Goal: Transaction & Acquisition: Purchase product/service

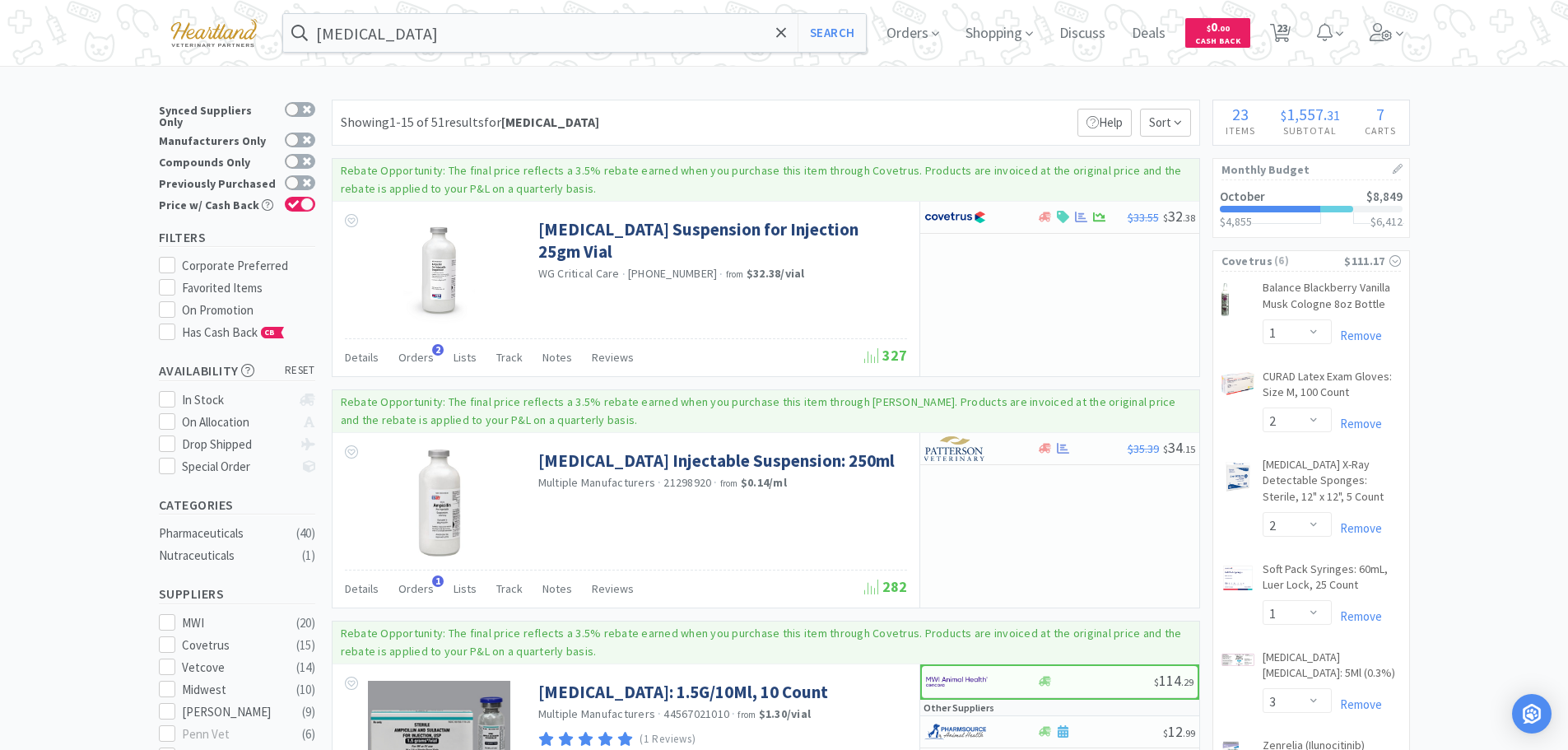
select select "1"
select select "2"
select select "1"
select select "3"
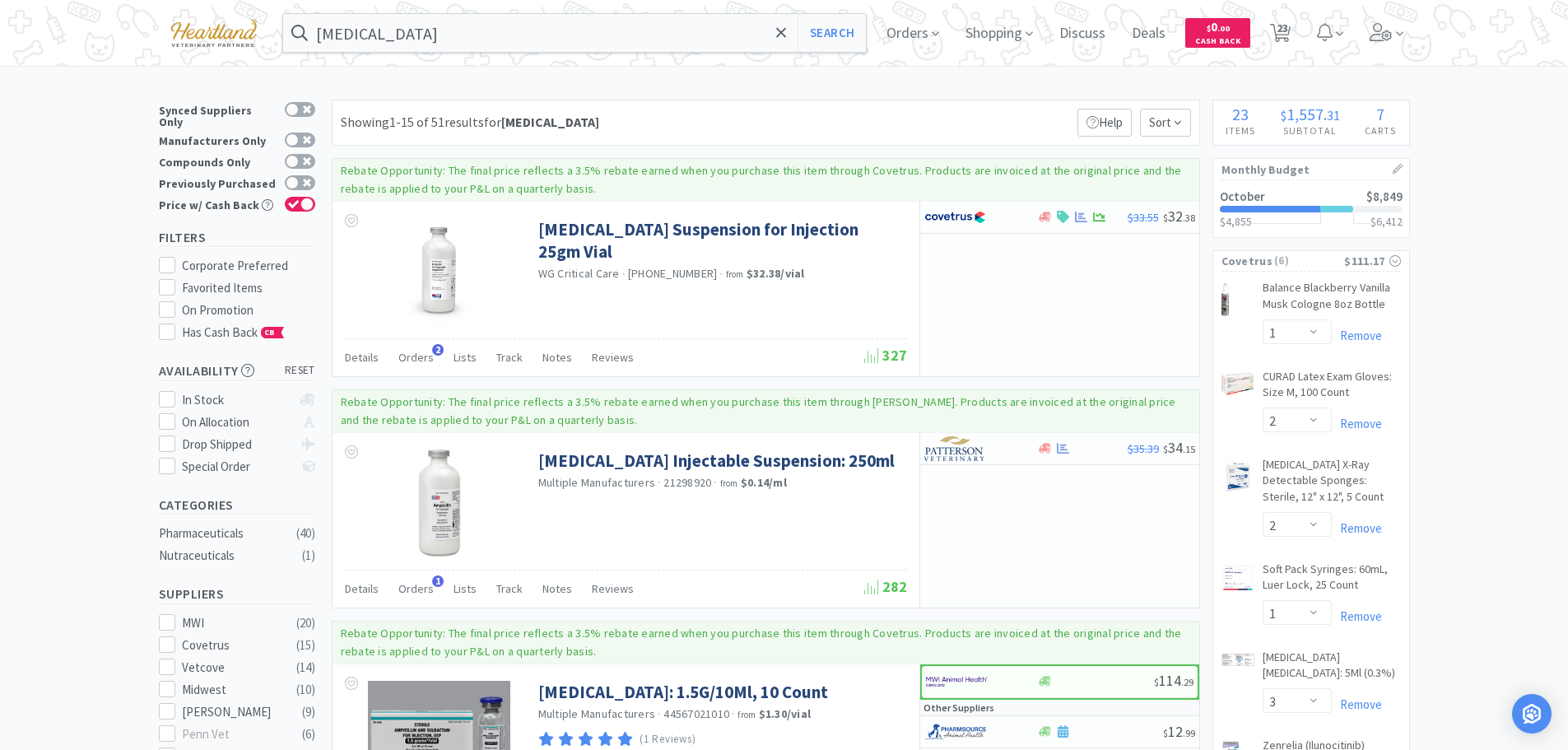
select select "1"
select select "10"
select select "1"
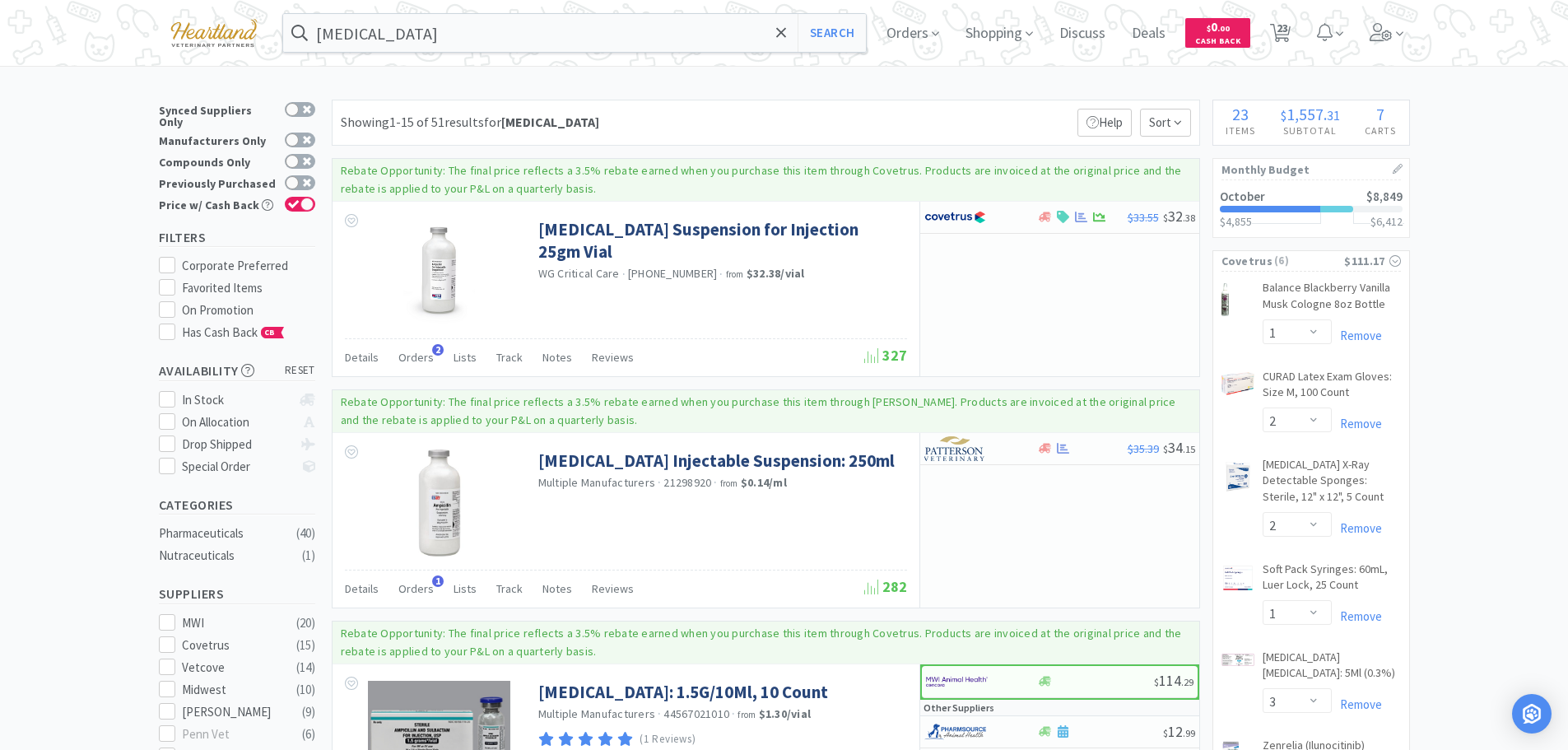
select select "2"
select select "1"
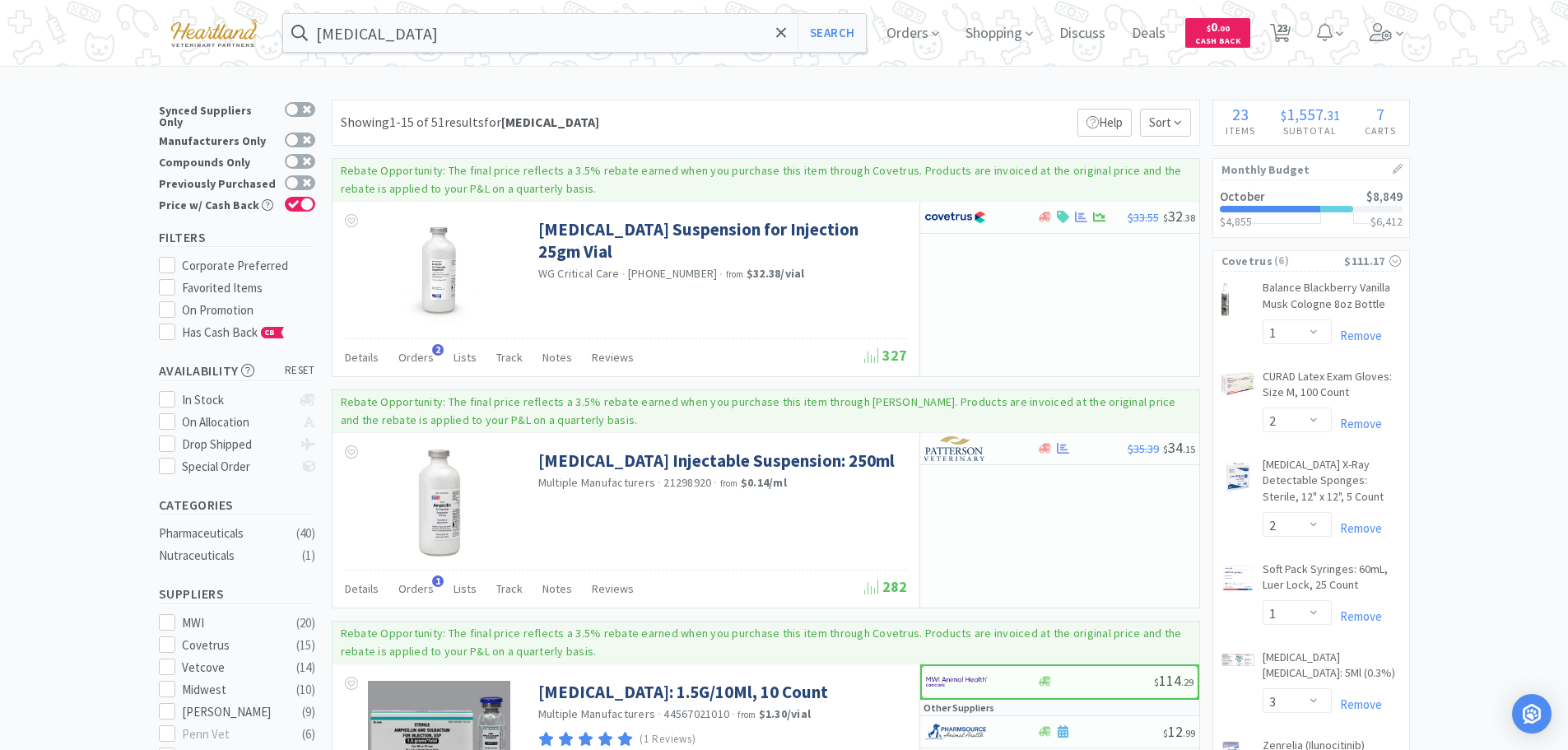
select select "3"
select select "2"
select select "1"
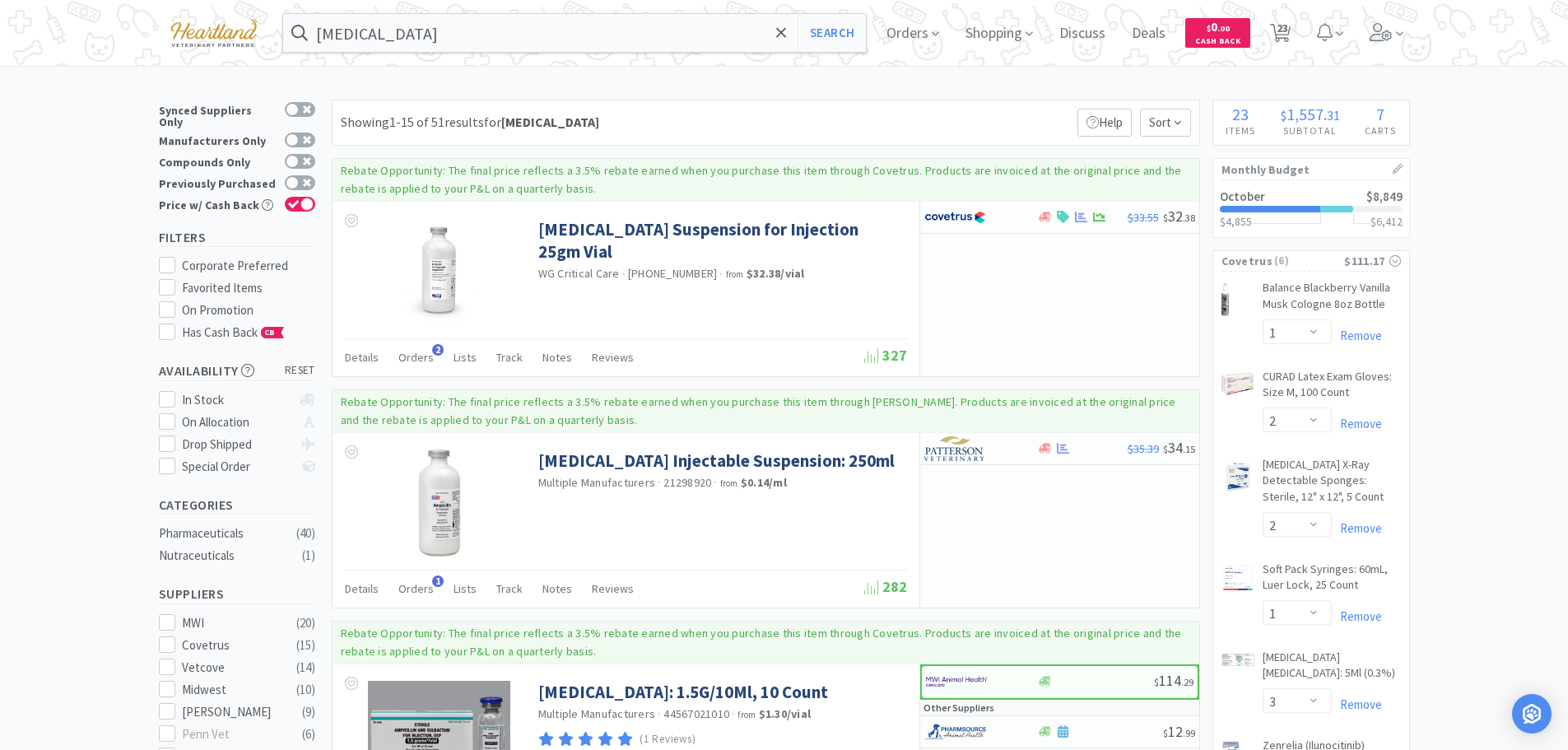
select select "1"
select select "2"
select select "1"
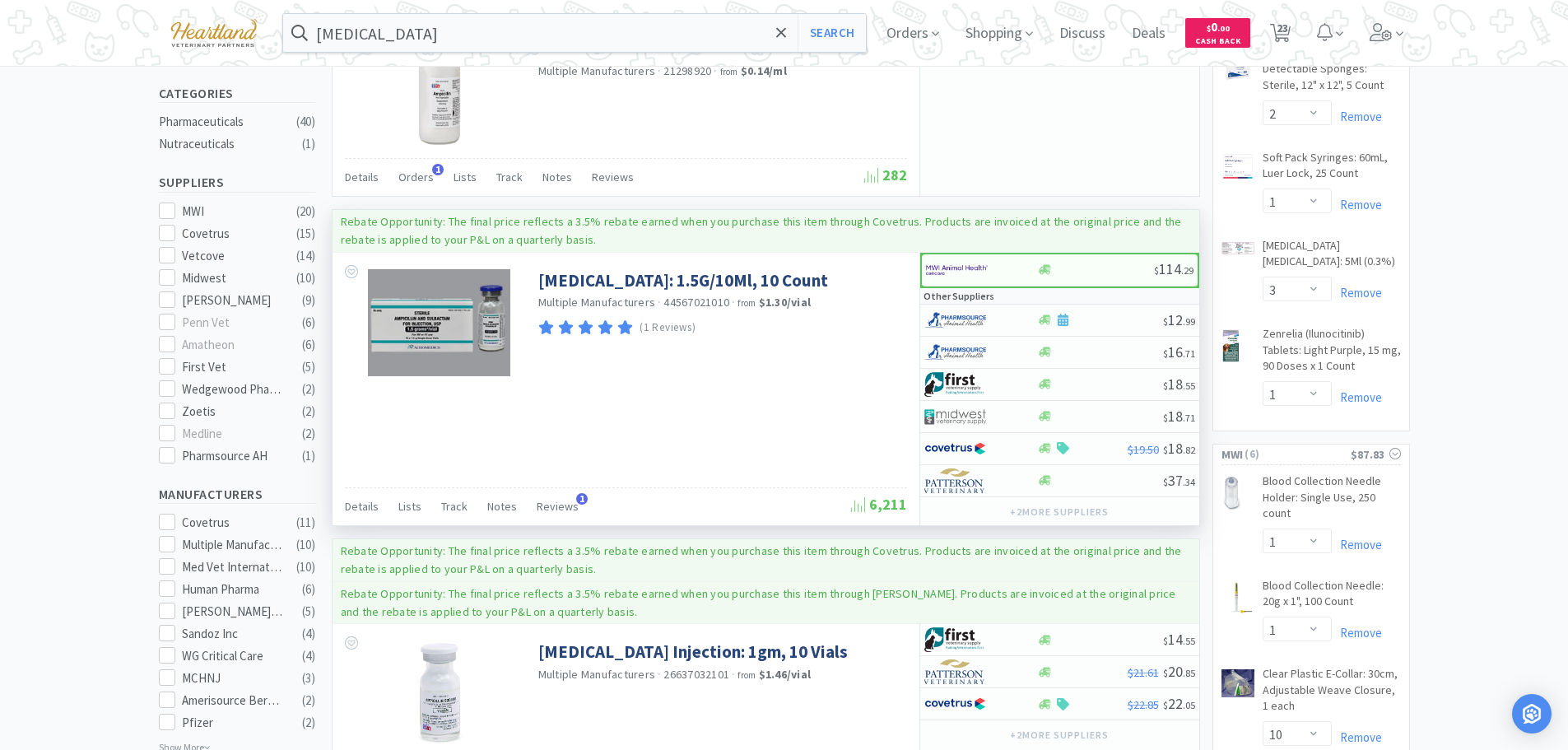
scroll to position [330, 0]
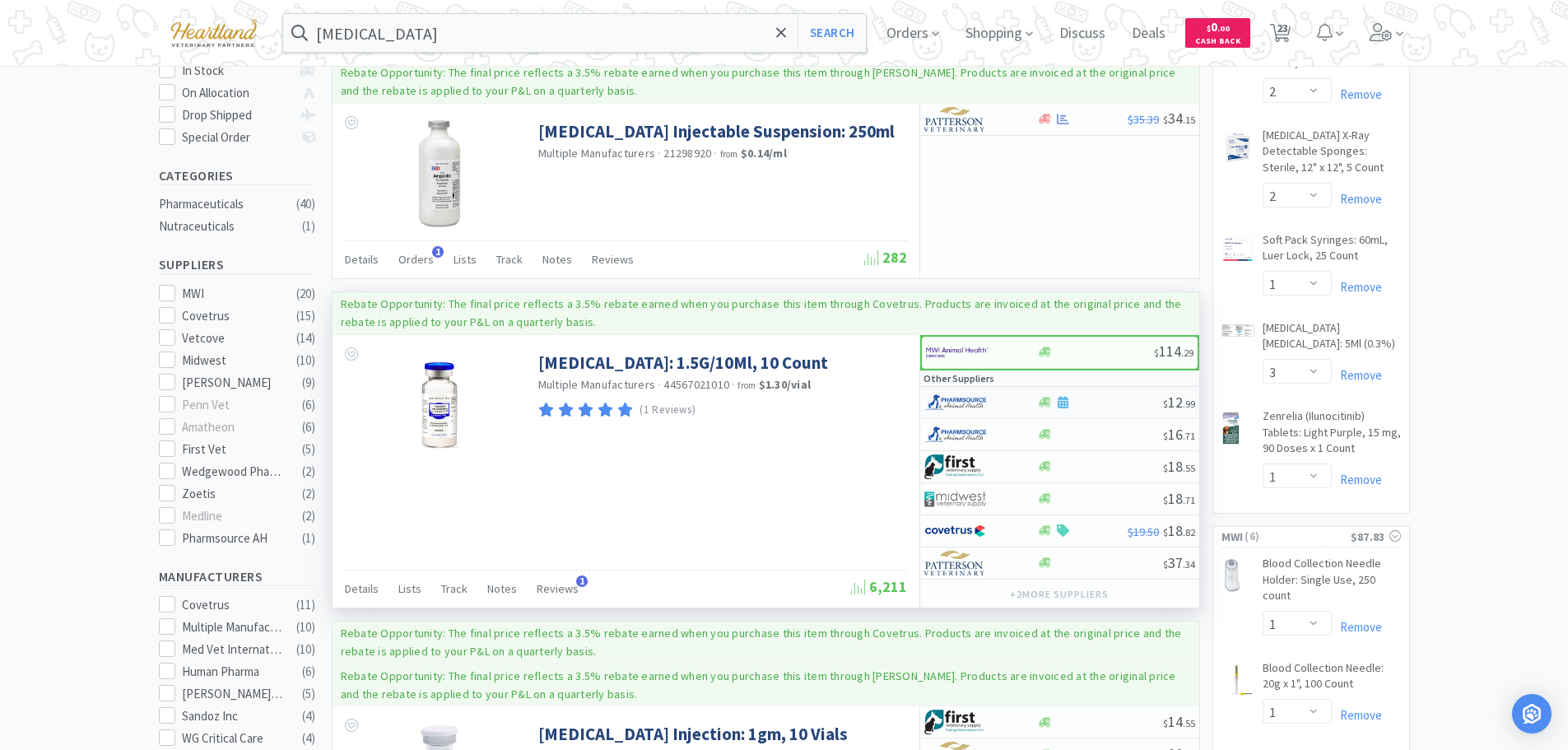
click at [1007, 401] on div at bounding box center [970, 402] width 91 height 28
select select "1"
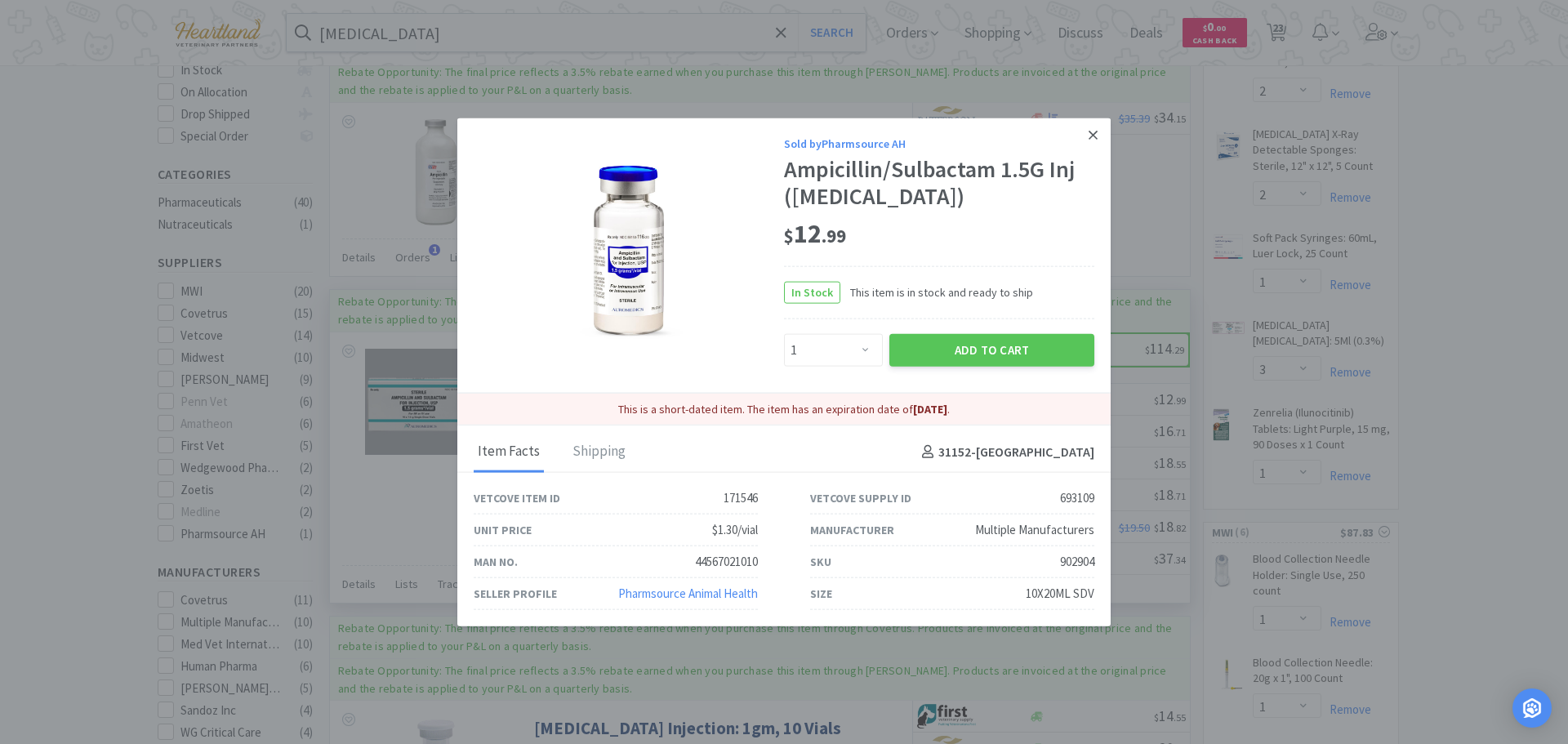
click at [1096, 129] on icon at bounding box center [1093, 134] width 9 height 14
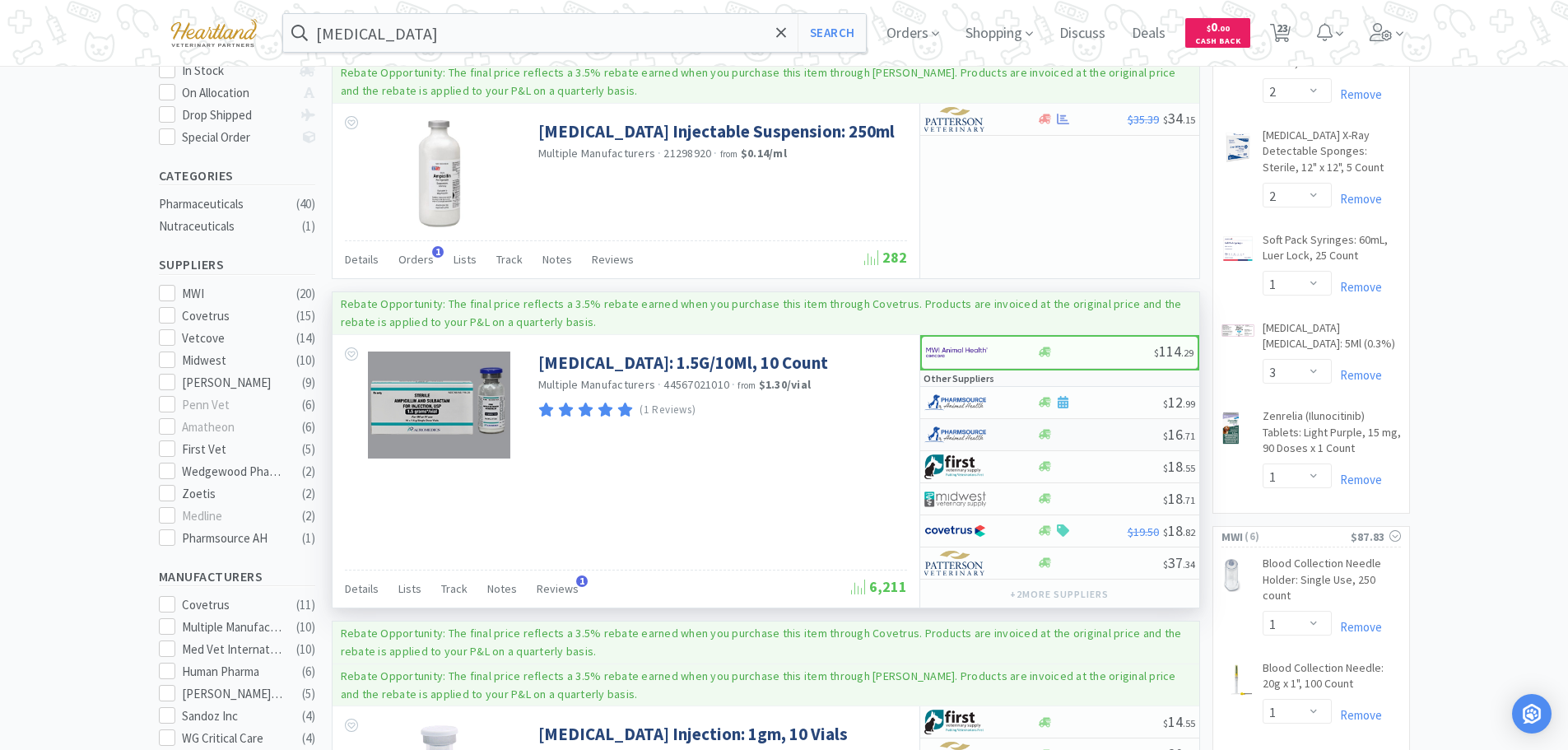
click at [1018, 430] on div at bounding box center [981, 434] width 113 height 28
select select "1"
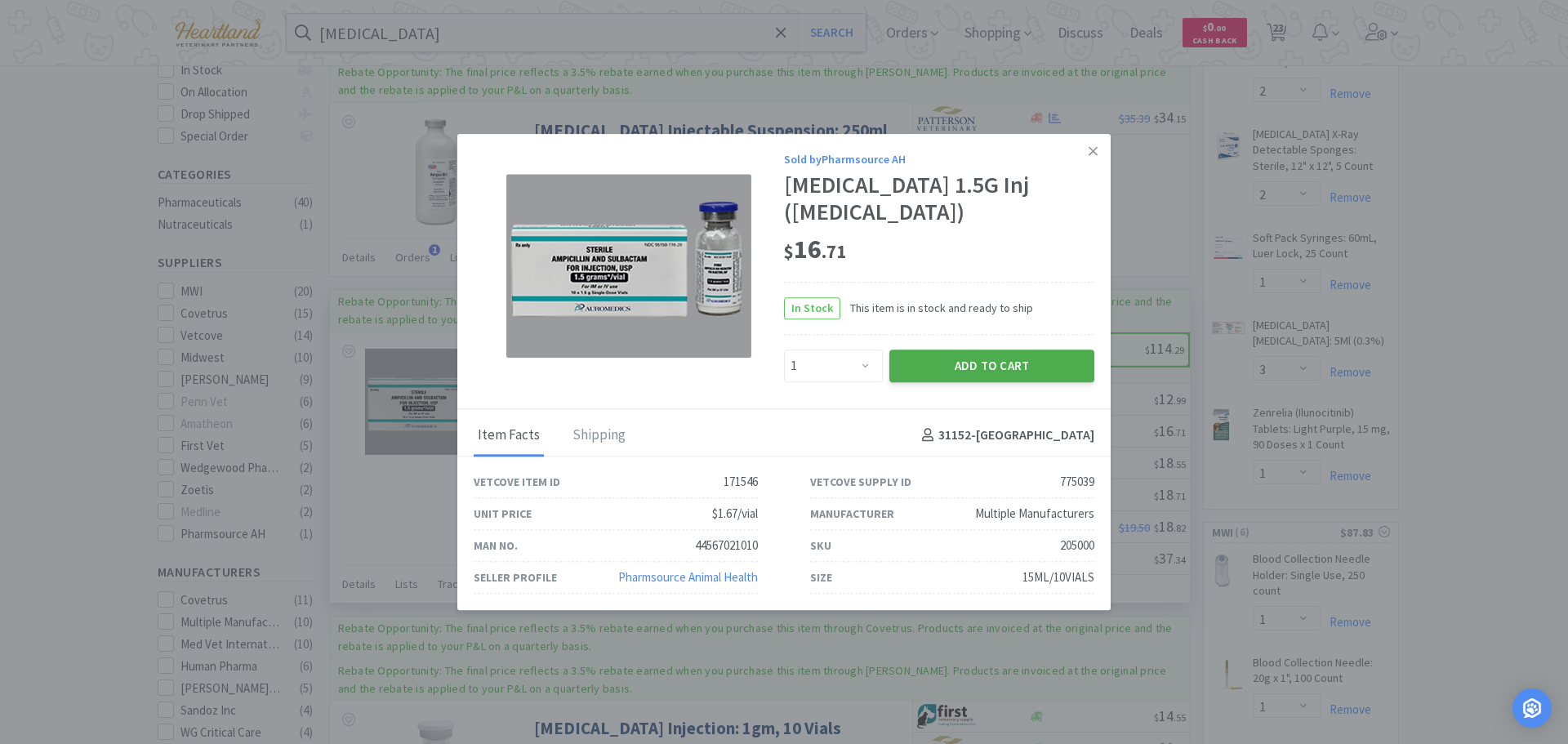
click at [1002, 367] on button "Add to Cart" at bounding box center [992, 366] width 205 height 32
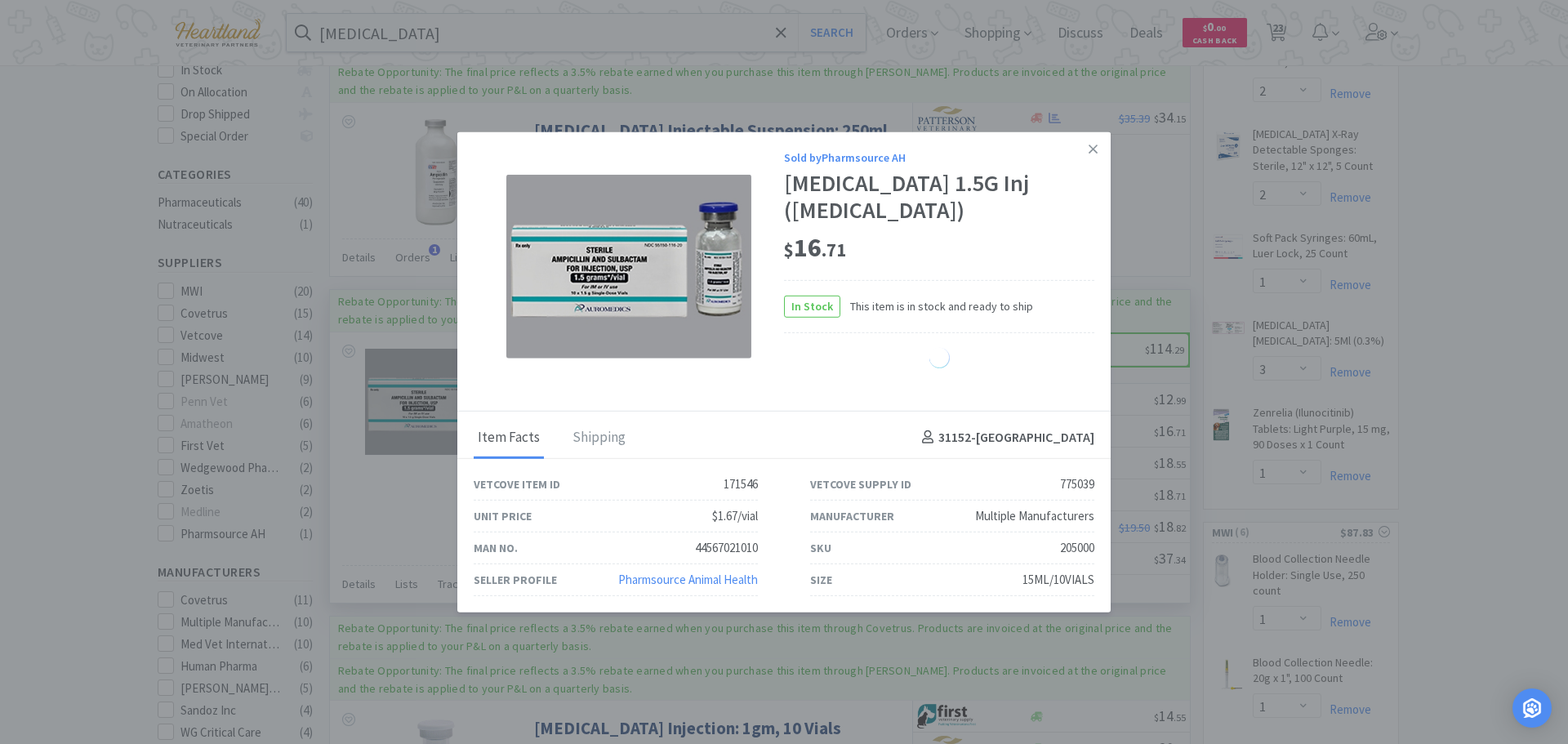
select select "1"
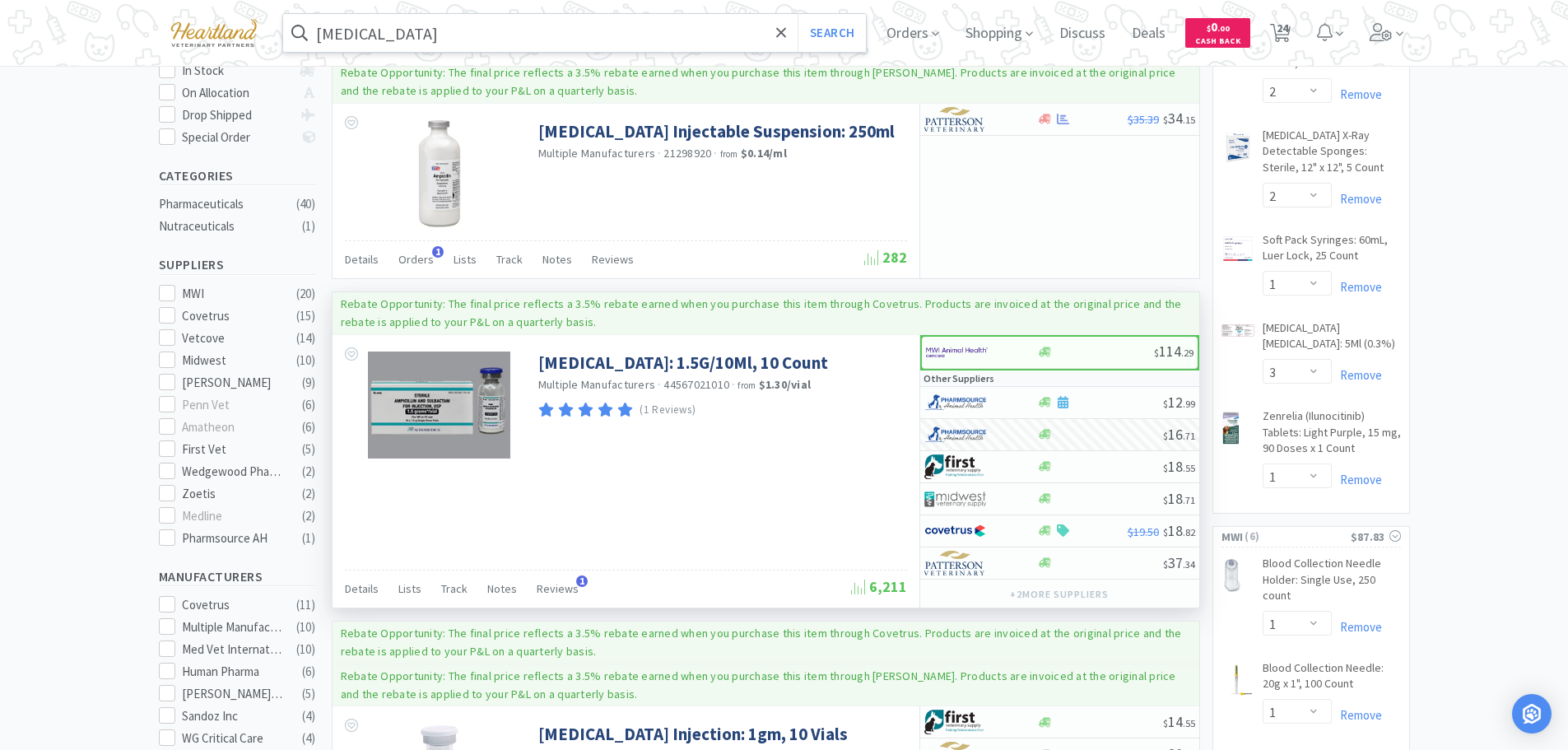
click at [577, 31] on input "[MEDICAL_DATA]" at bounding box center [575, 33] width 584 height 38
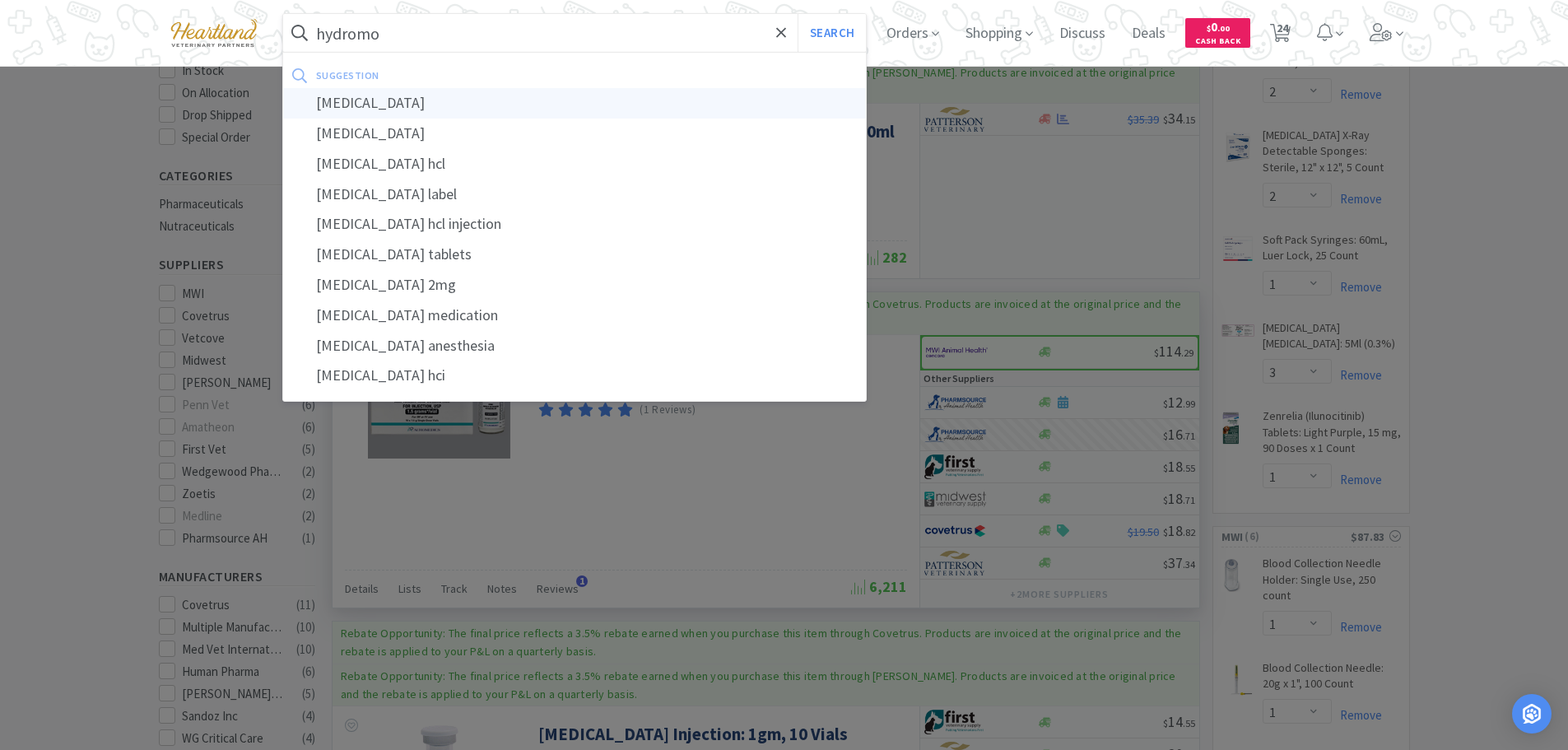
click at [350, 117] on div "[MEDICAL_DATA]" at bounding box center [575, 104] width 584 height 31
type input "[MEDICAL_DATA]"
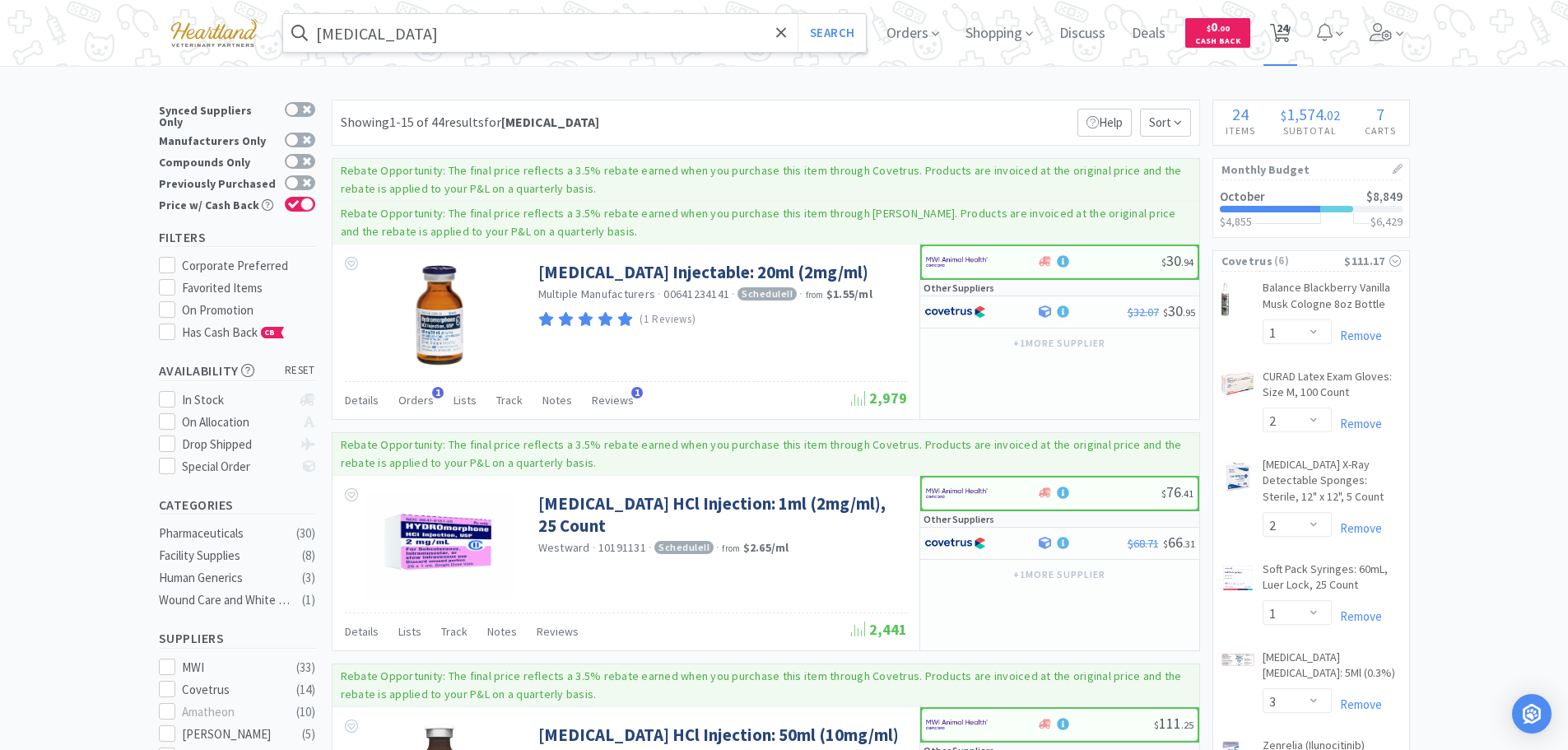
click at [1287, 31] on span "24" at bounding box center [1282, 28] width 12 height 66
select select "1"
select select "2"
select select "1"
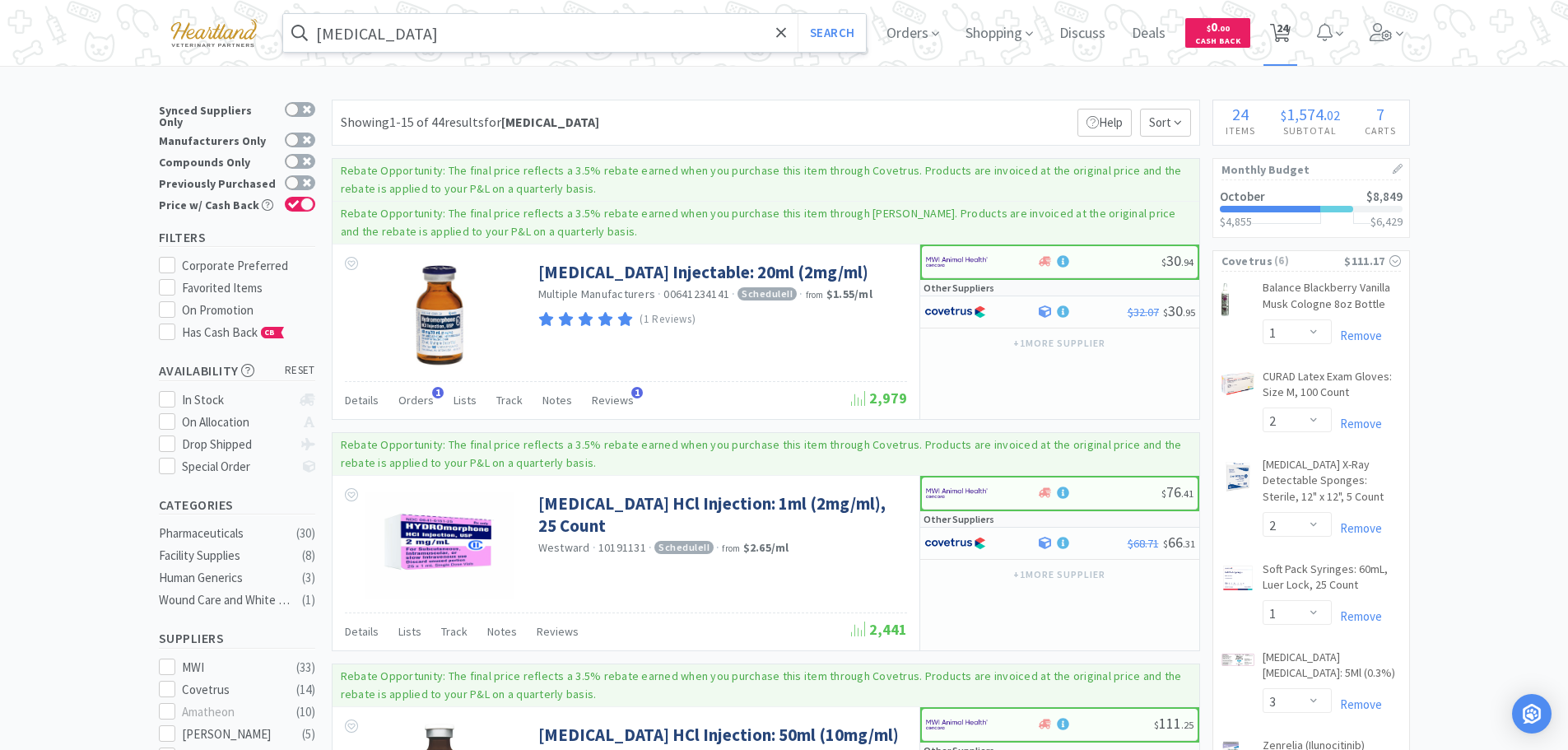
select select "1"
select select "2"
select select "1"
select select "3"
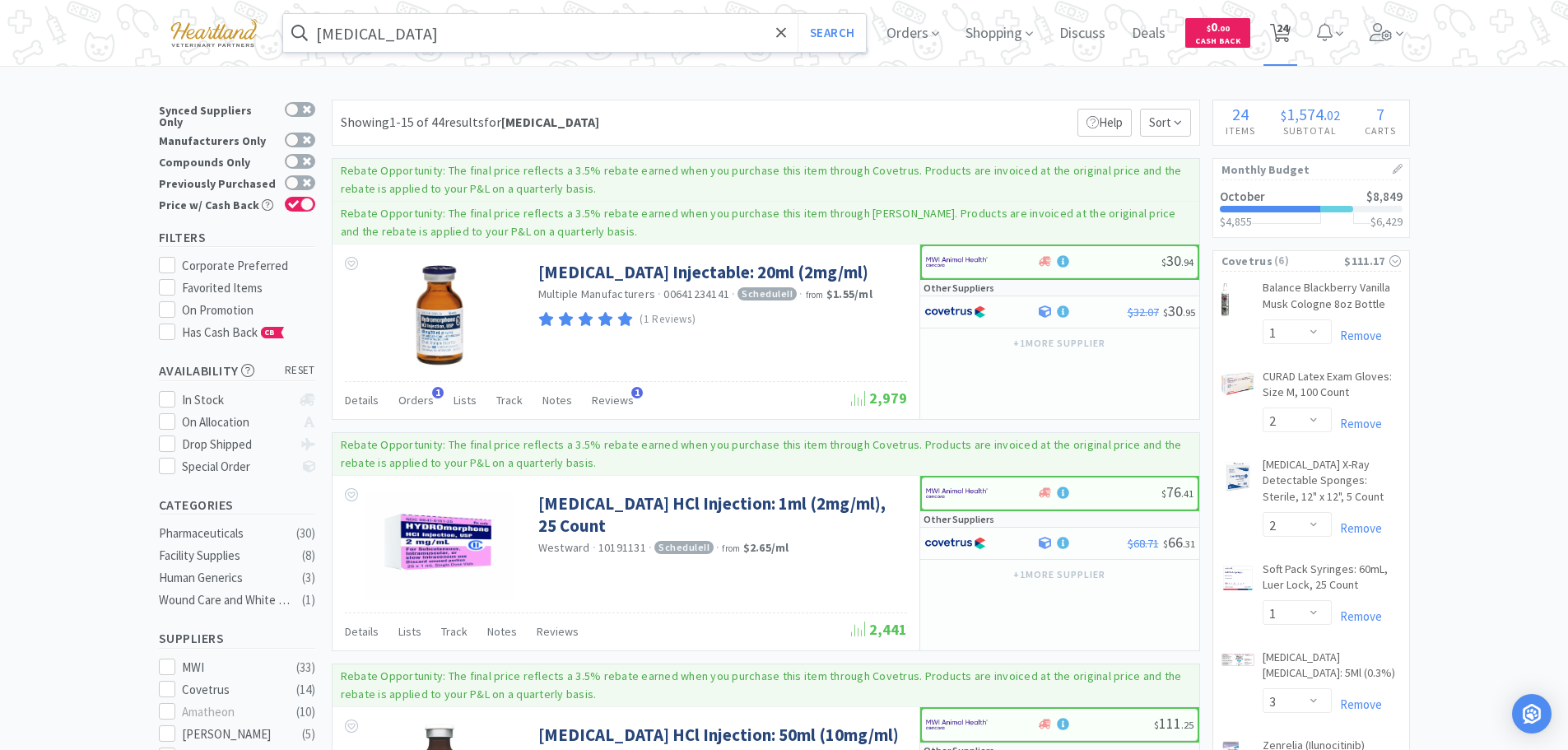
select select "1"
select select "10"
select select "1"
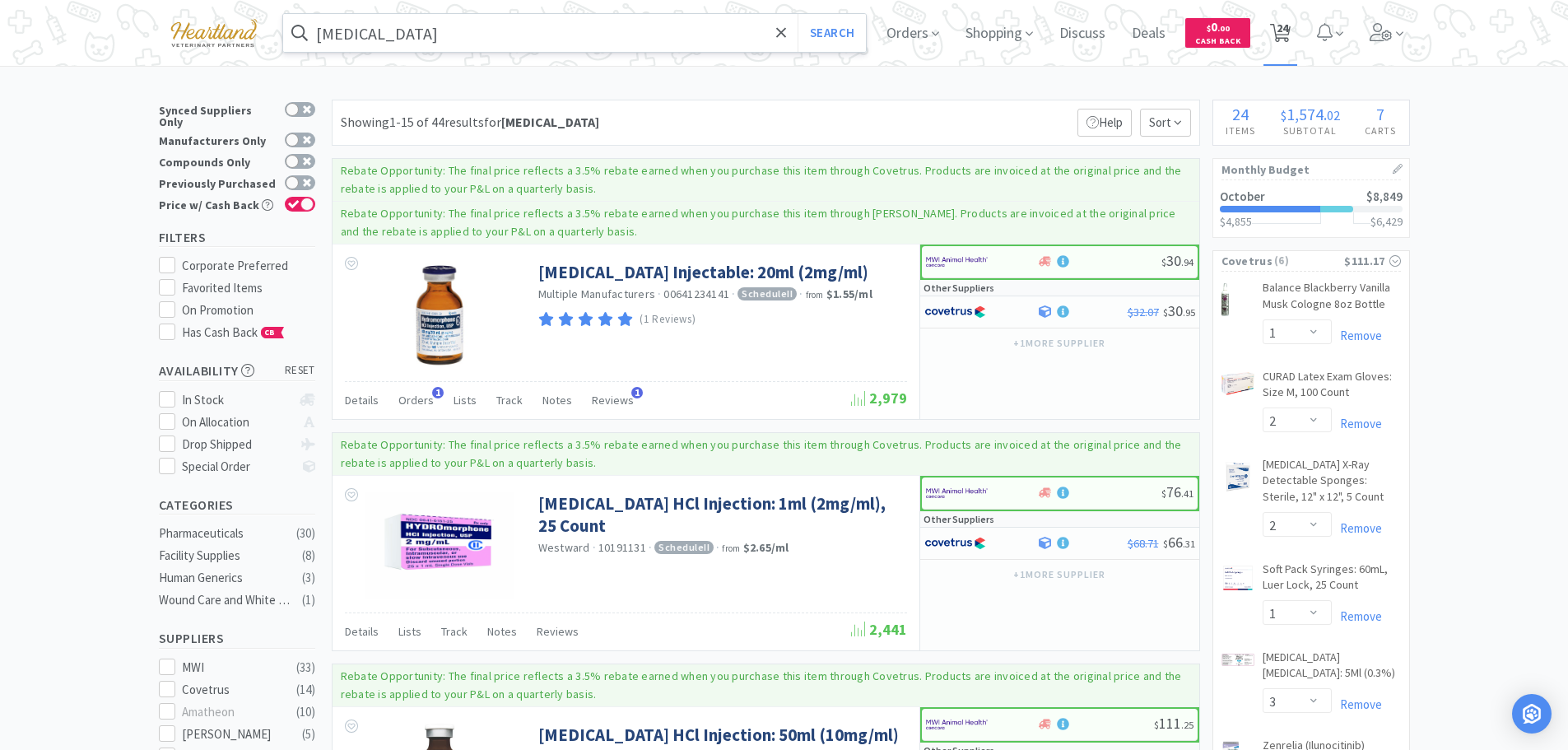
select select "2"
select select "1"
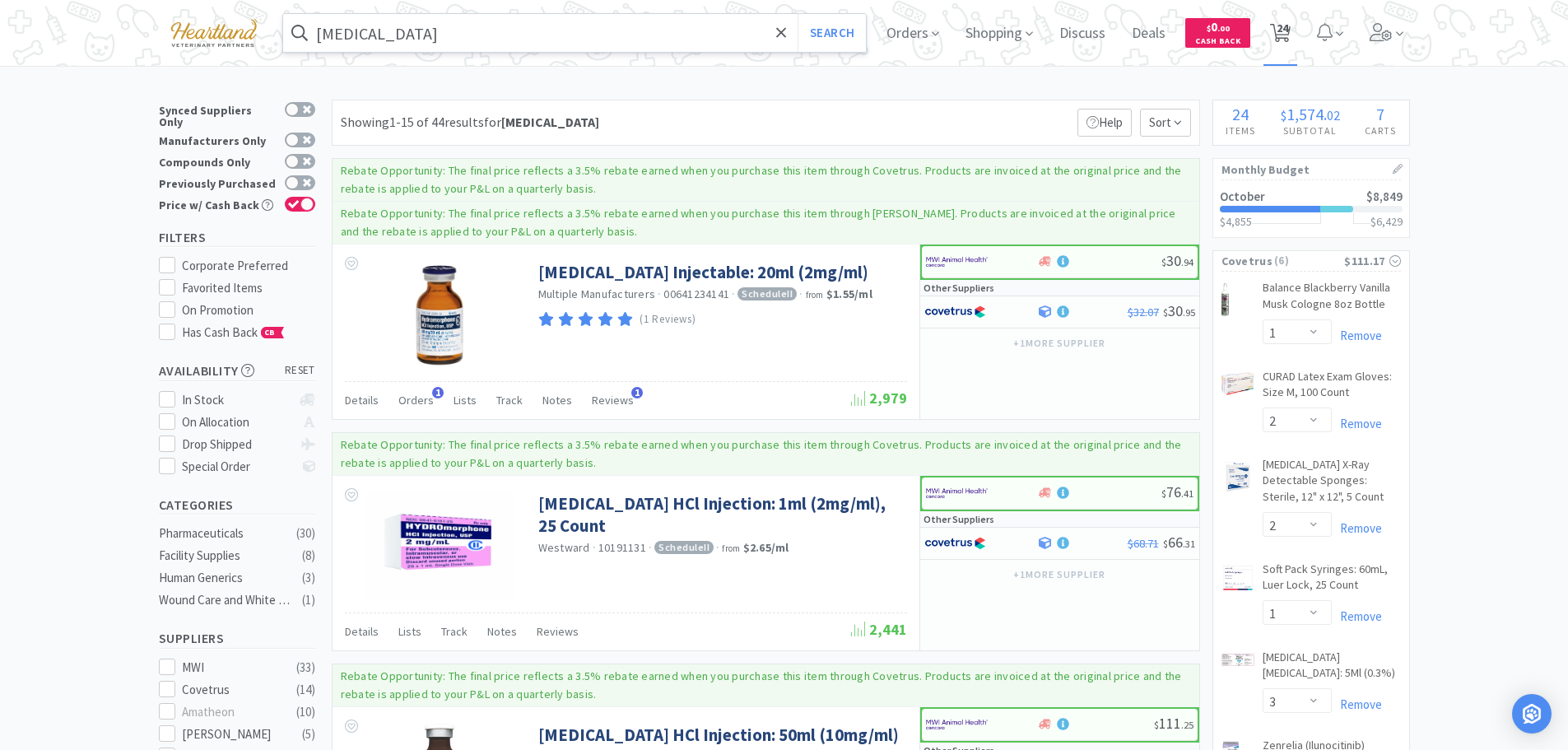
select select "3"
select select "2"
select select "1"
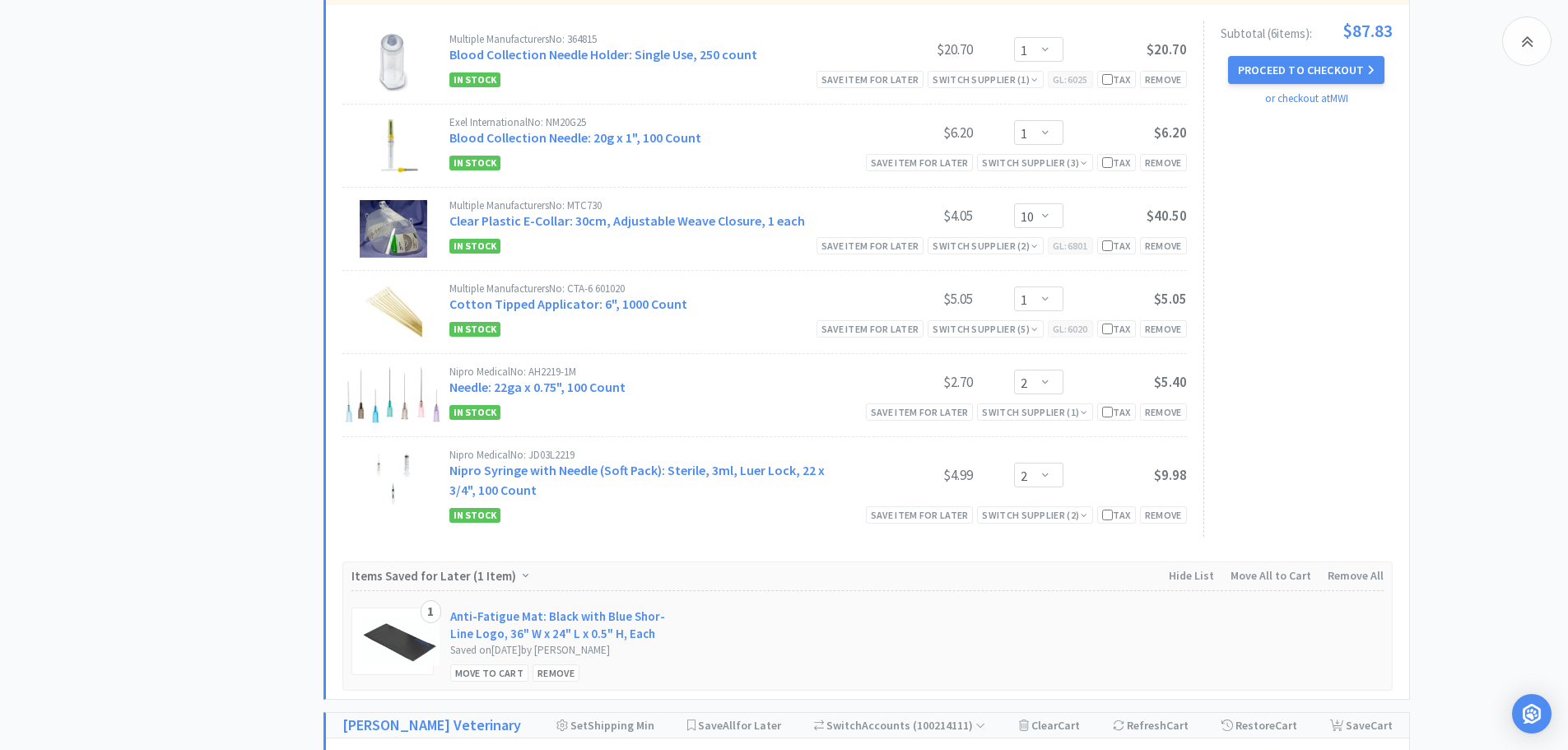
scroll to position [2140, 0]
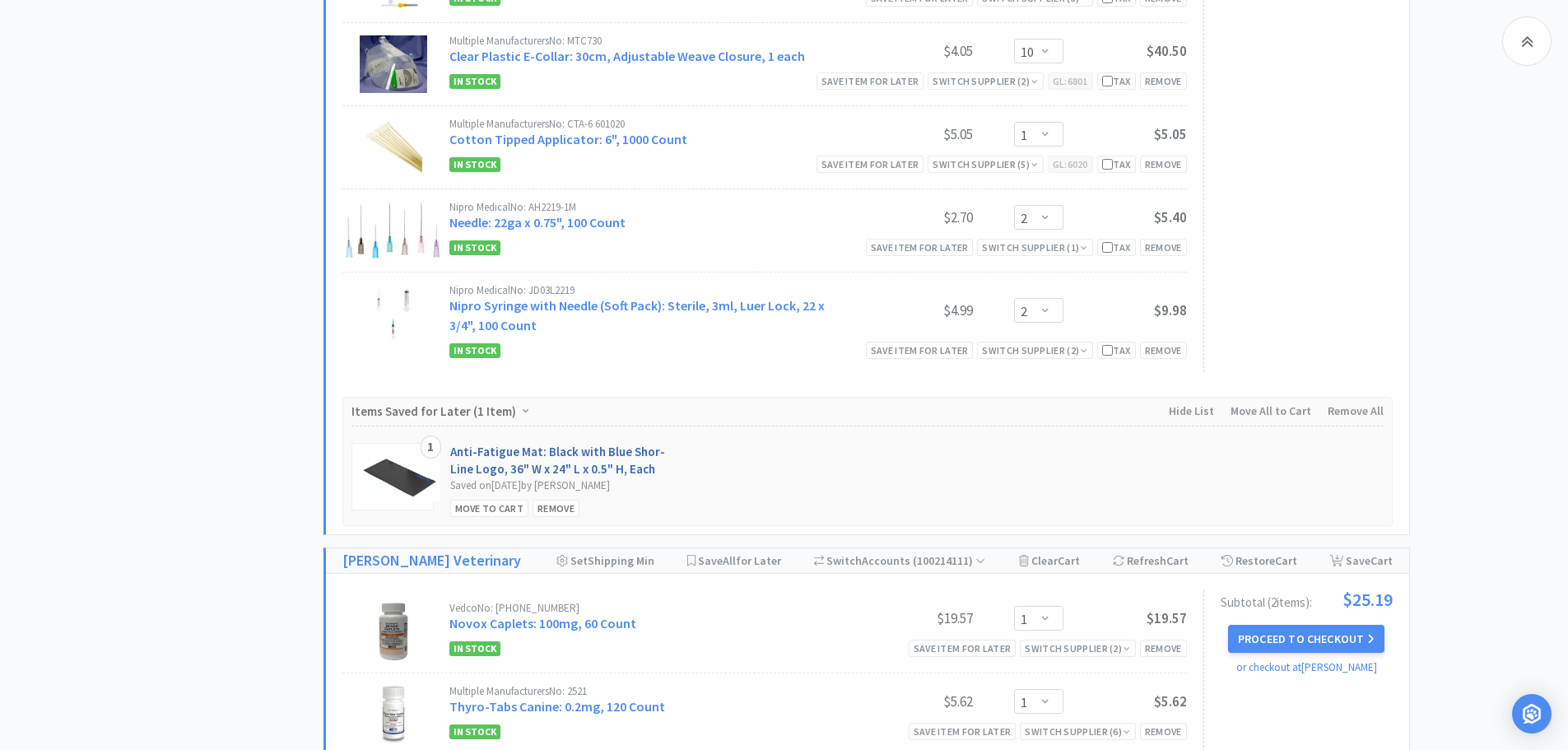
click at [547, 443] on link "Anti-Fatigue Mat: Black with Blue Shor-Line Logo, 36" W x 24" L x 0.5" H, Each" at bounding box center [567, 460] width 234 height 35
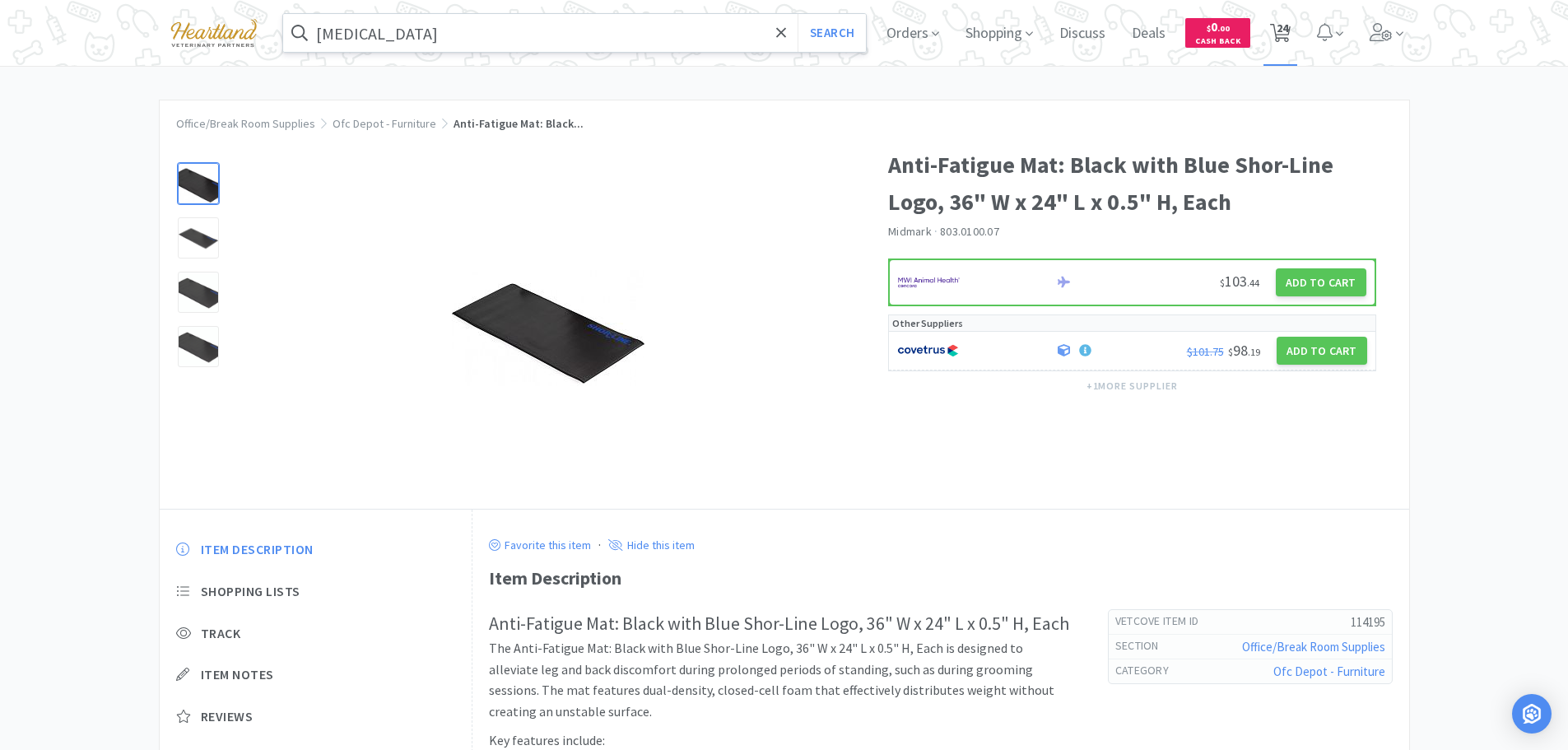
drag, startPoint x: 1292, startPoint y: 31, endPoint x: 1287, endPoint y: 42, distance: 12.1
click at [1287, 31] on span "24" at bounding box center [1282, 28] width 12 height 66
select select "1"
select select "2"
select select "1"
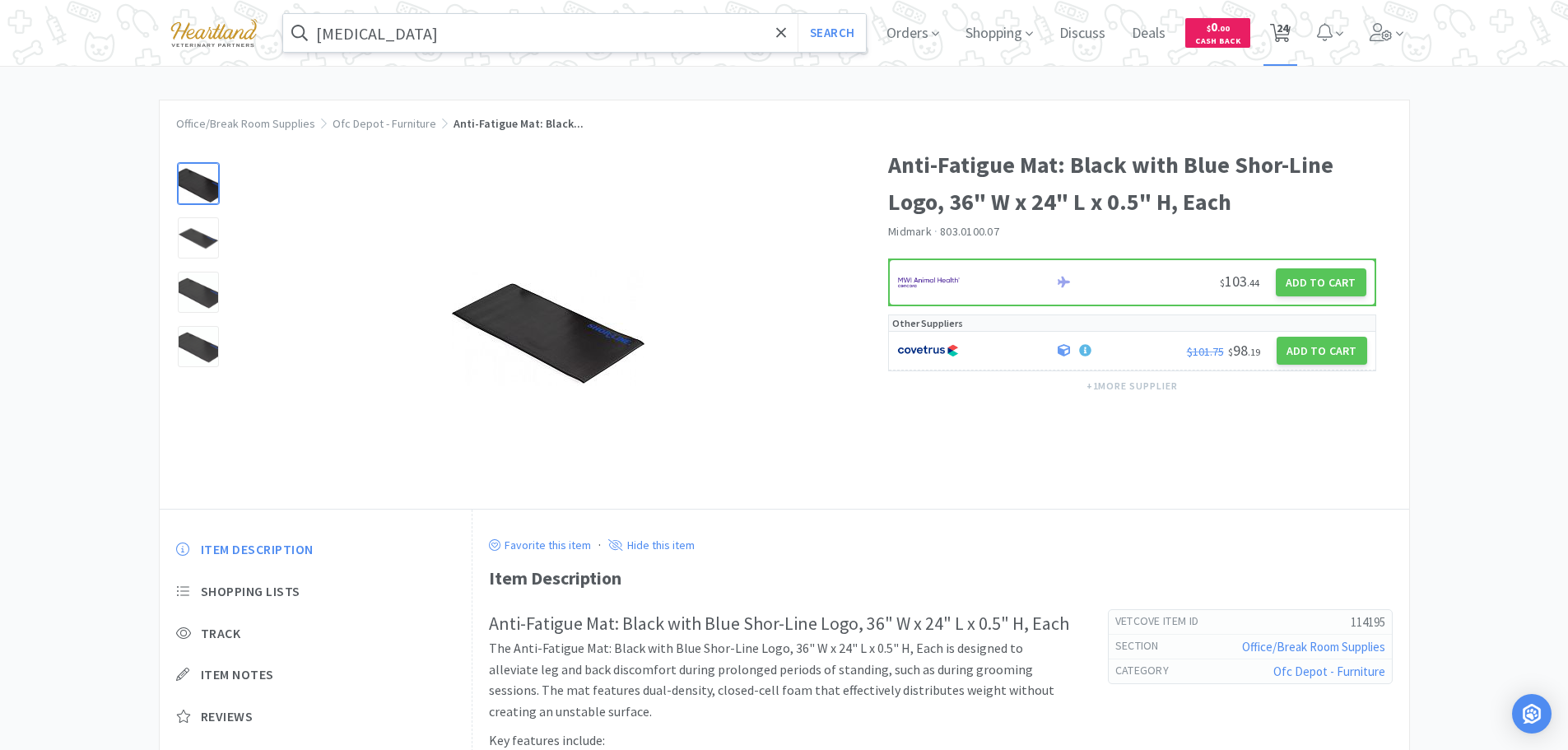
select select "1"
select select "2"
select select "1"
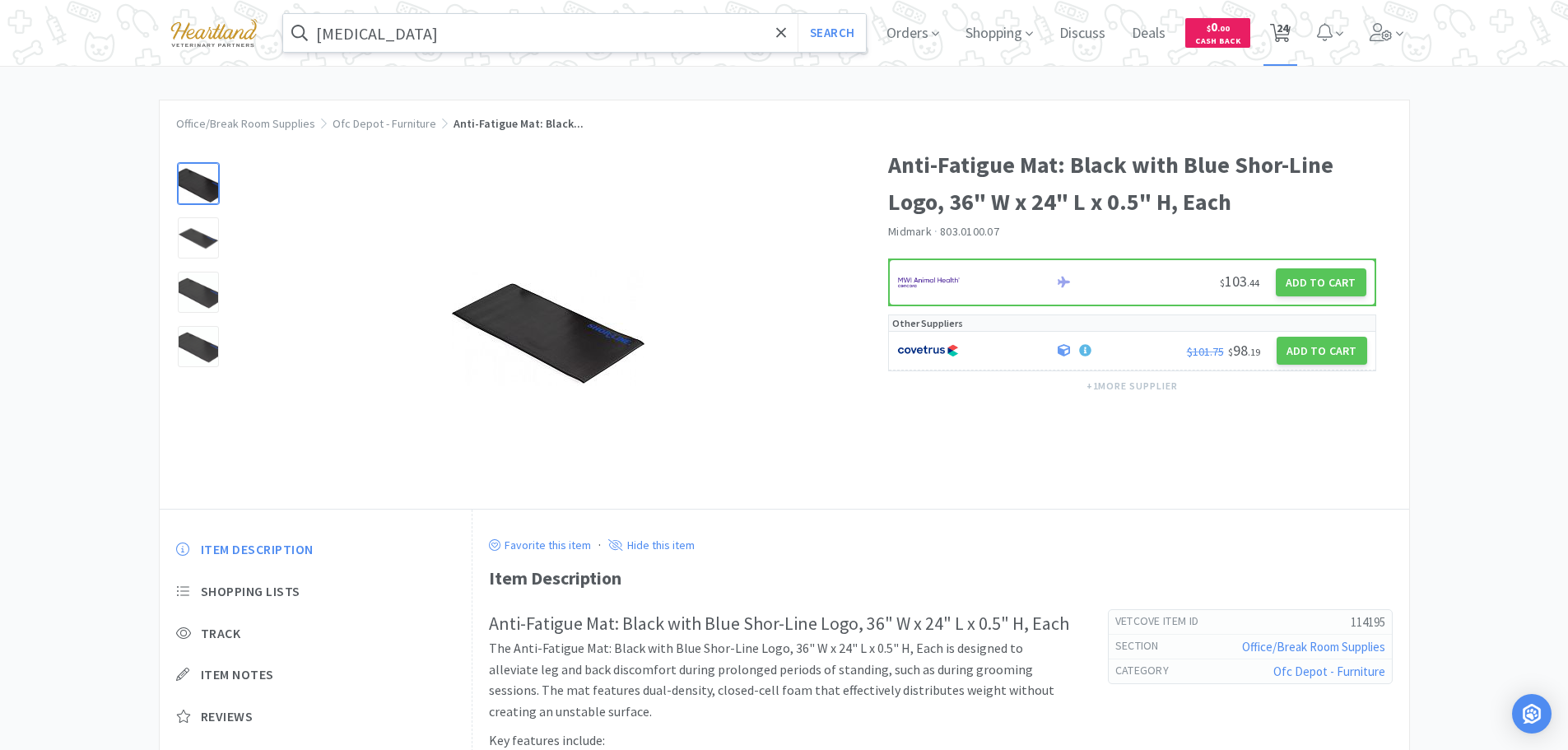
select select "3"
select select "1"
select select "10"
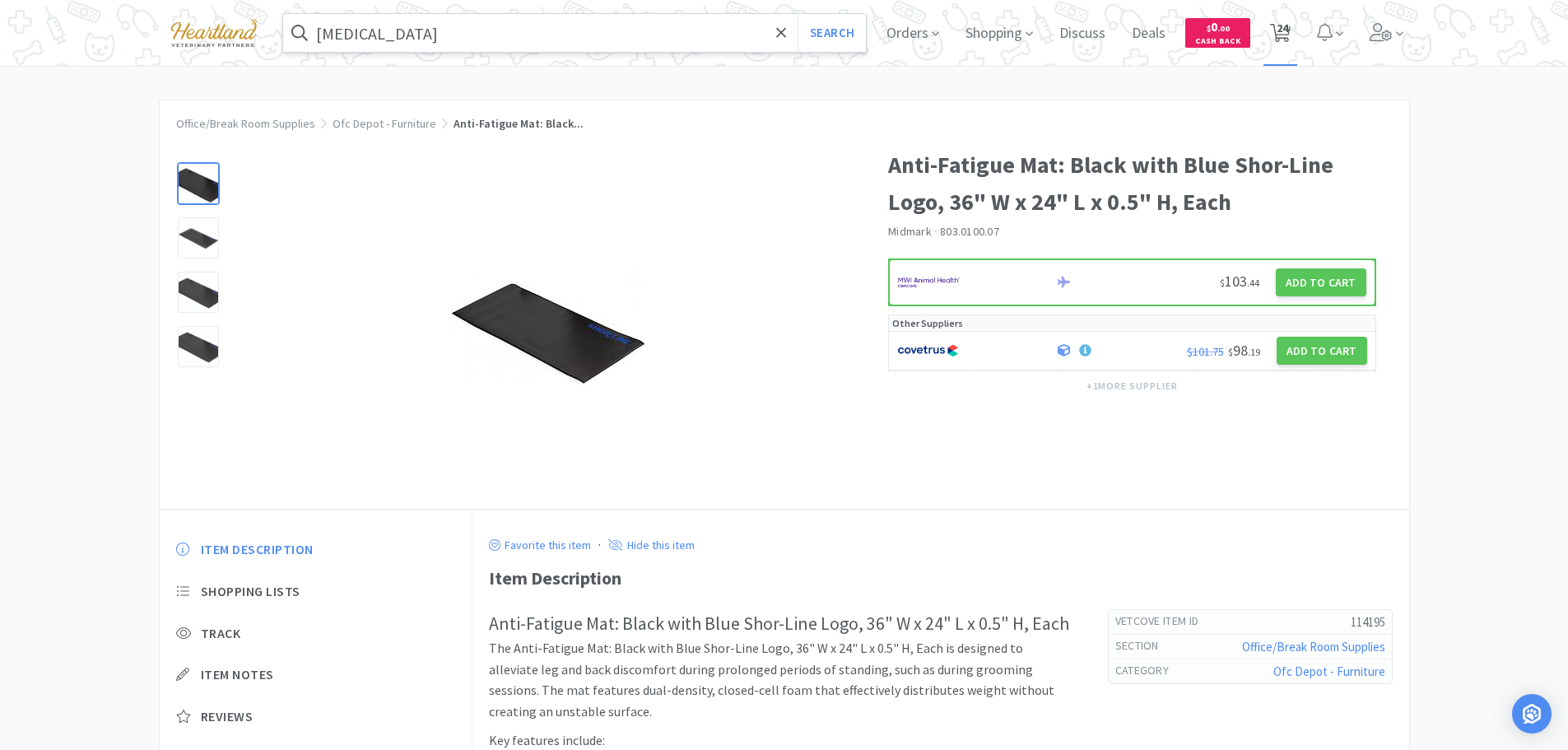
select select "1"
select select "2"
select select "1"
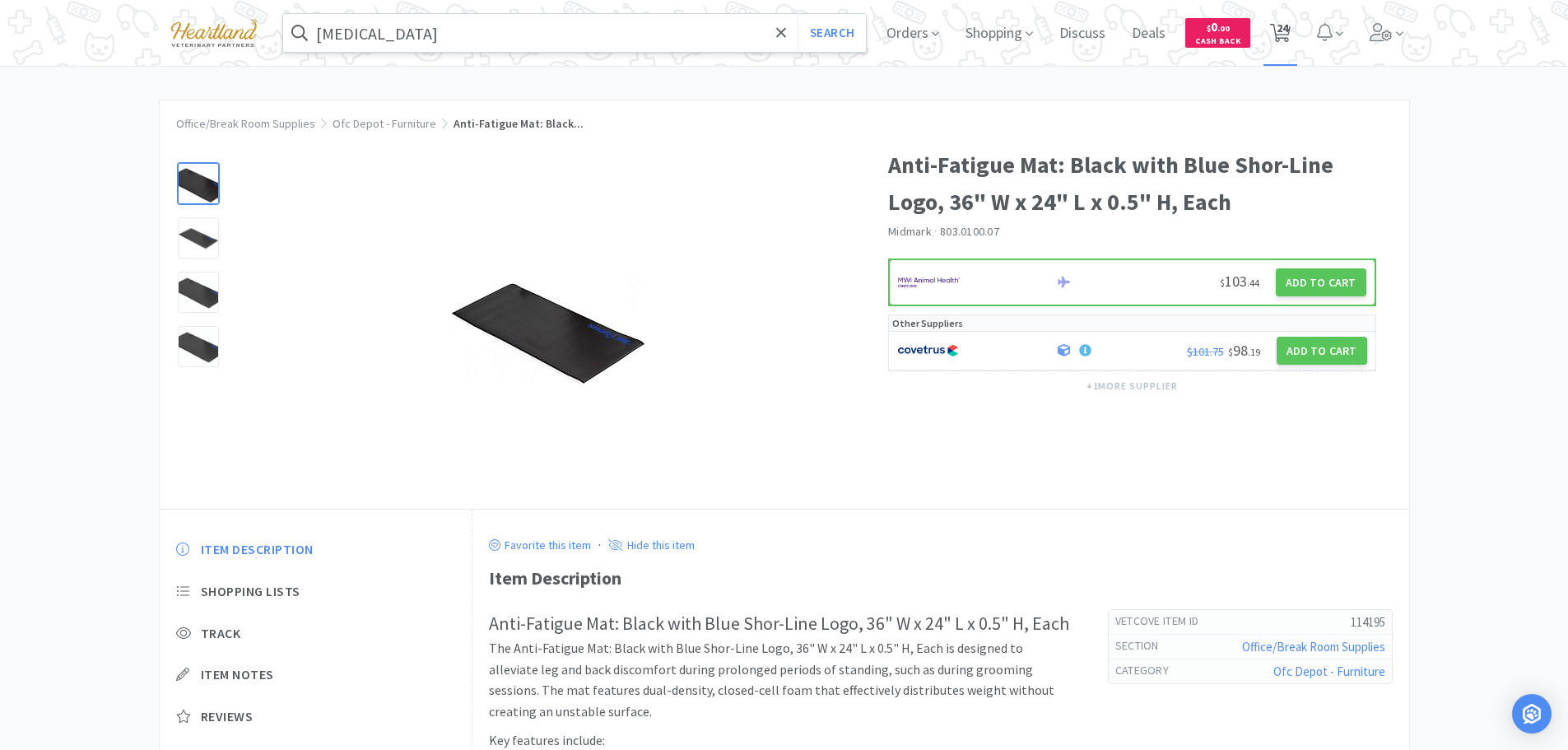
select select "1"
select select "3"
select select "2"
select select "1"
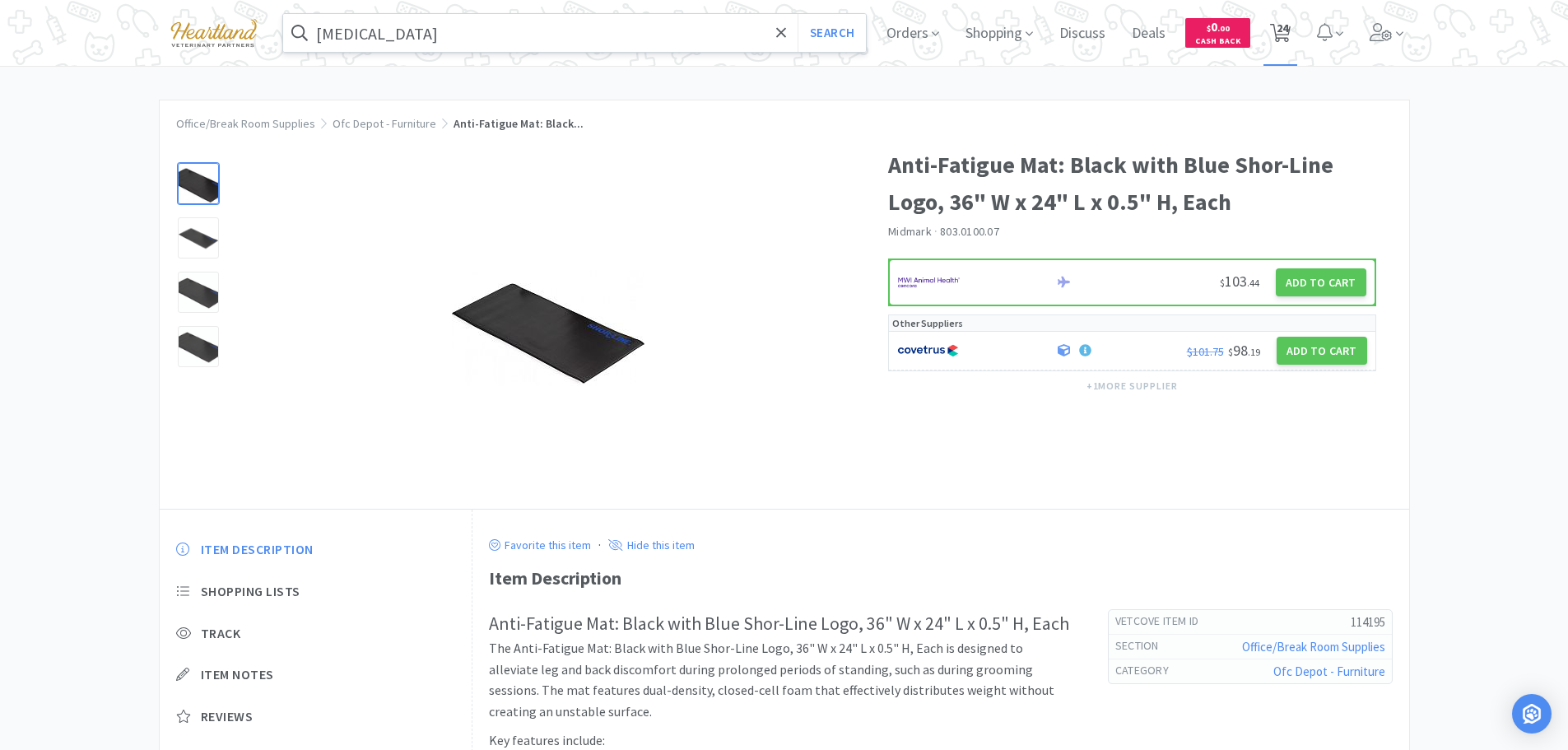
select select "1"
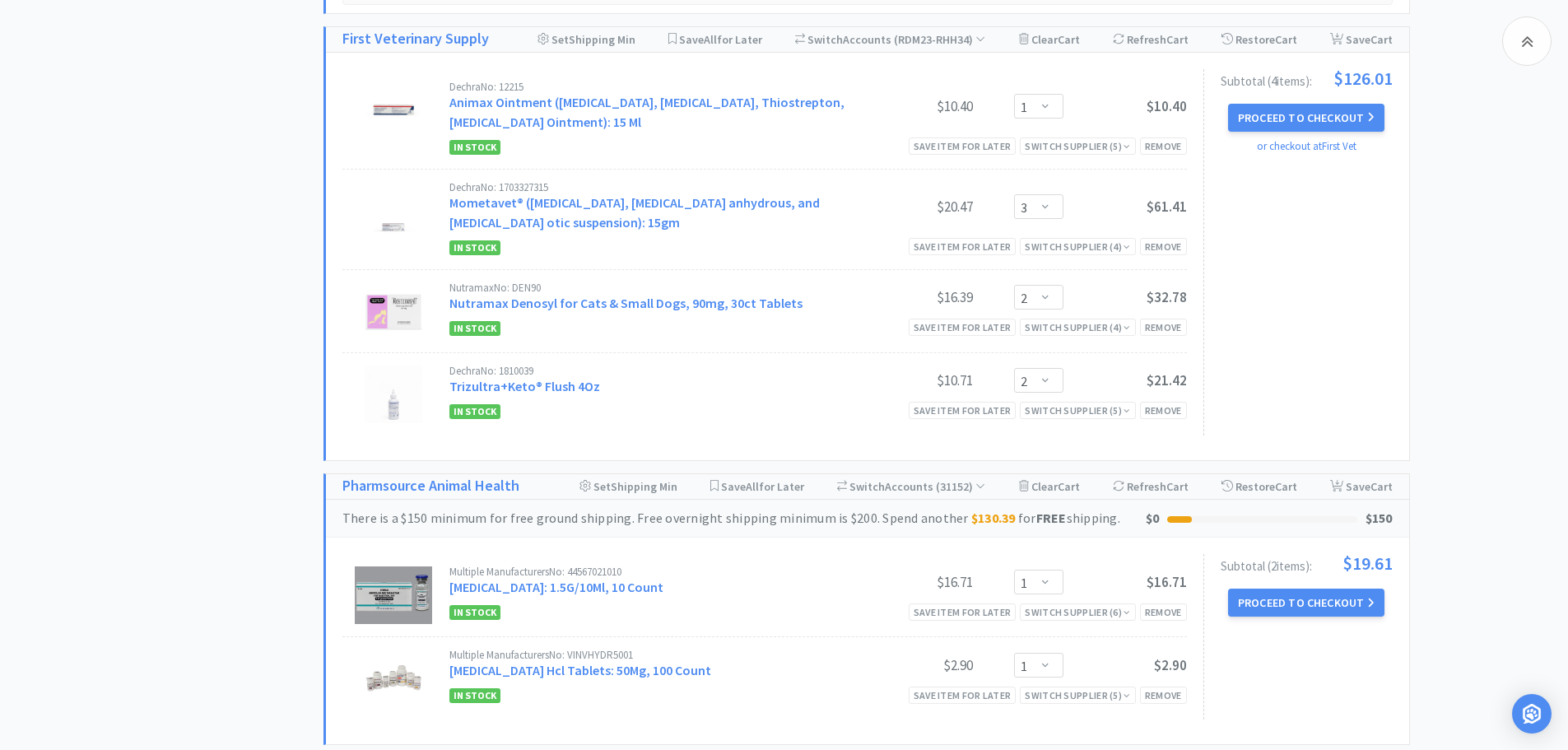
scroll to position [3127, 0]
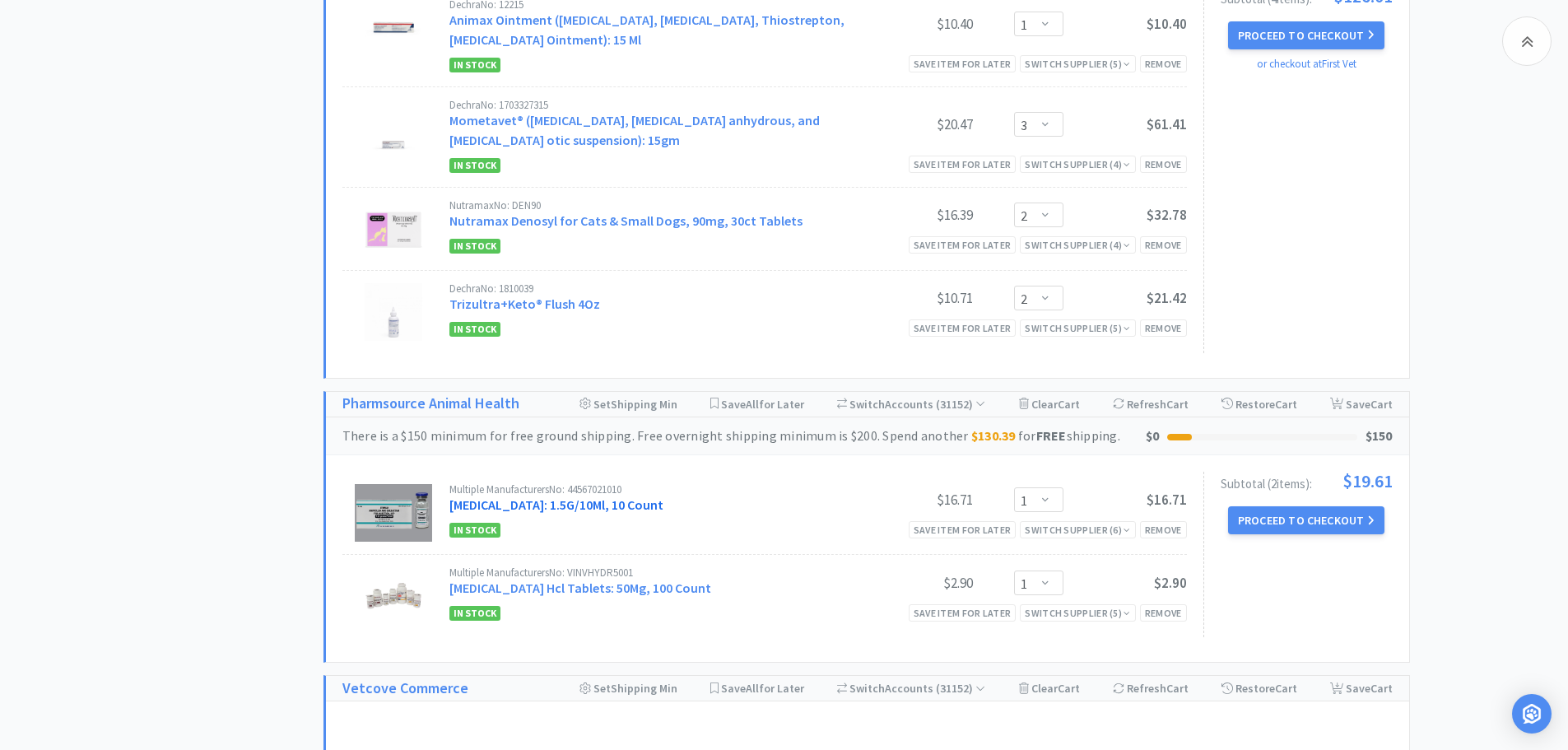
click at [594, 497] on link "[MEDICAL_DATA]: 1.5G/10Ml, 10 Count" at bounding box center [557, 505] width 214 height 16
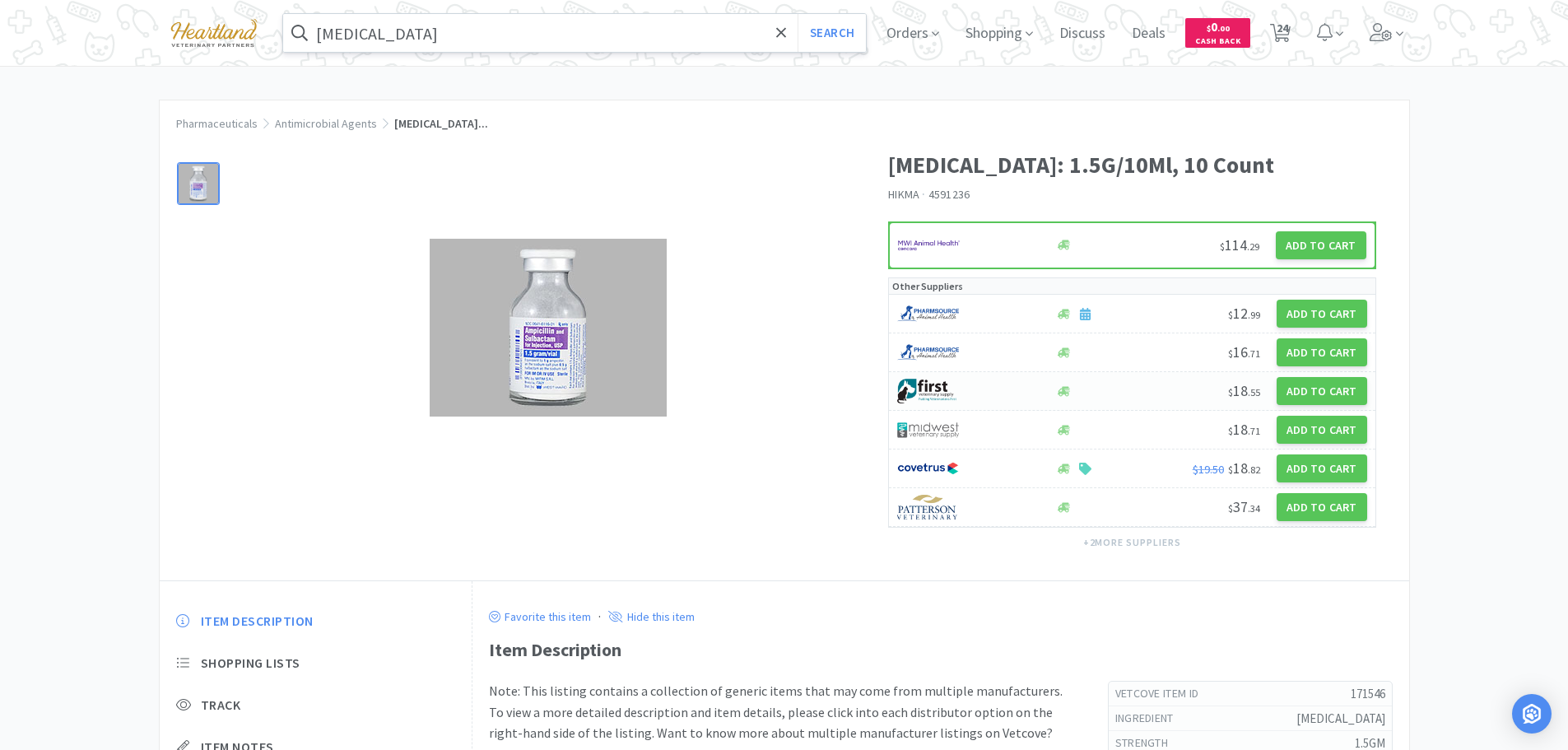
click at [999, 389] on div at bounding box center [967, 390] width 140 height 28
select select "1"
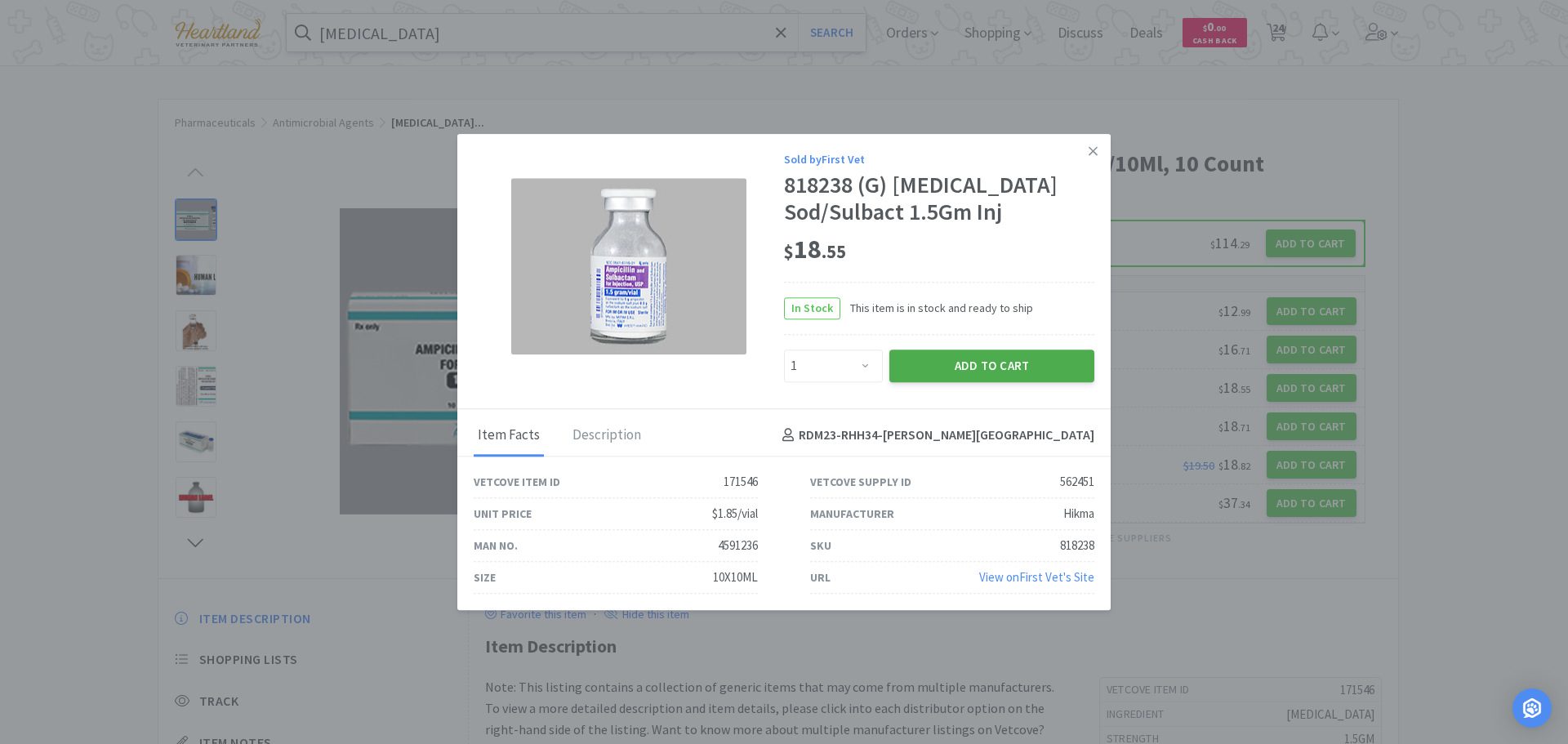
click at [998, 360] on button "Add to Cart" at bounding box center [992, 366] width 205 height 32
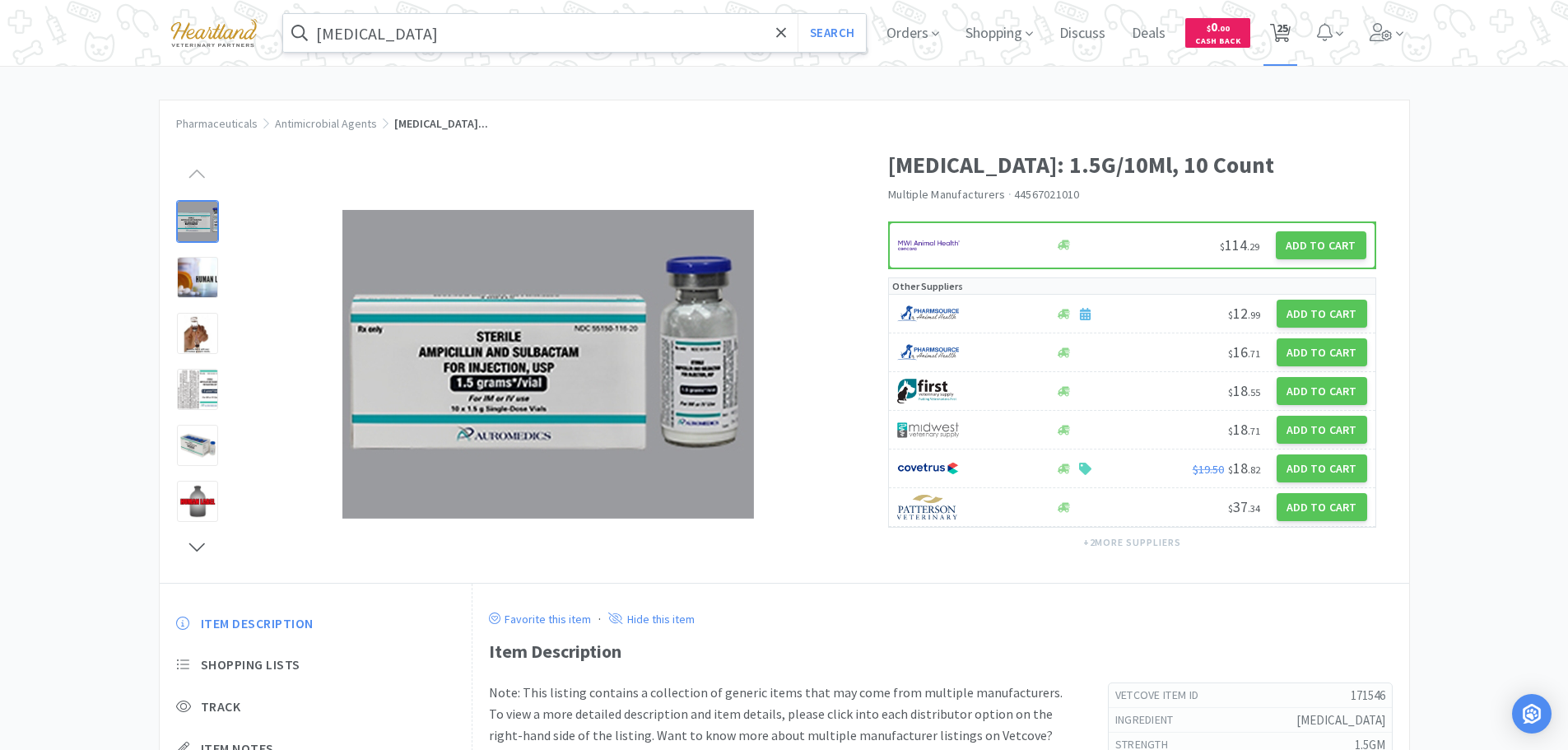
click at [1287, 39] on span "25" at bounding box center [1282, 28] width 12 height 66
select select "1"
select select "2"
select select "1"
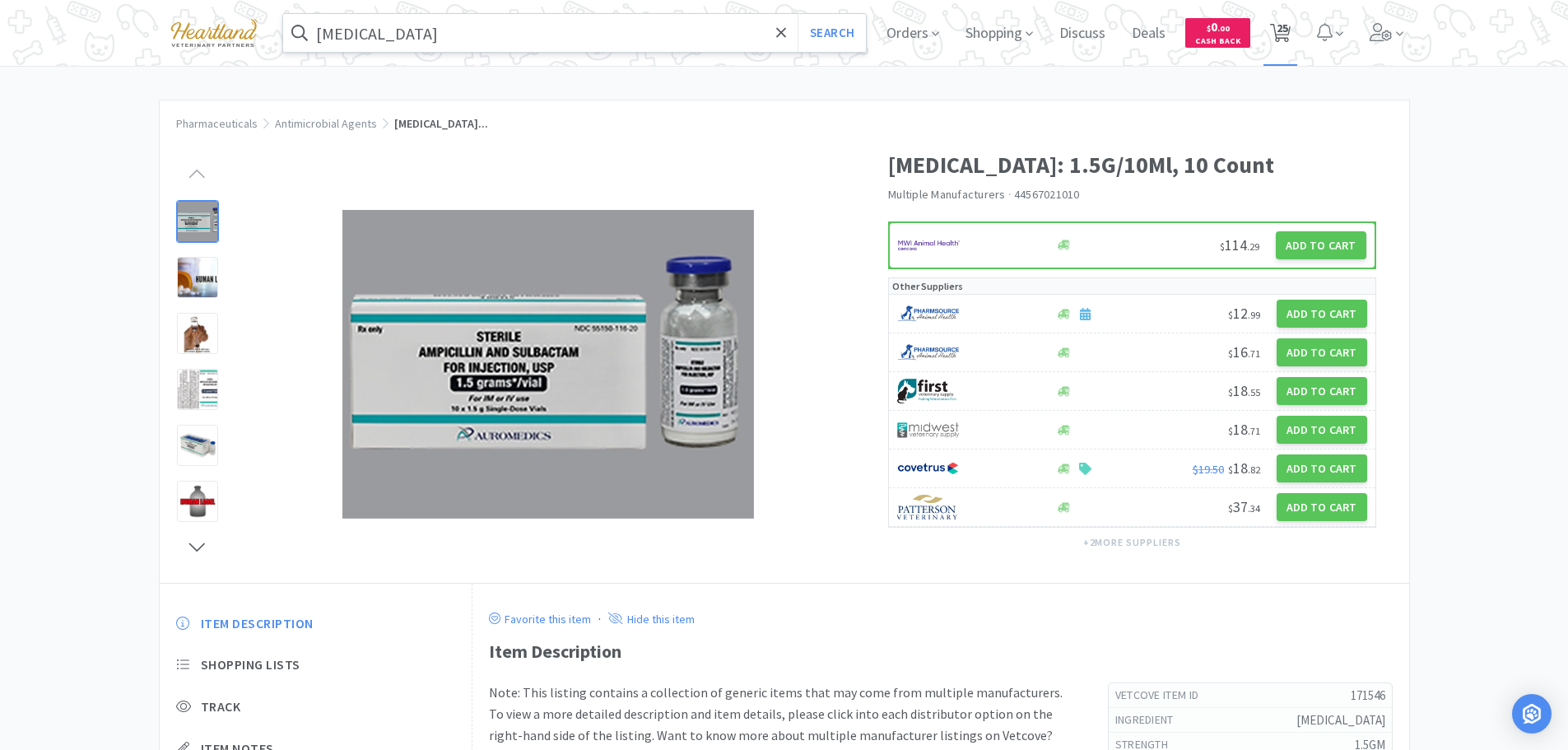
select select "1"
select select "2"
select select "1"
select select "3"
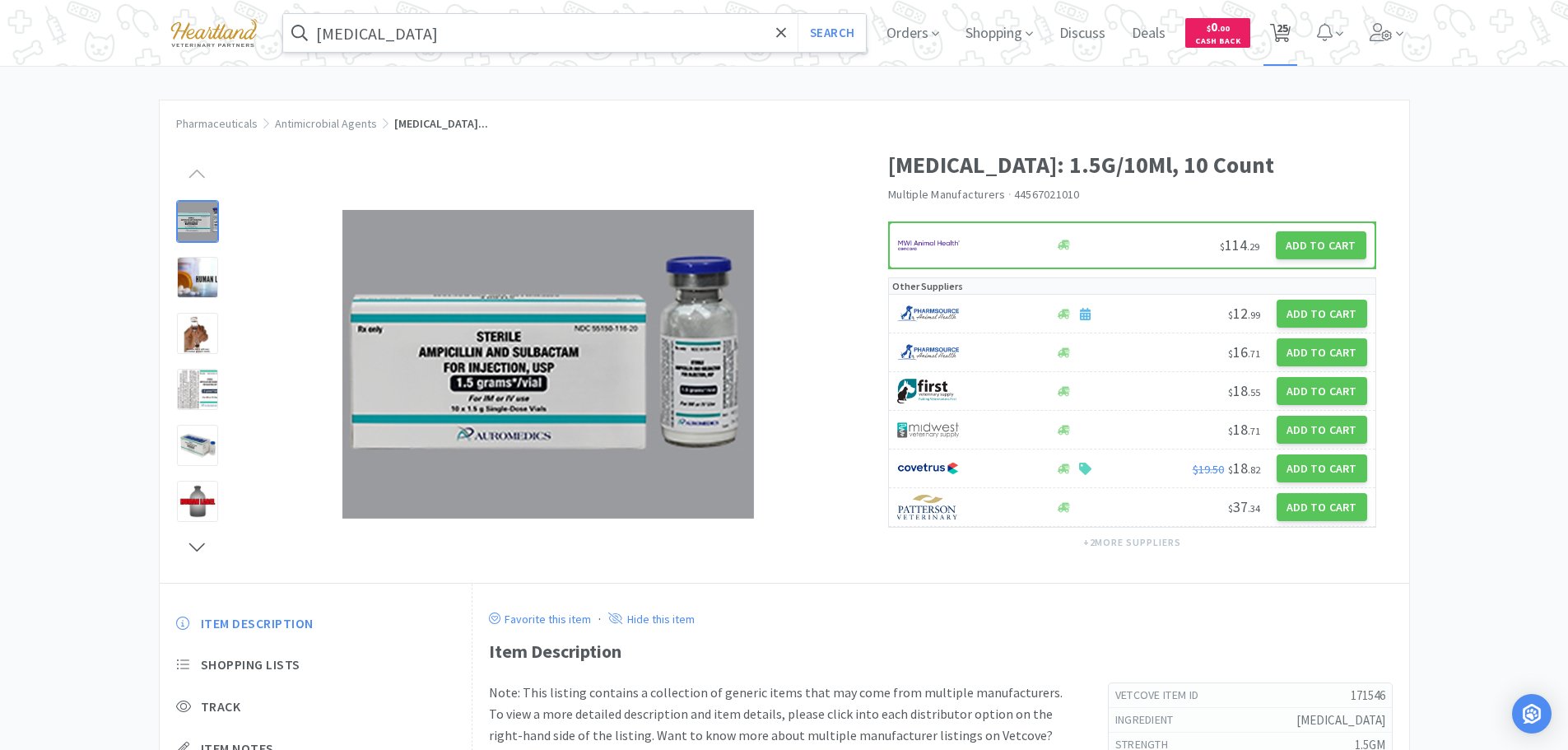
select select "1"
select select "10"
select select "1"
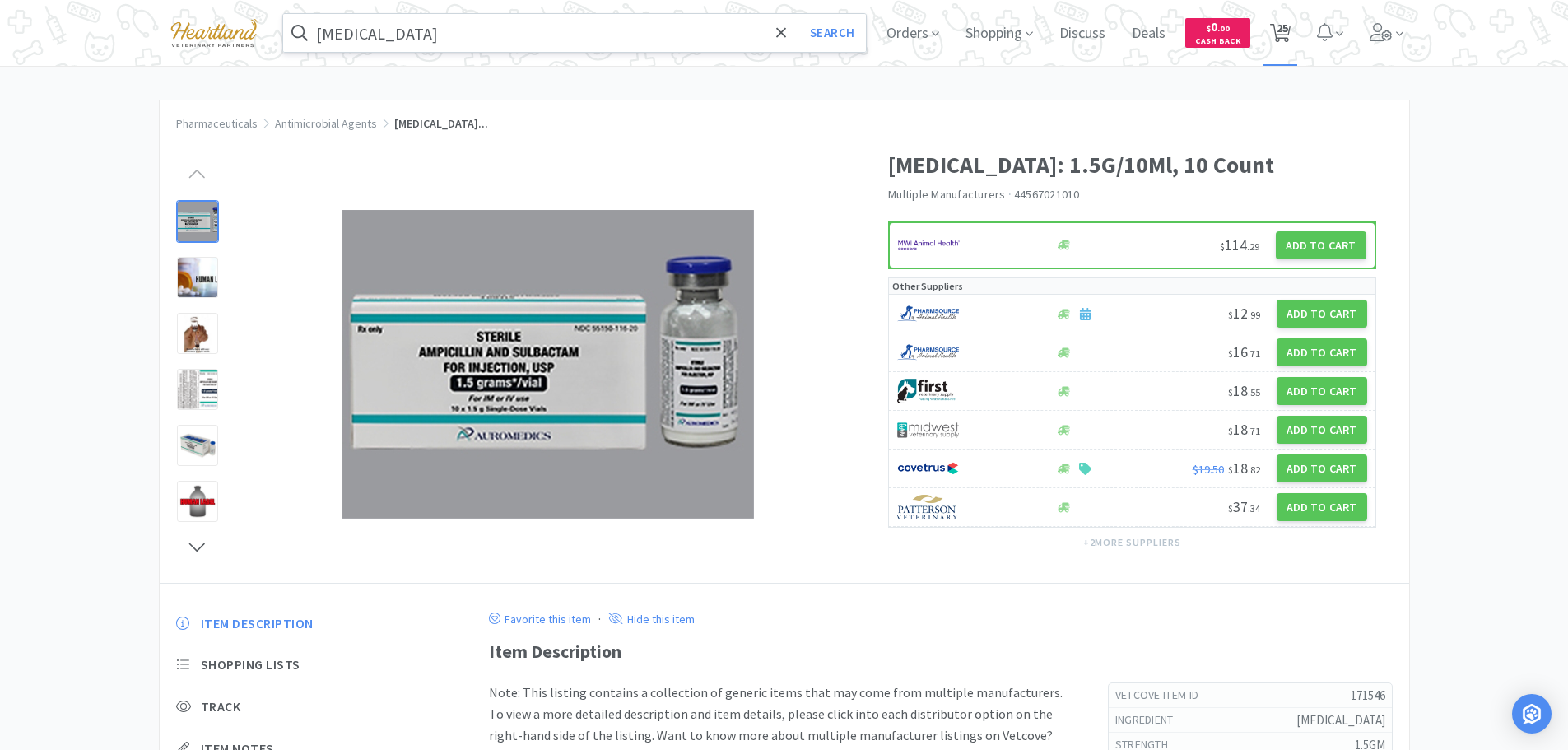
select select "2"
select select "1"
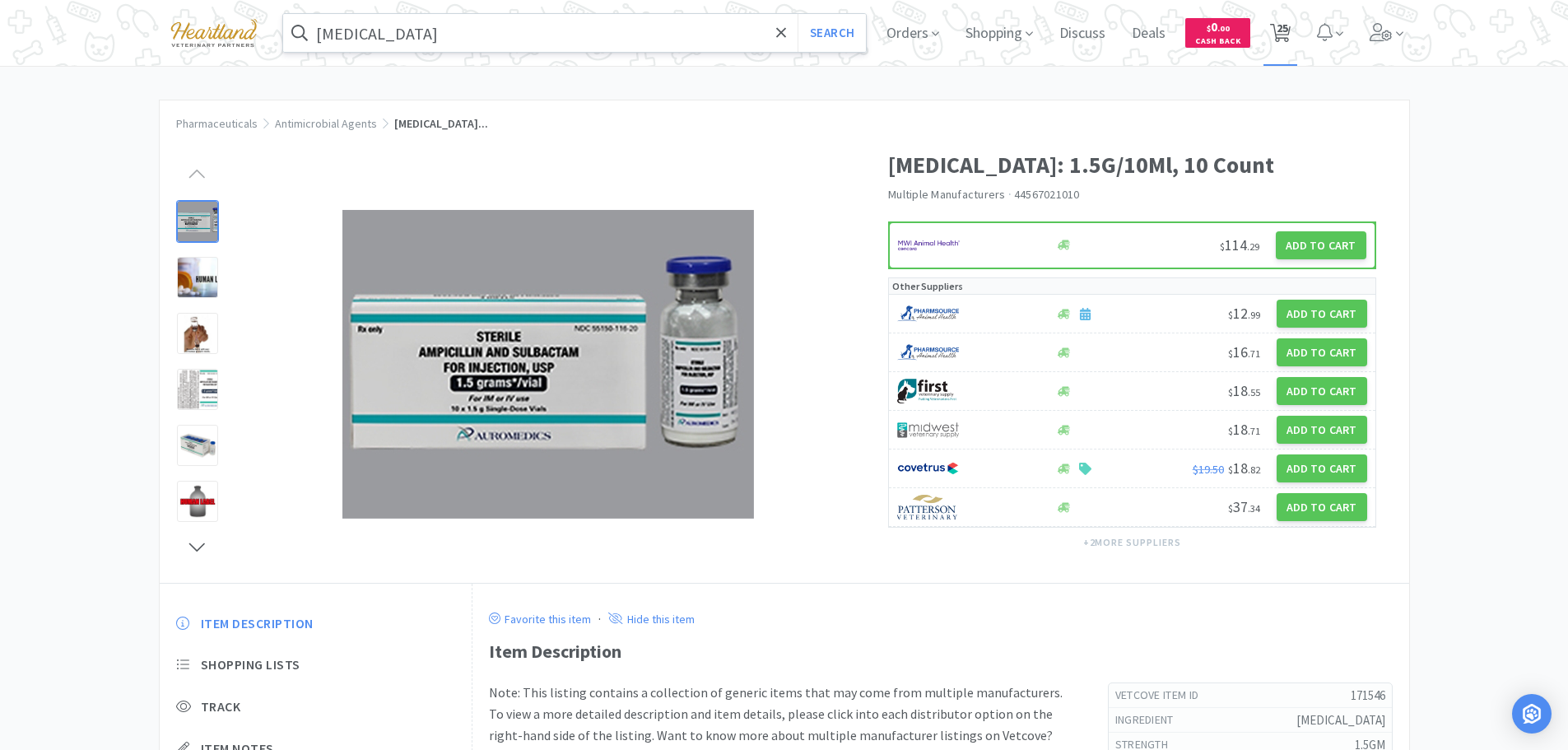
select select "1"
select select "3"
select select "2"
select select "1"
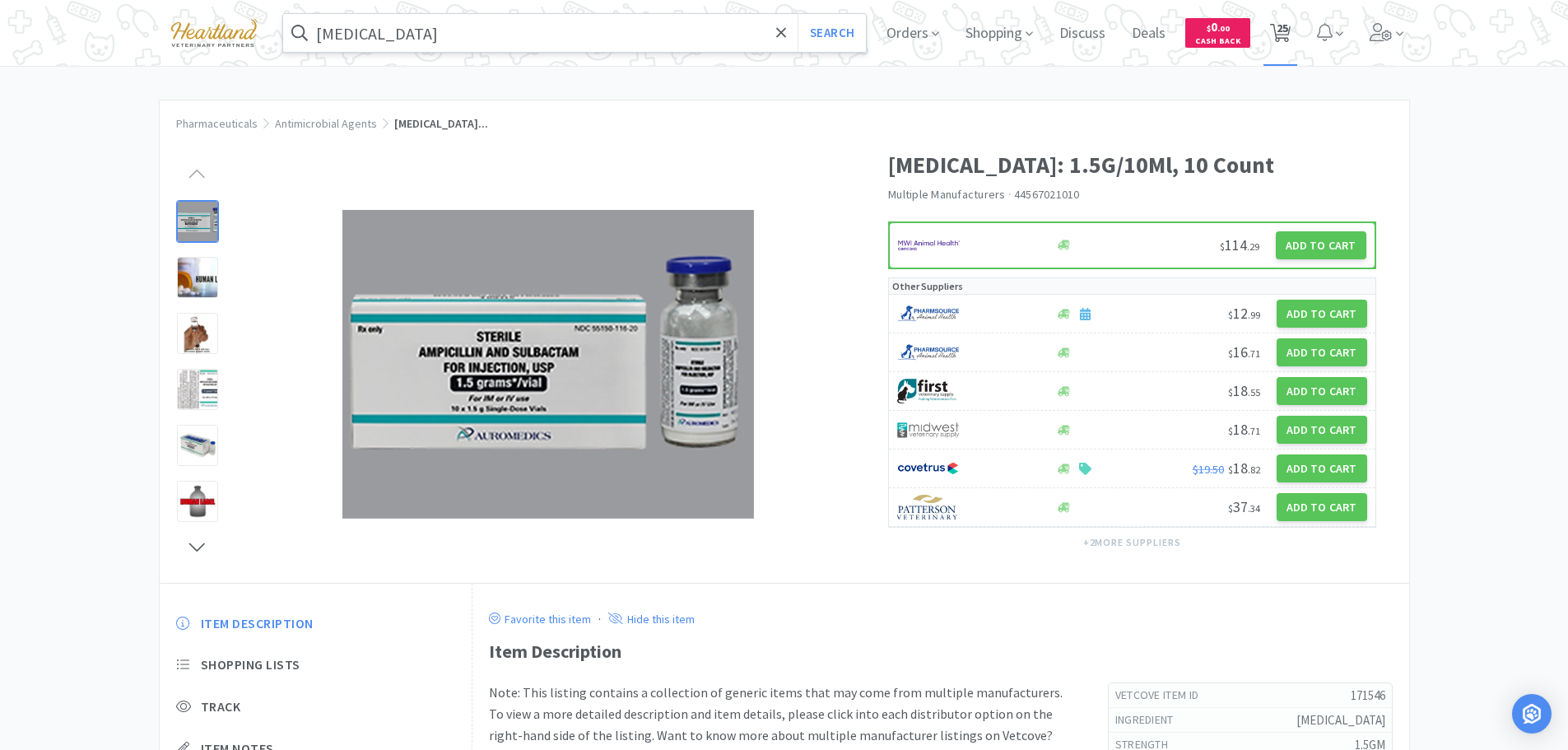
select select "1"
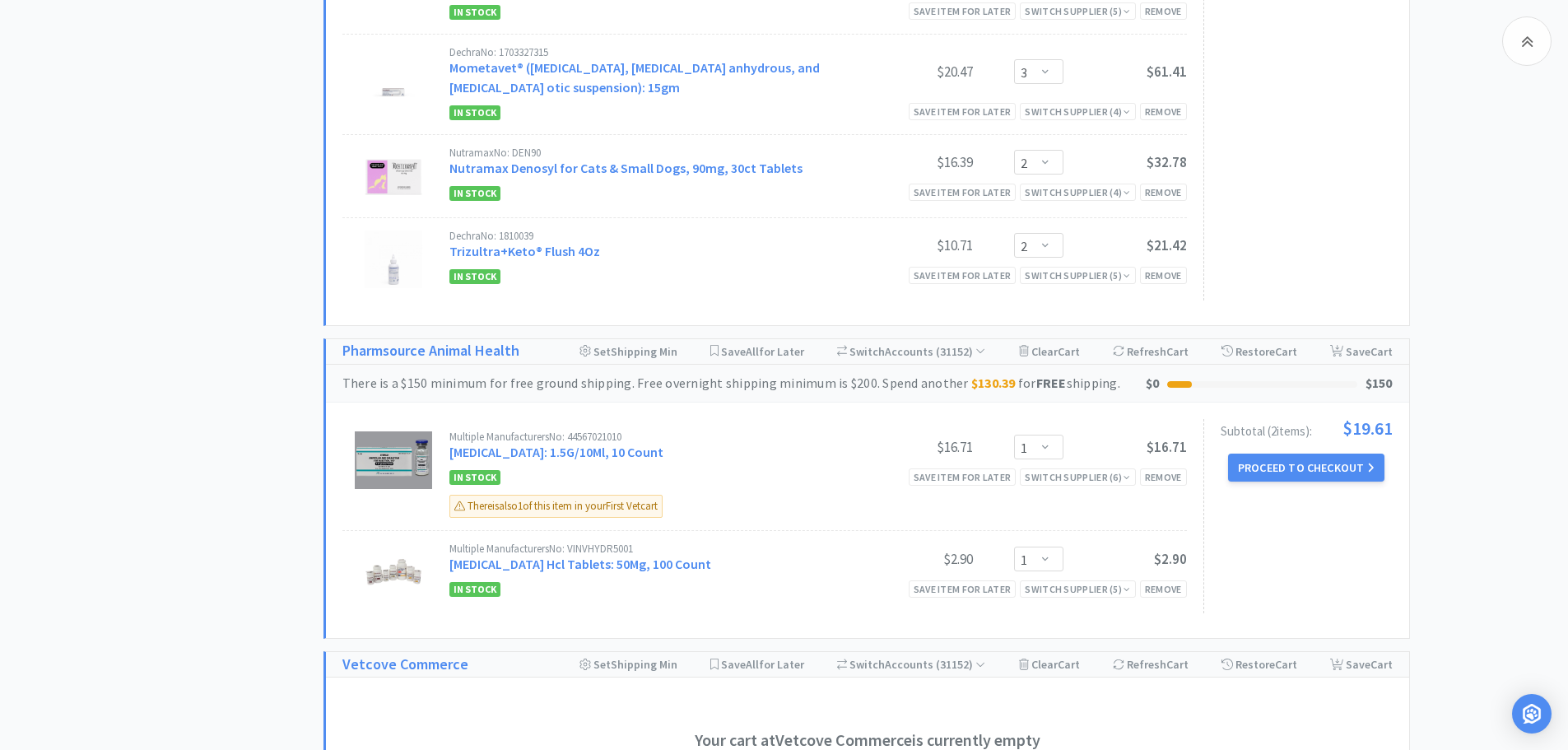
scroll to position [3457, 0]
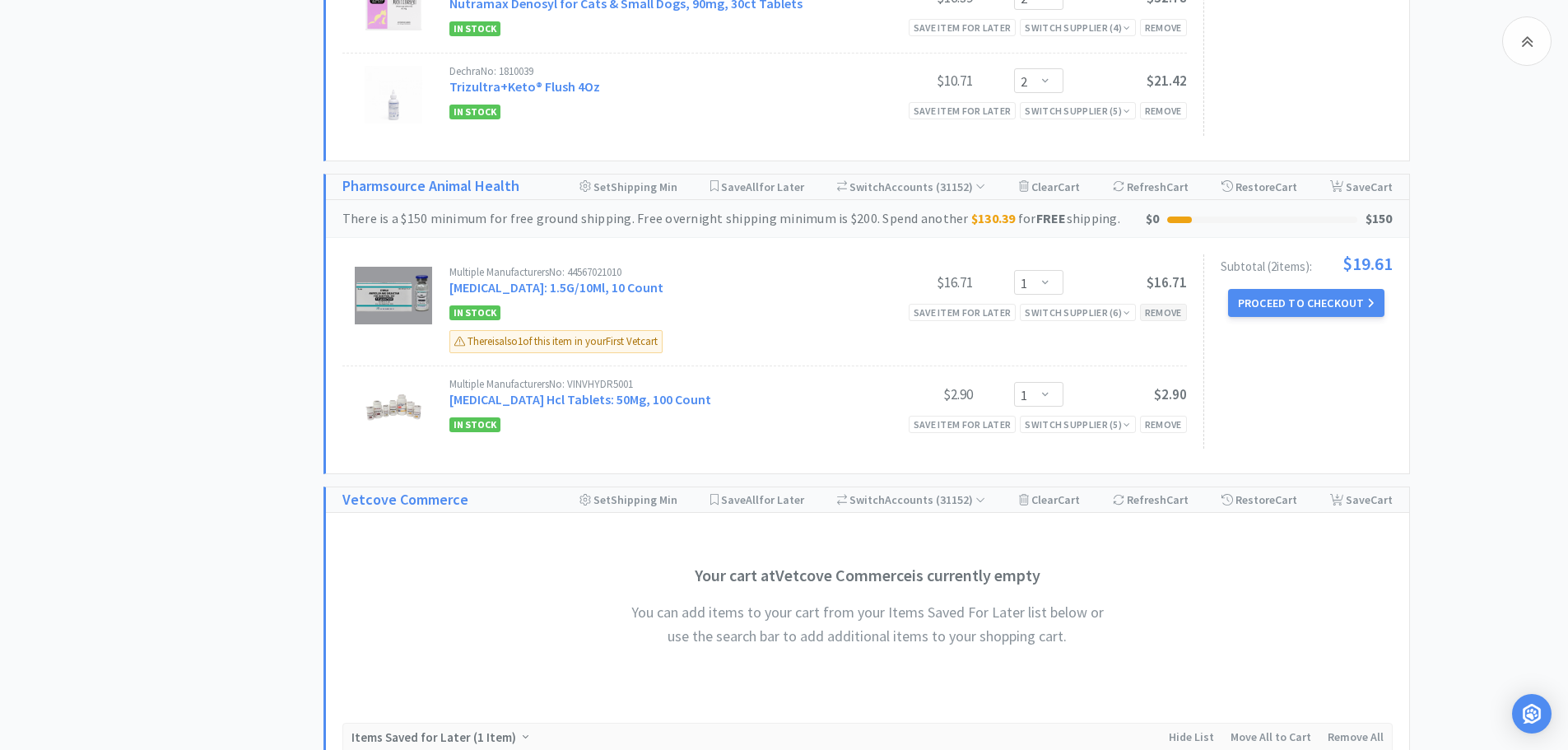
click at [1160, 303] on div "Remove" at bounding box center [1163, 311] width 47 height 17
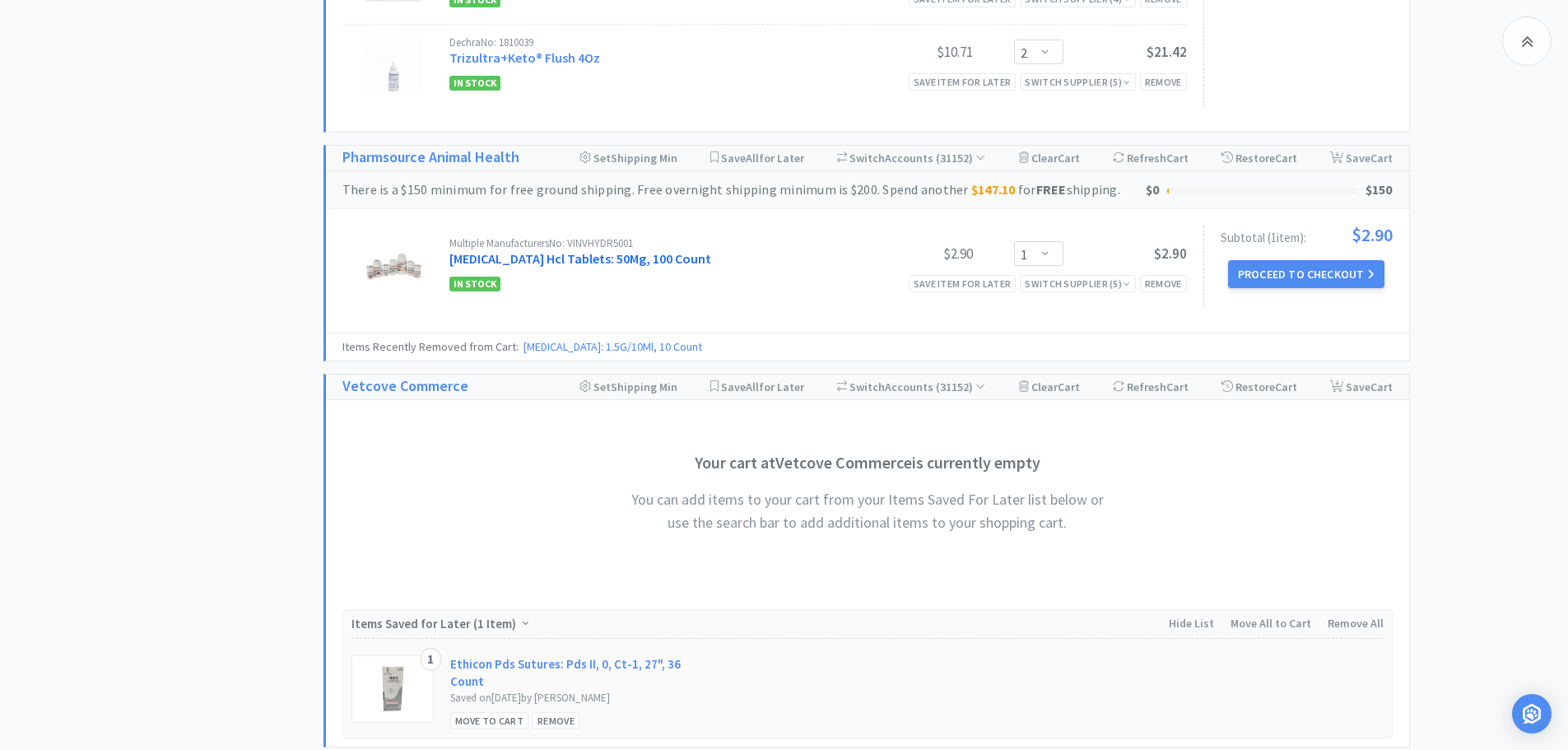
click at [580, 251] on link "[MEDICAL_DATA] Hcl Tablets: 50Mg, 100 Count" at bounding box center [580, 259] width 261 height 16
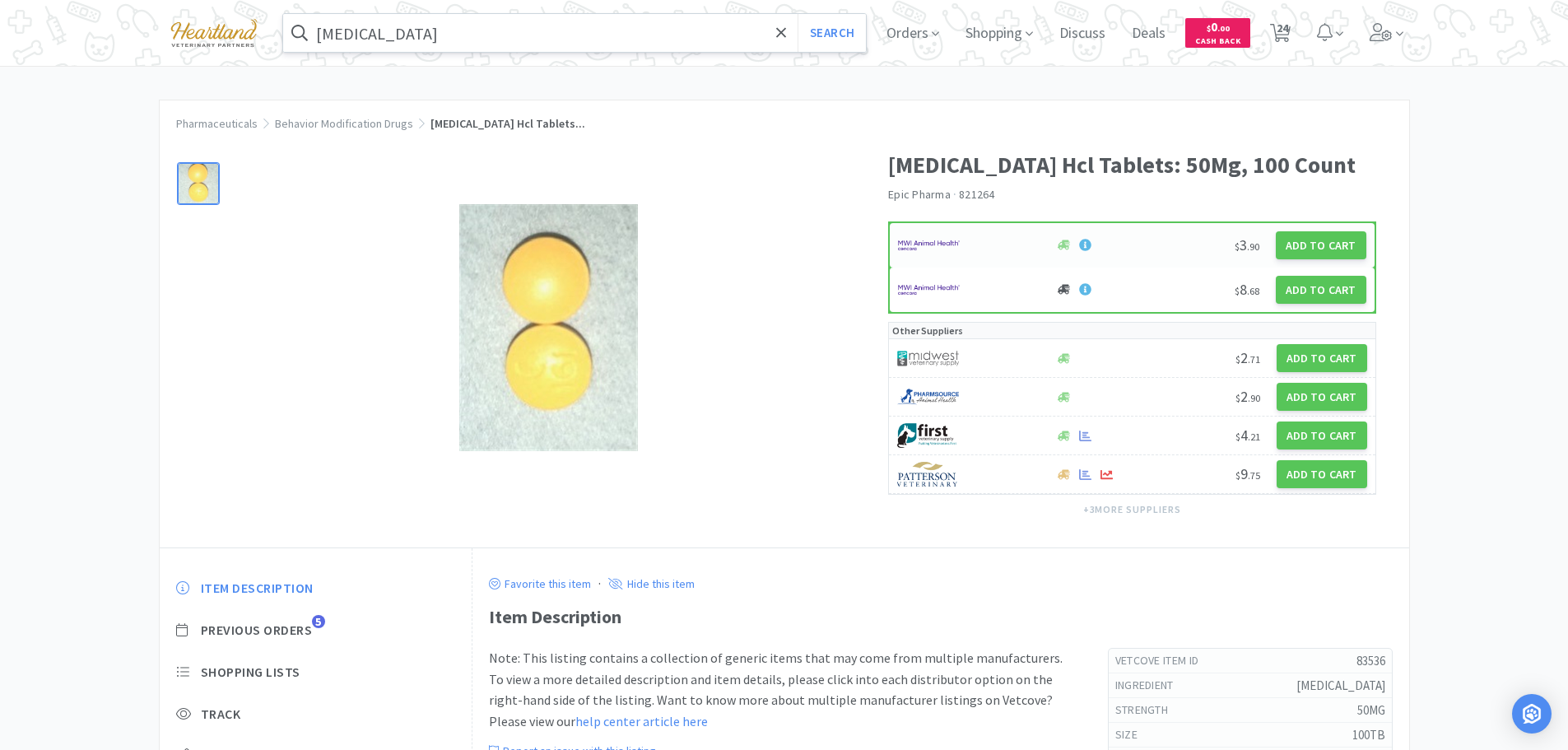
click at [984, 245] on div at bounding box center [968, 245] width 140 height 28
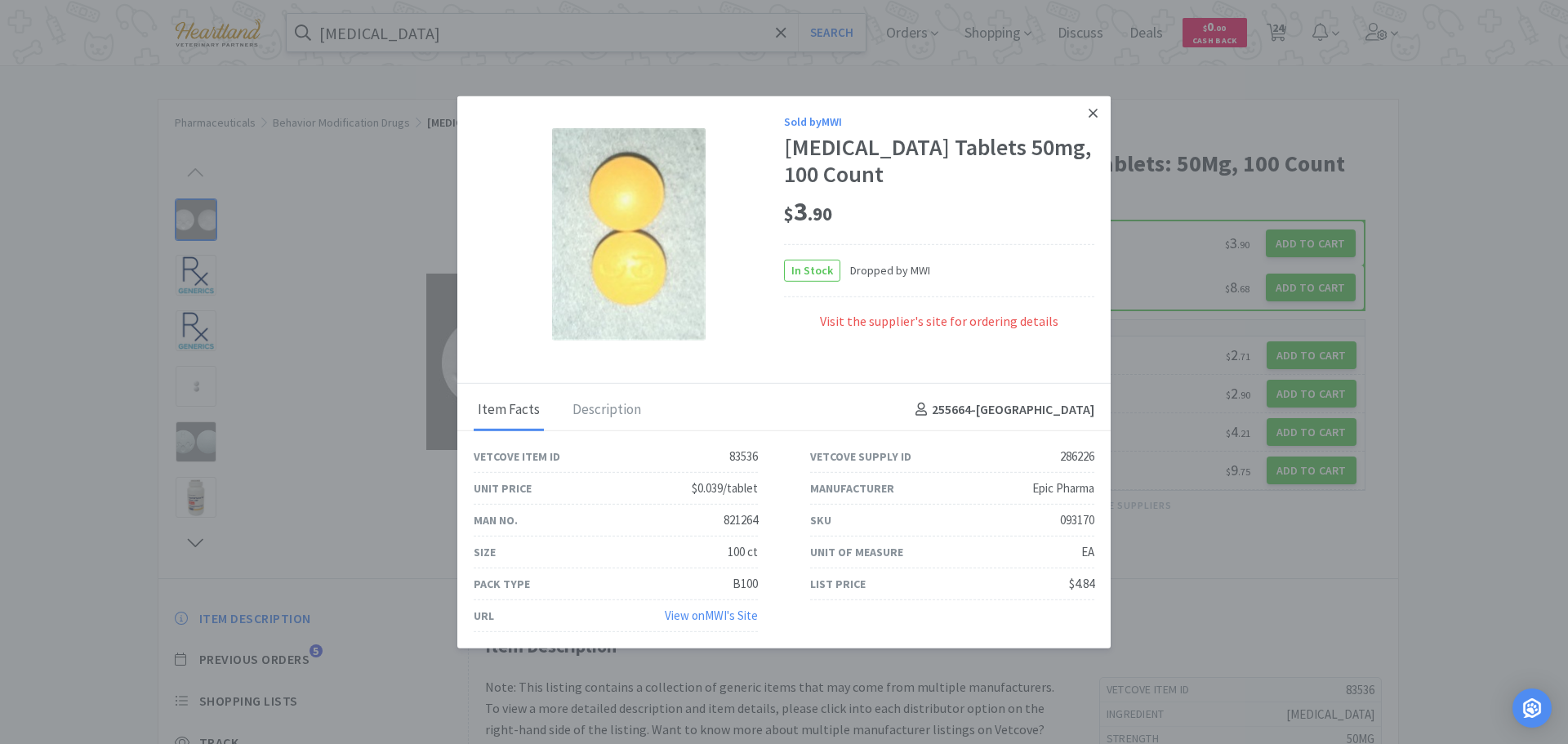
click at [1090, 109] on icon at bounding box center [1093, 113] width 9 height 9
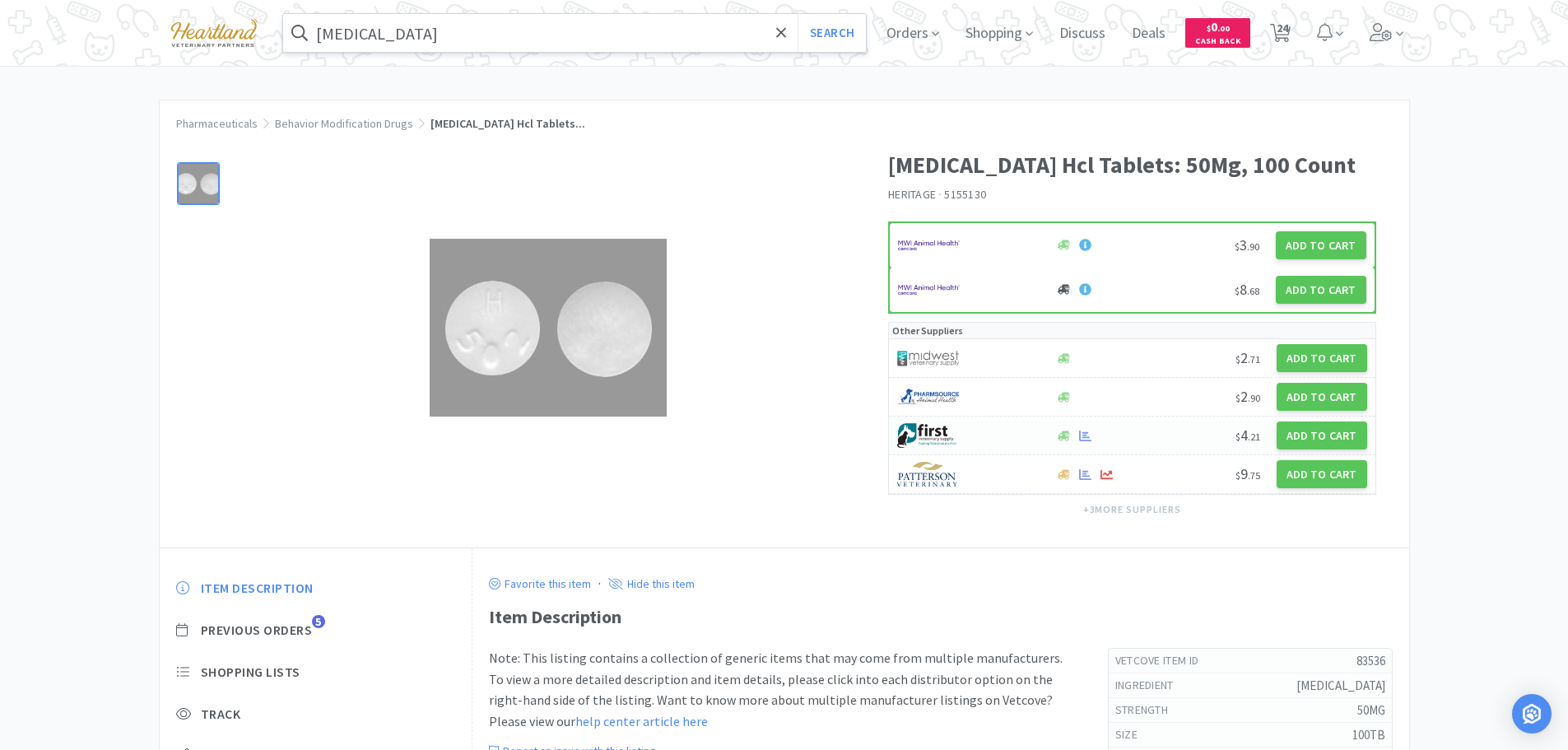
click at [980, 430] on div at bounding box center [967, 435] width 140 height 28
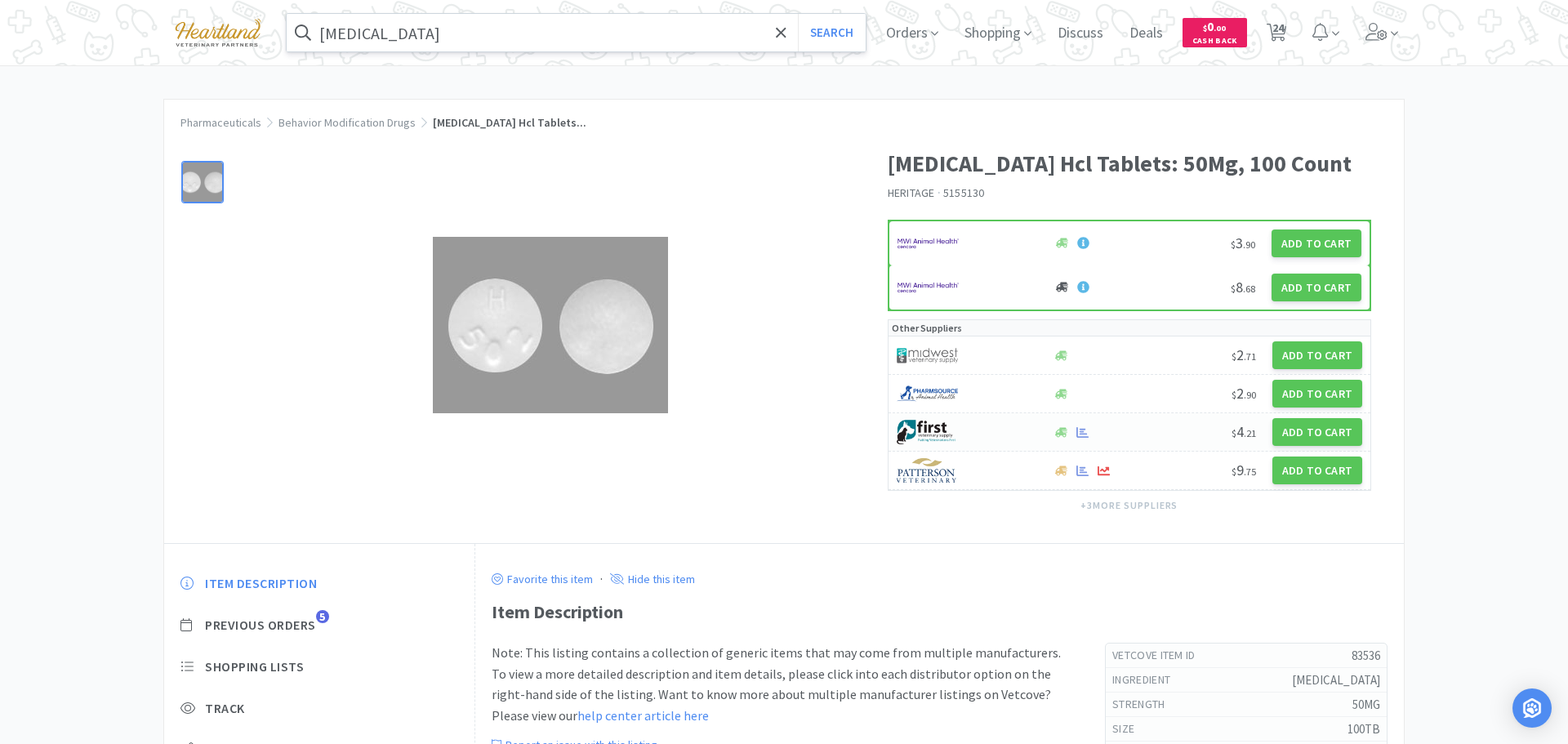
select select "1"
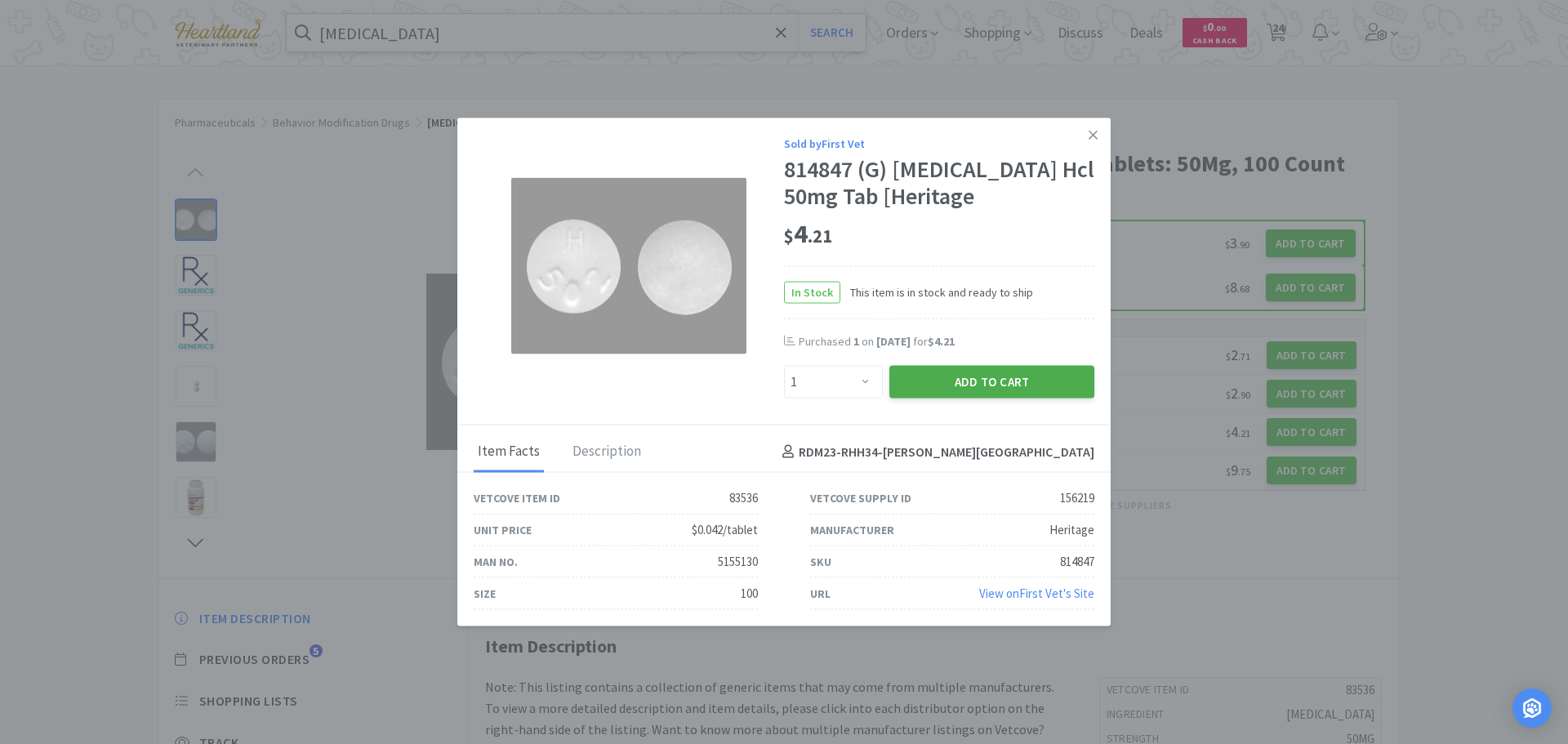
click at [978, 377] on button "Add to Cart" at bounding box center [992, 382] width 205 height 32
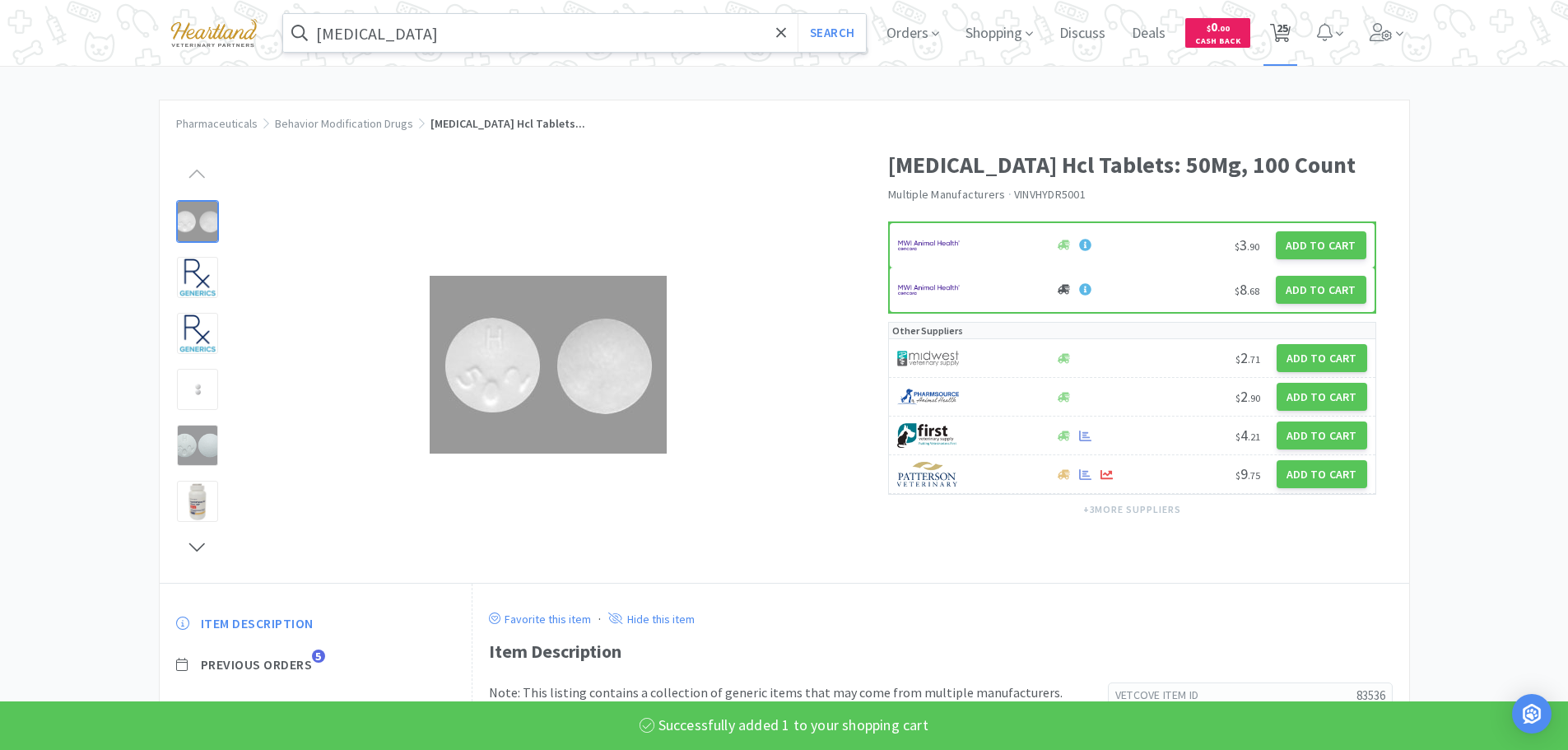
drag, startPoint x: 1294, startPoint y: 28, endPoint x: 1273, endPoint y: 66, distance: 43.4
click at [1287, 28] on span "25" at bounding box center [1282, 28] width 12 height 66
select select "1"
select select "2"
select select "1"
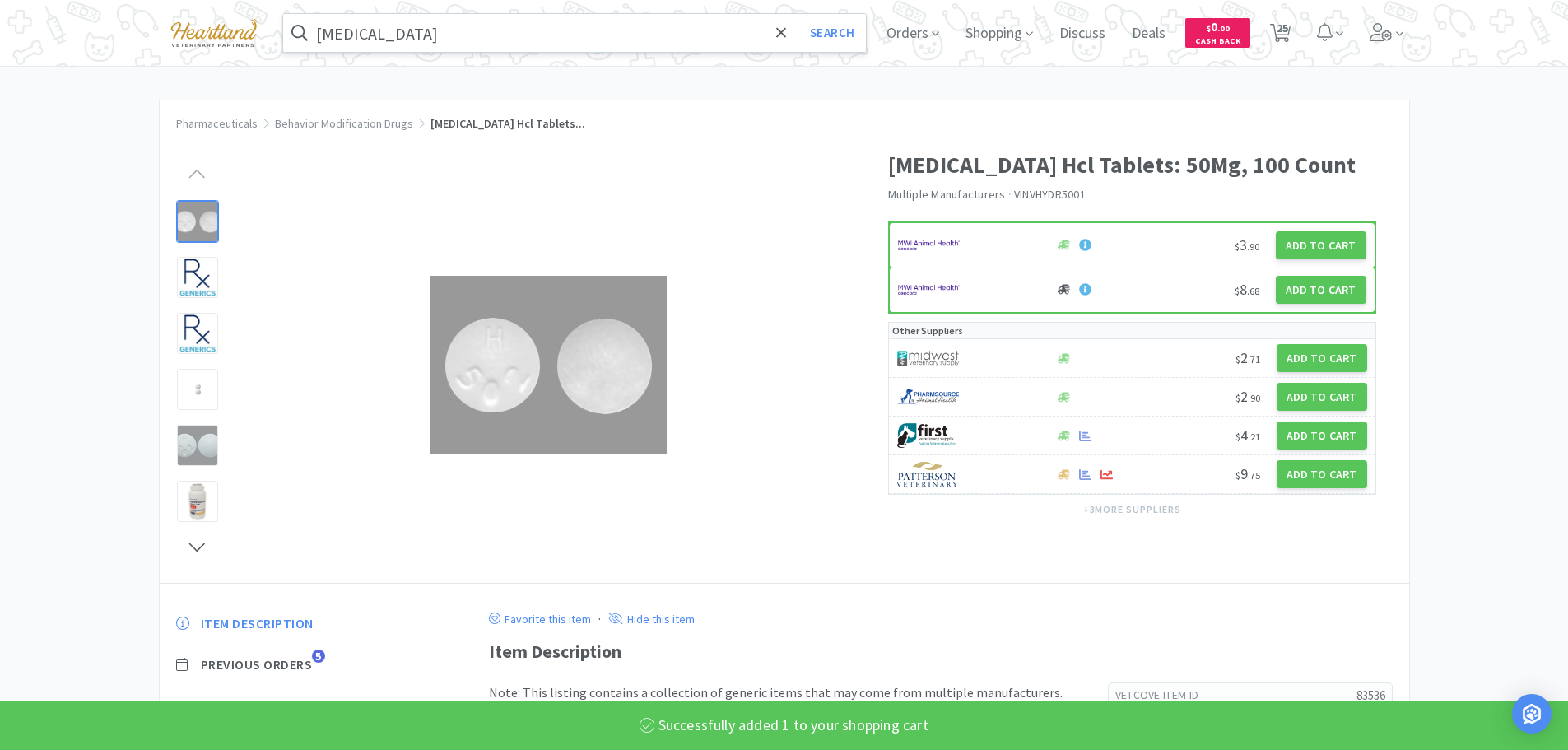
select select "1"
select select "2"
select select "1"
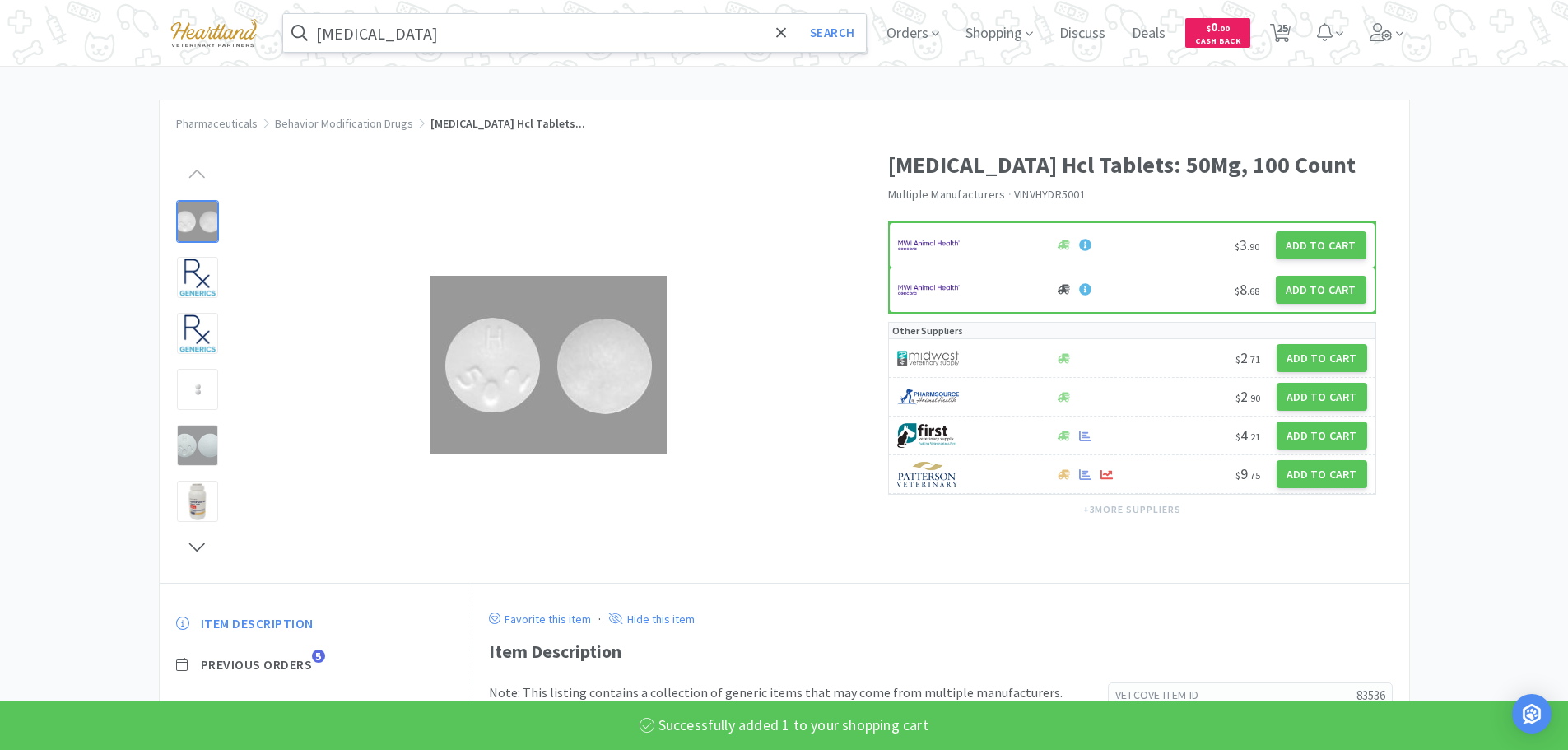
select select "3"
select select "1"
select select "10"
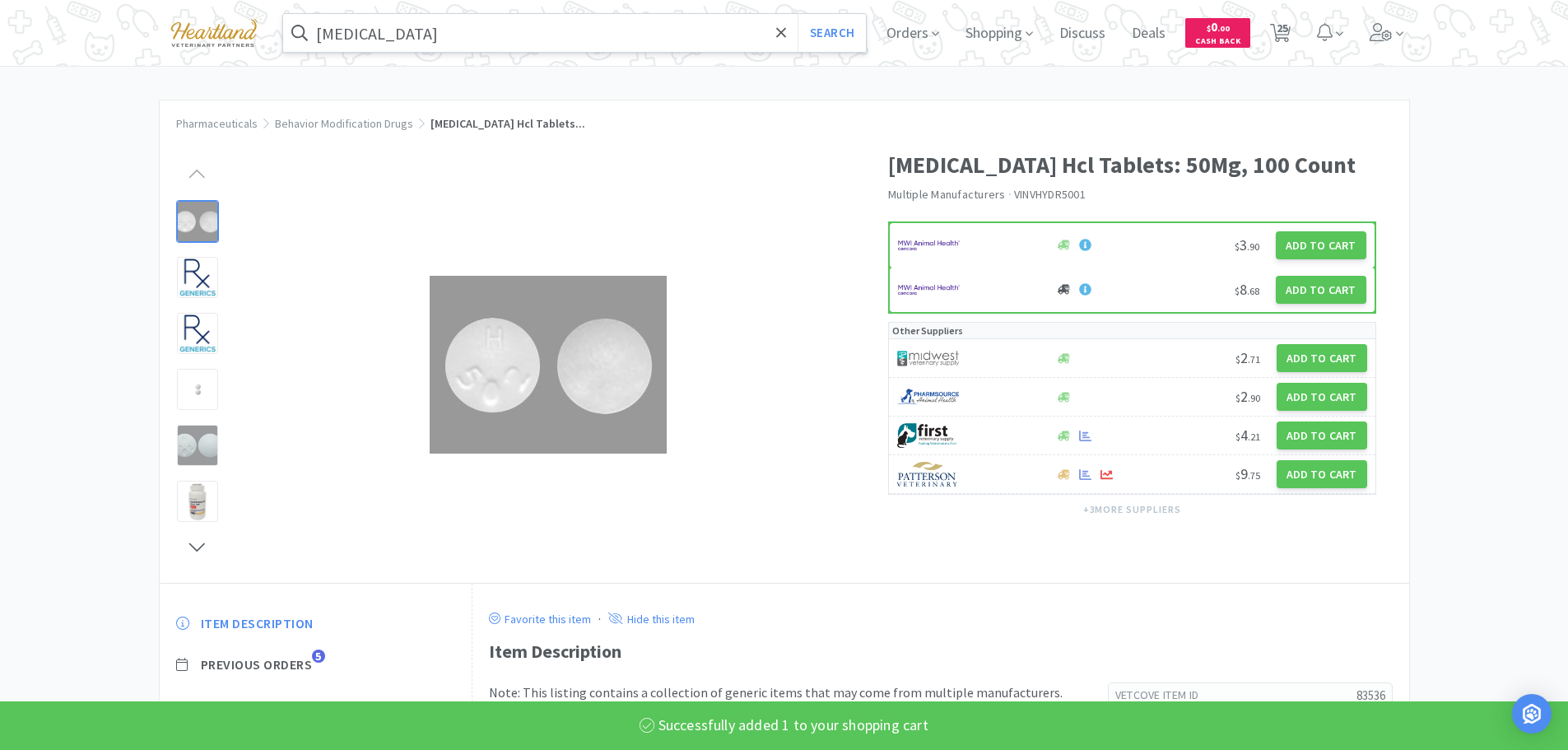
select select "1"
select select "2"
select select "1"
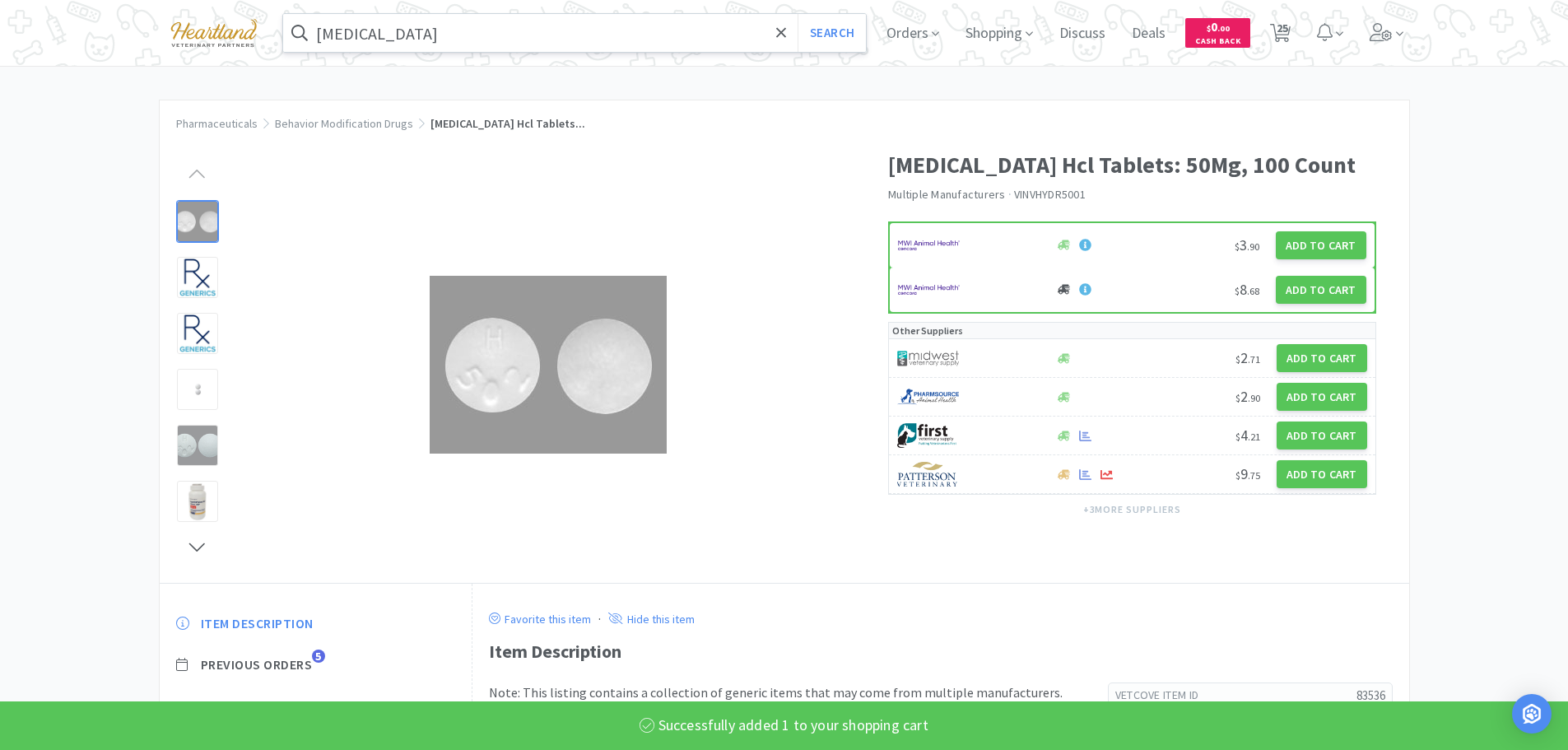
select select "1"
select select "3"
select select "2"
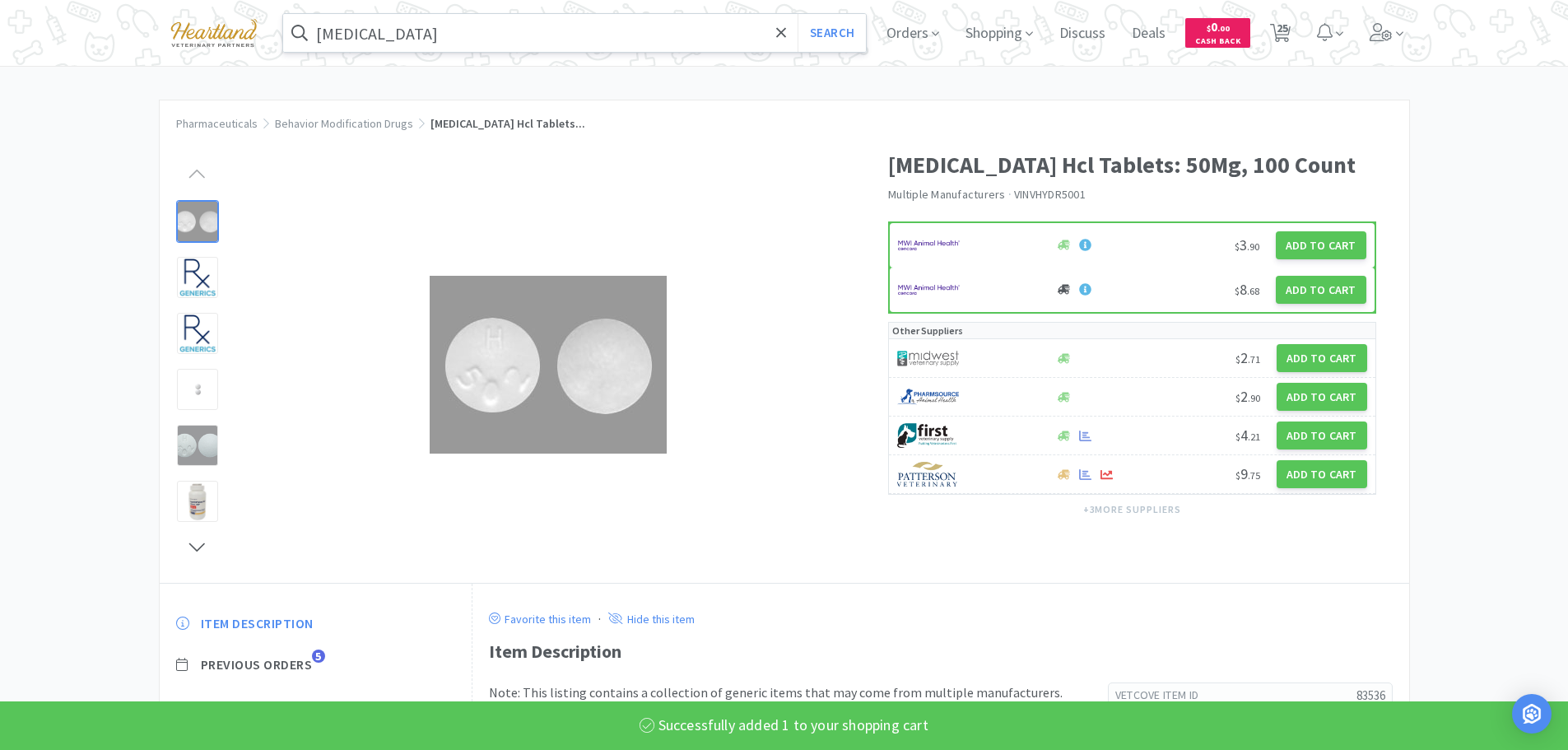
select select "2"
select select "1"
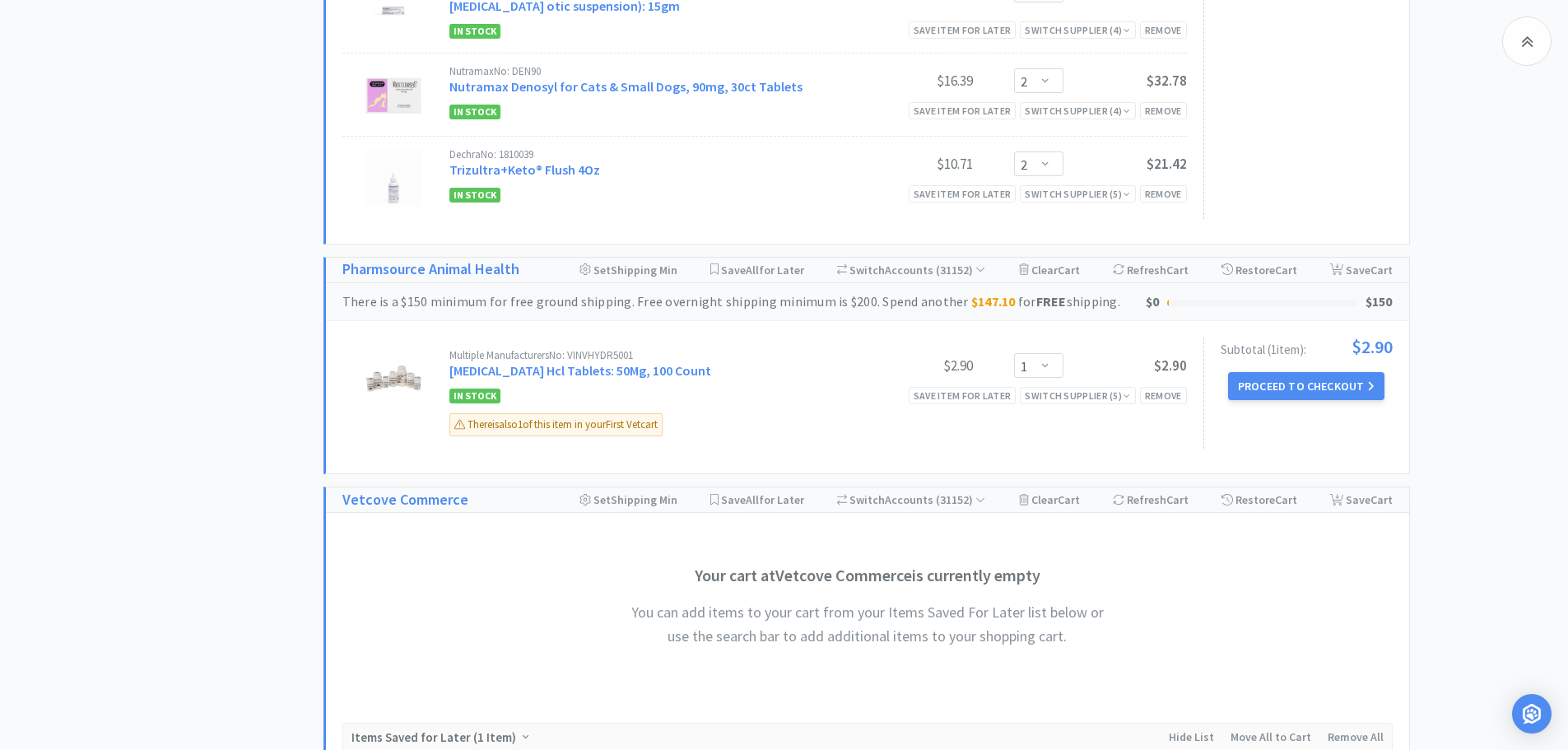
scroll to position [3538, 0]
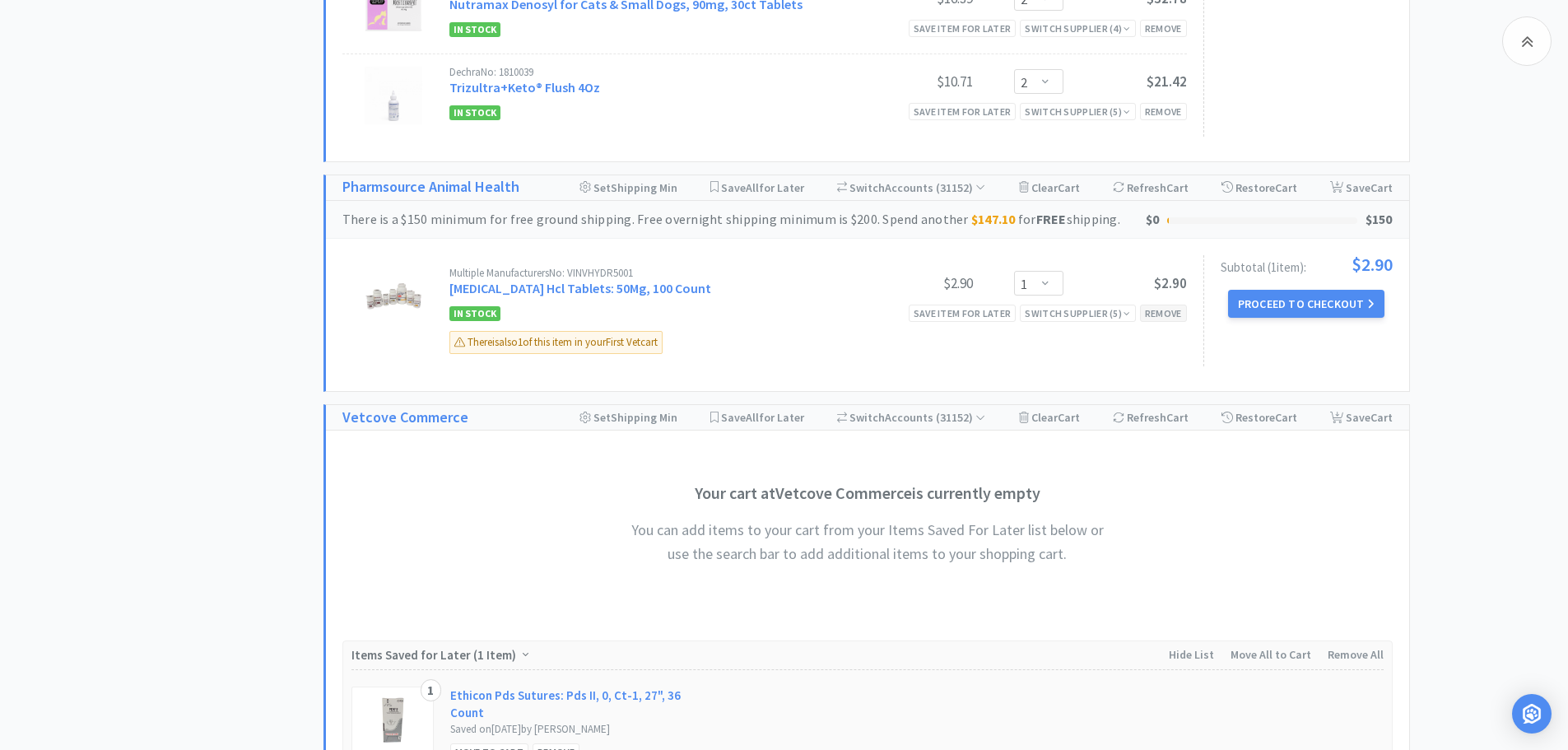
click at [1169, 304] on div "Remove" at bounding box center [1163, 312] width 47 height 17
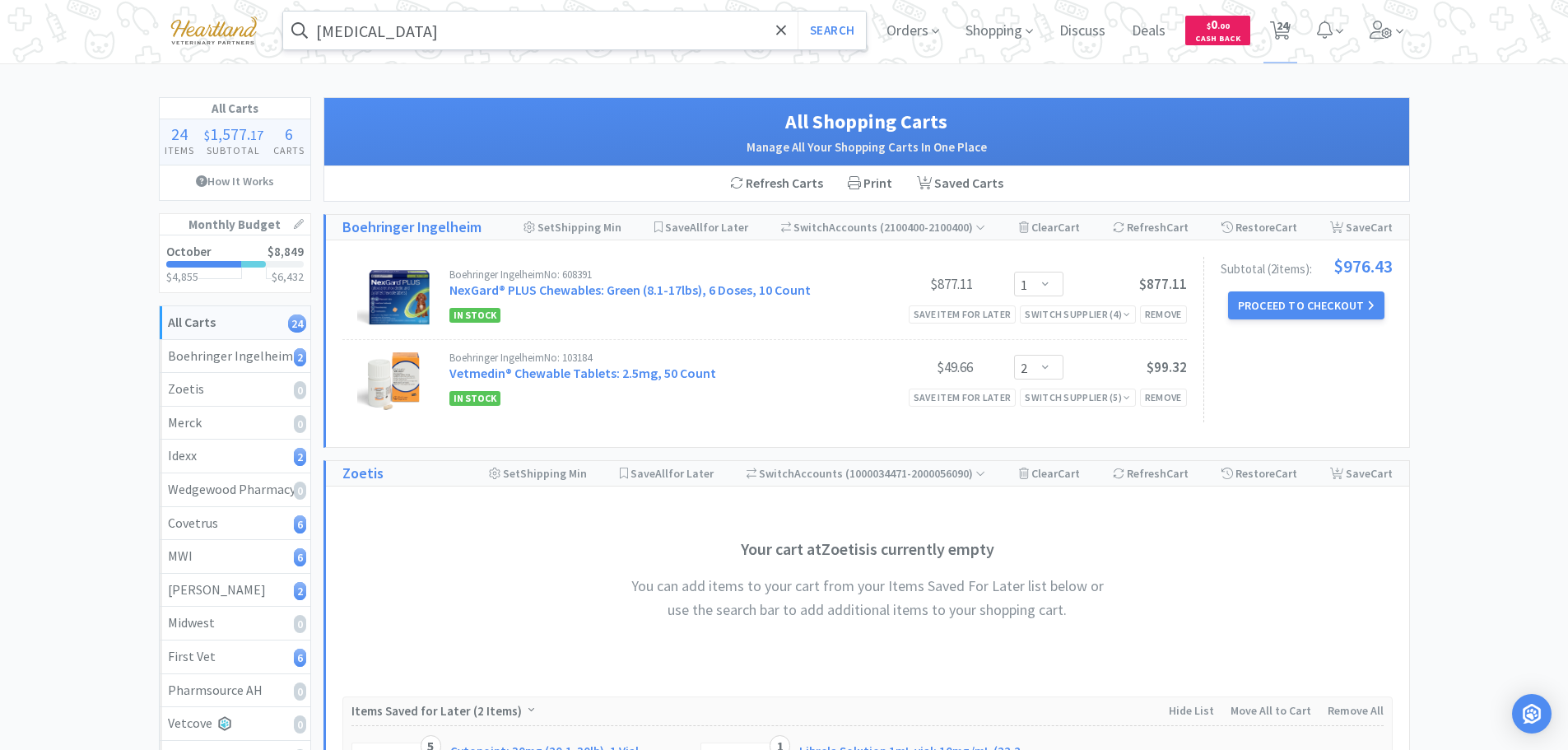
scroll to position [0, 0]
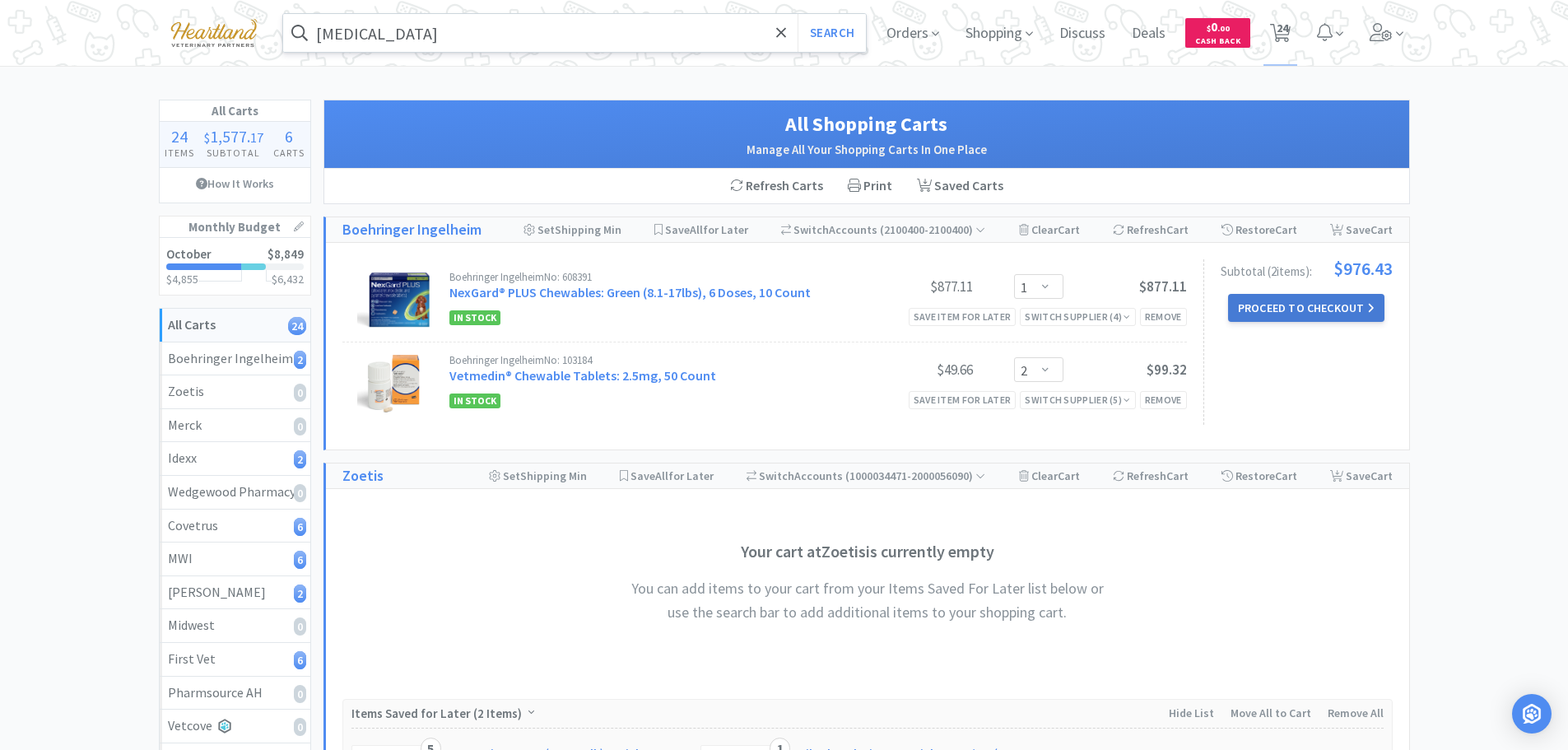
click at [1296, 303] on button "Proceed to Checkout" at bounding box center [1306, 308] width 156 height 28
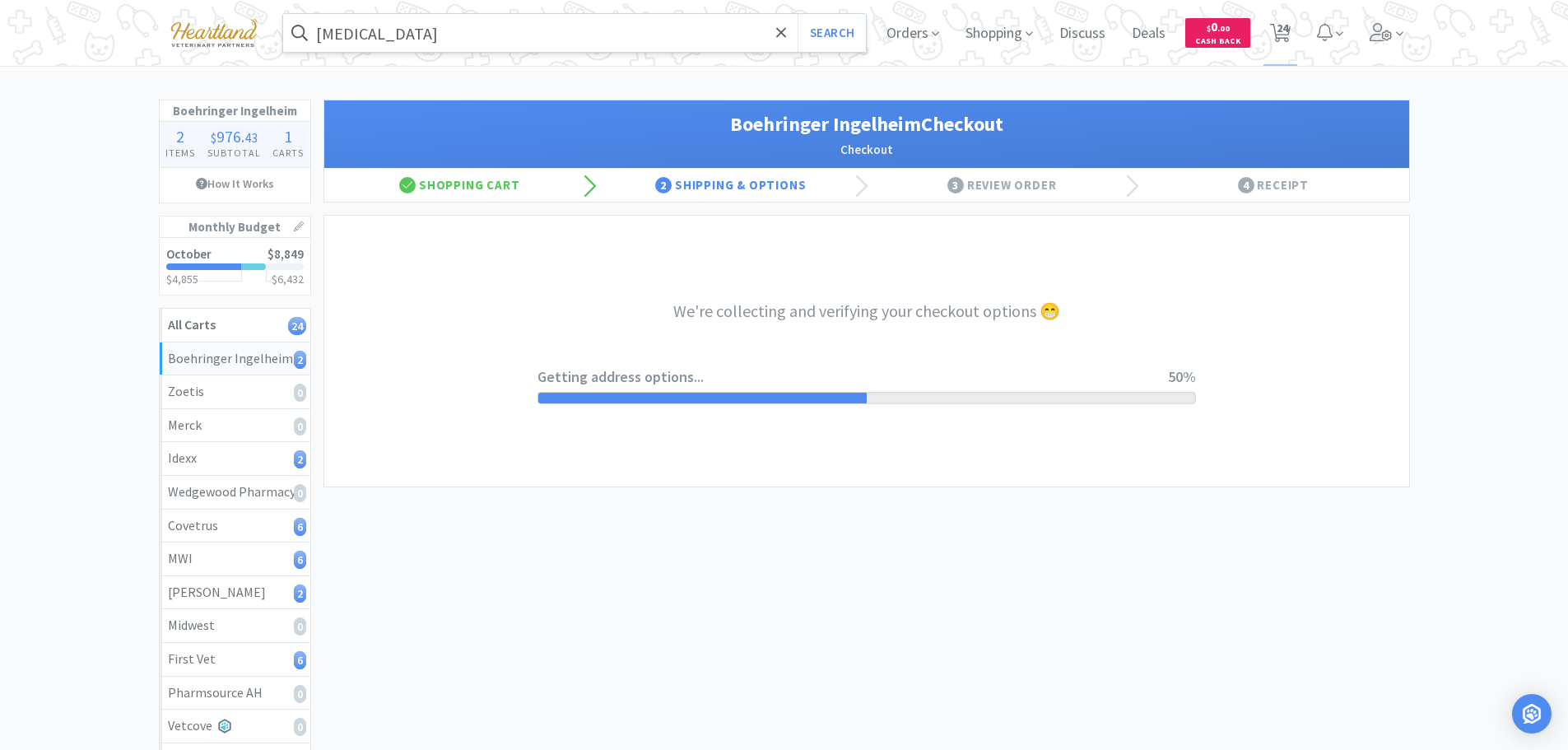
select select "invoice"
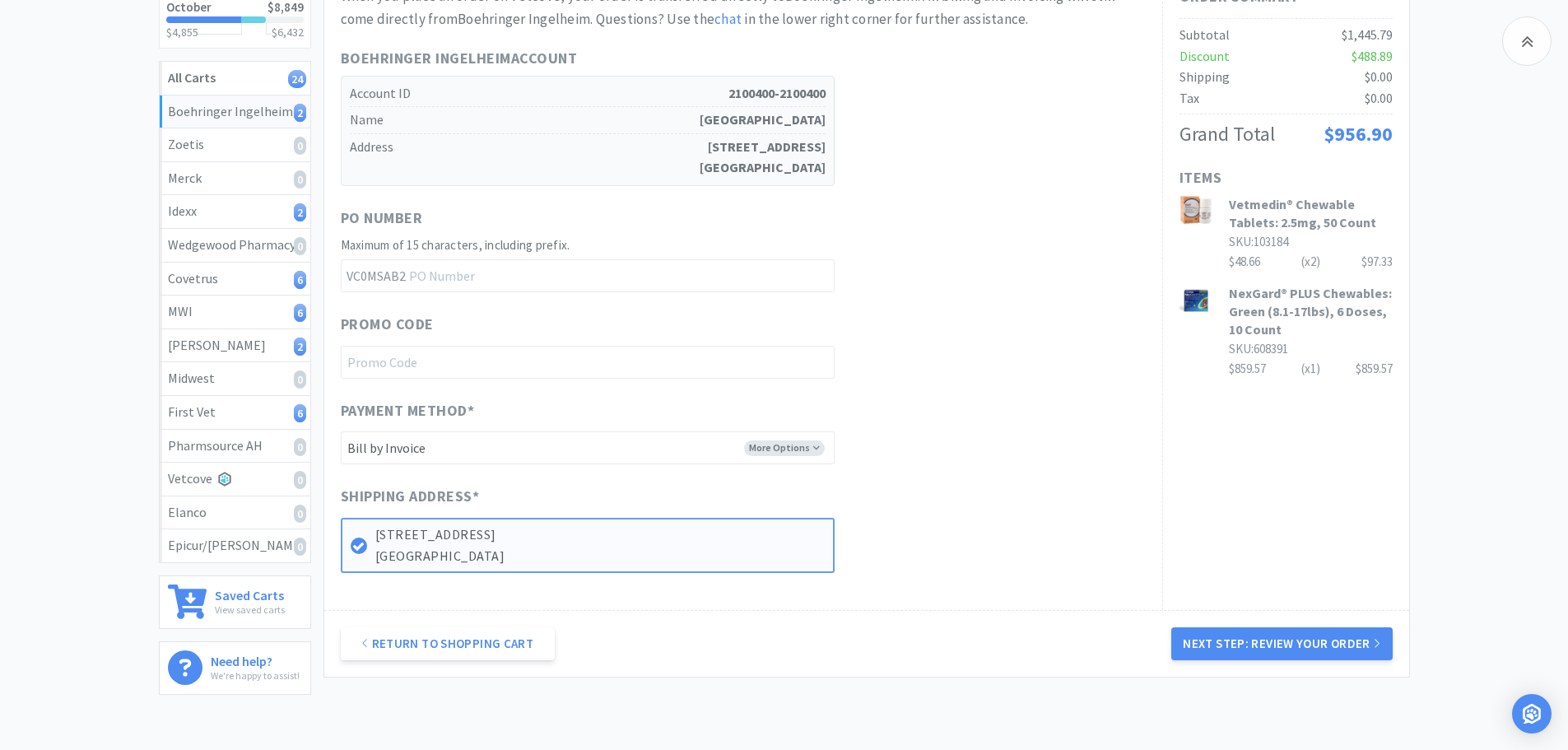
scroll to position [330, 0]
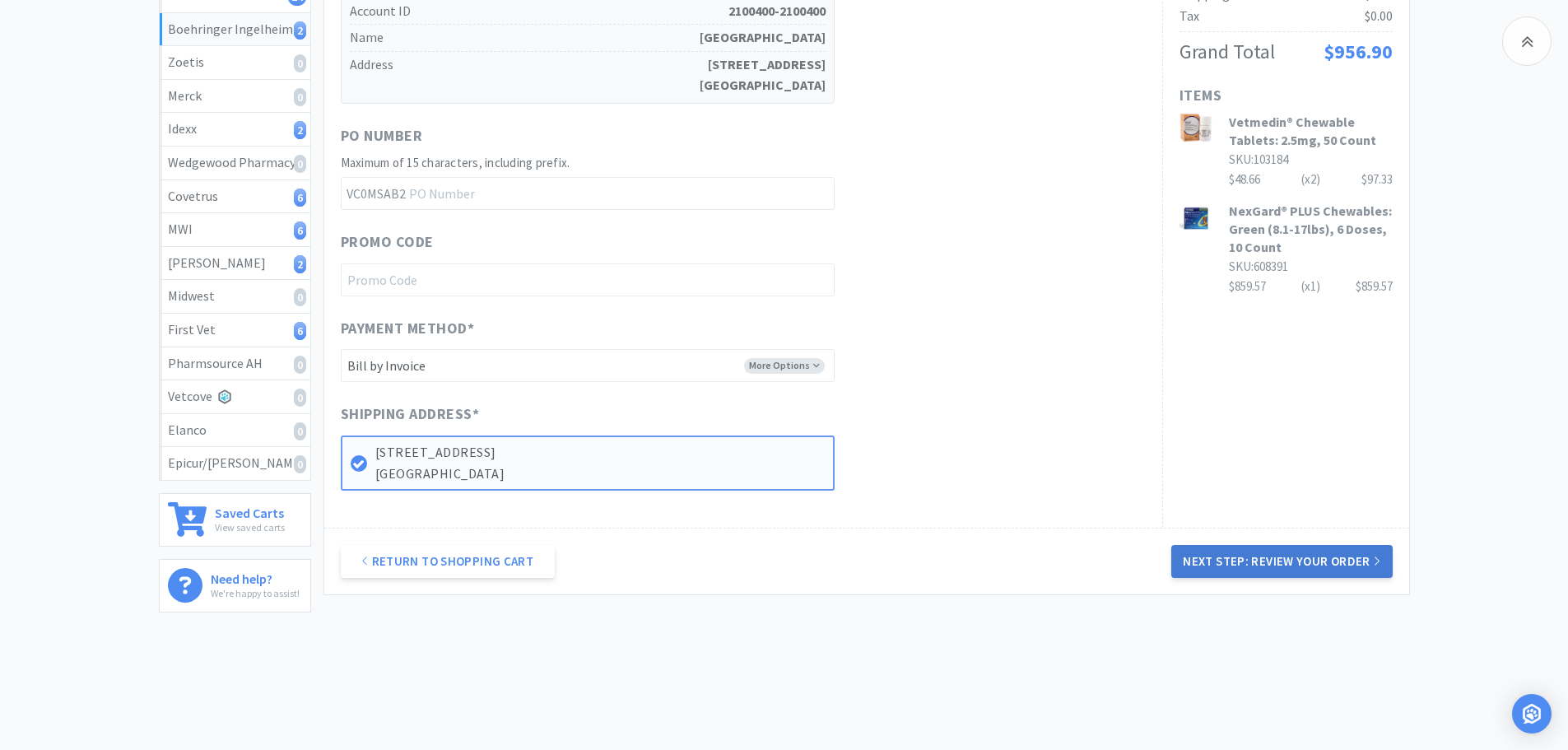
click at [1340, 563] on button "Next Step: Review Your Order" at bounding box center [1281, 561] width 221 height 33
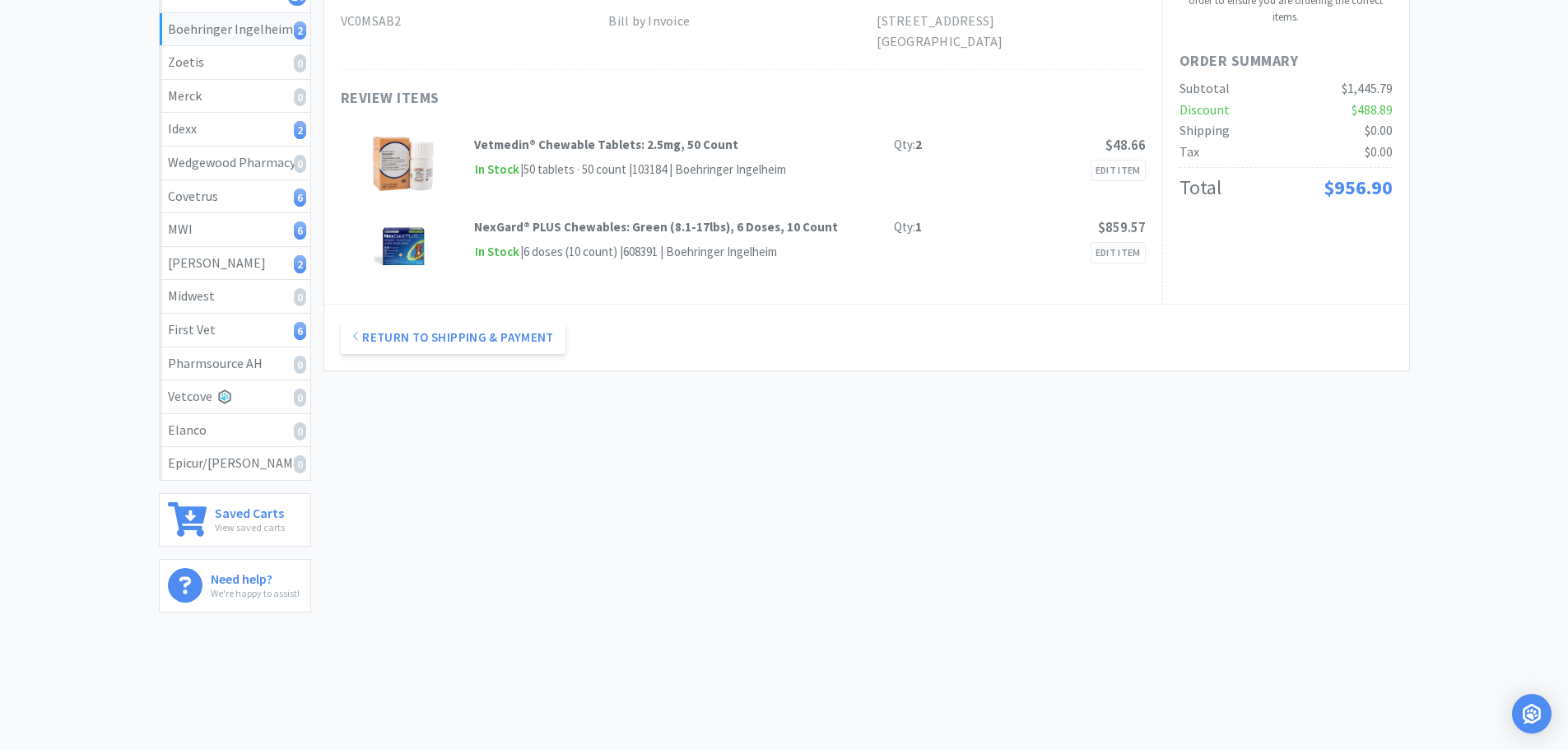
scroll to position [0, 0]
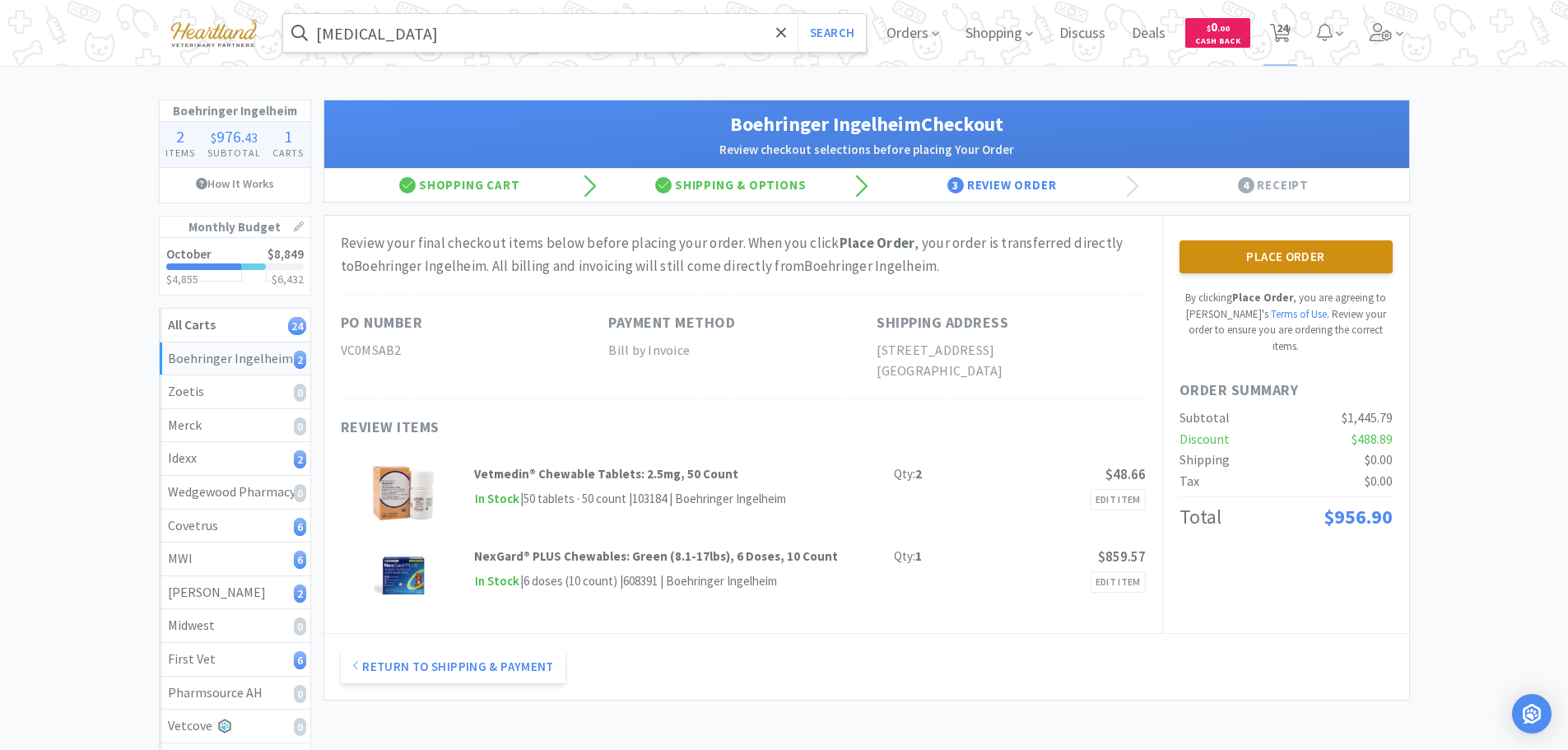
click at [1306, 254] on button "Place Order" at bounding box center [1286, 257] width 213 height 33
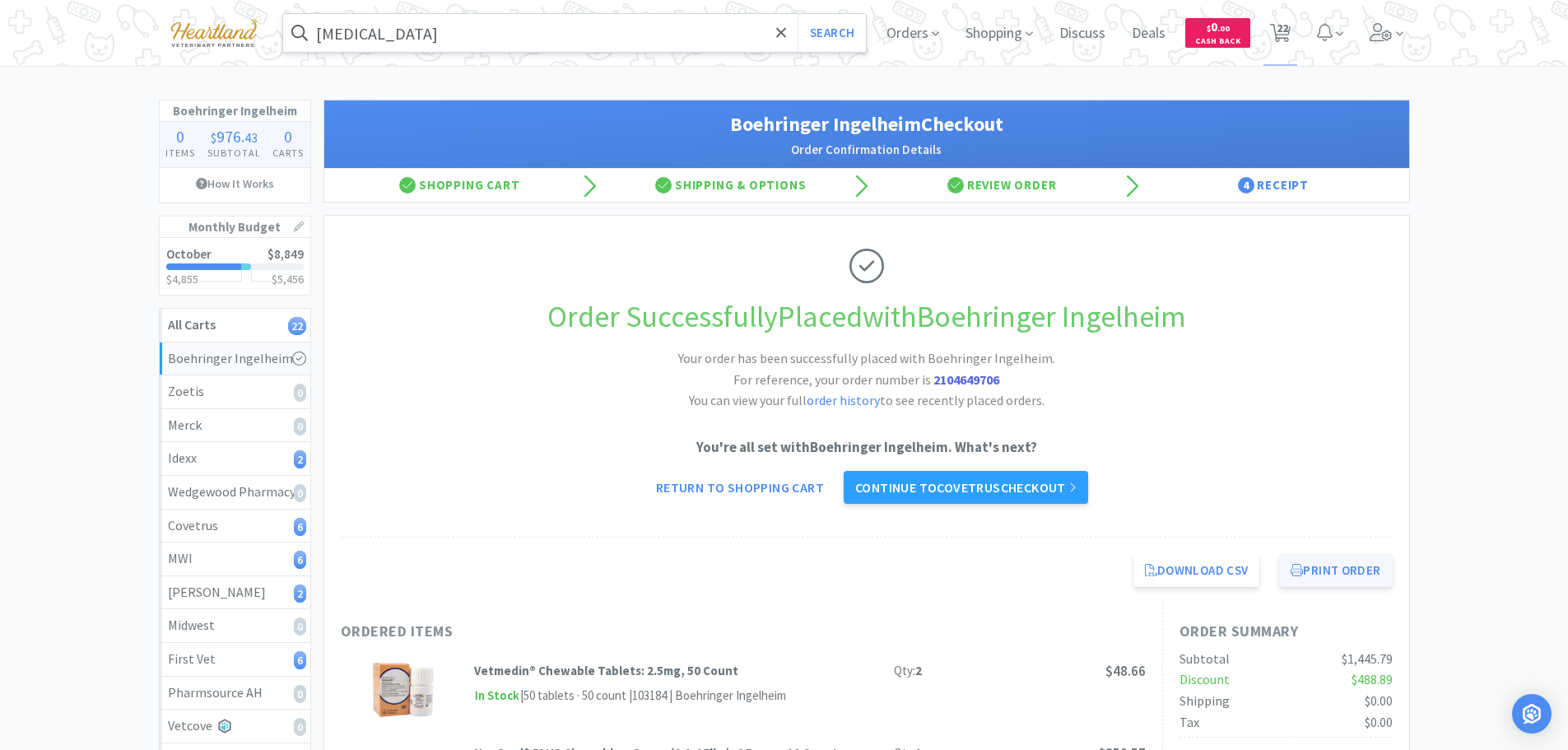
click at [1346, 568] on button "Print Order" at bounding box center [1336, 570] width 113 height 33
click at [932, 492] on link "Continue to Covetrus checkout" at bounding box center [965, 487] width 244 height 33
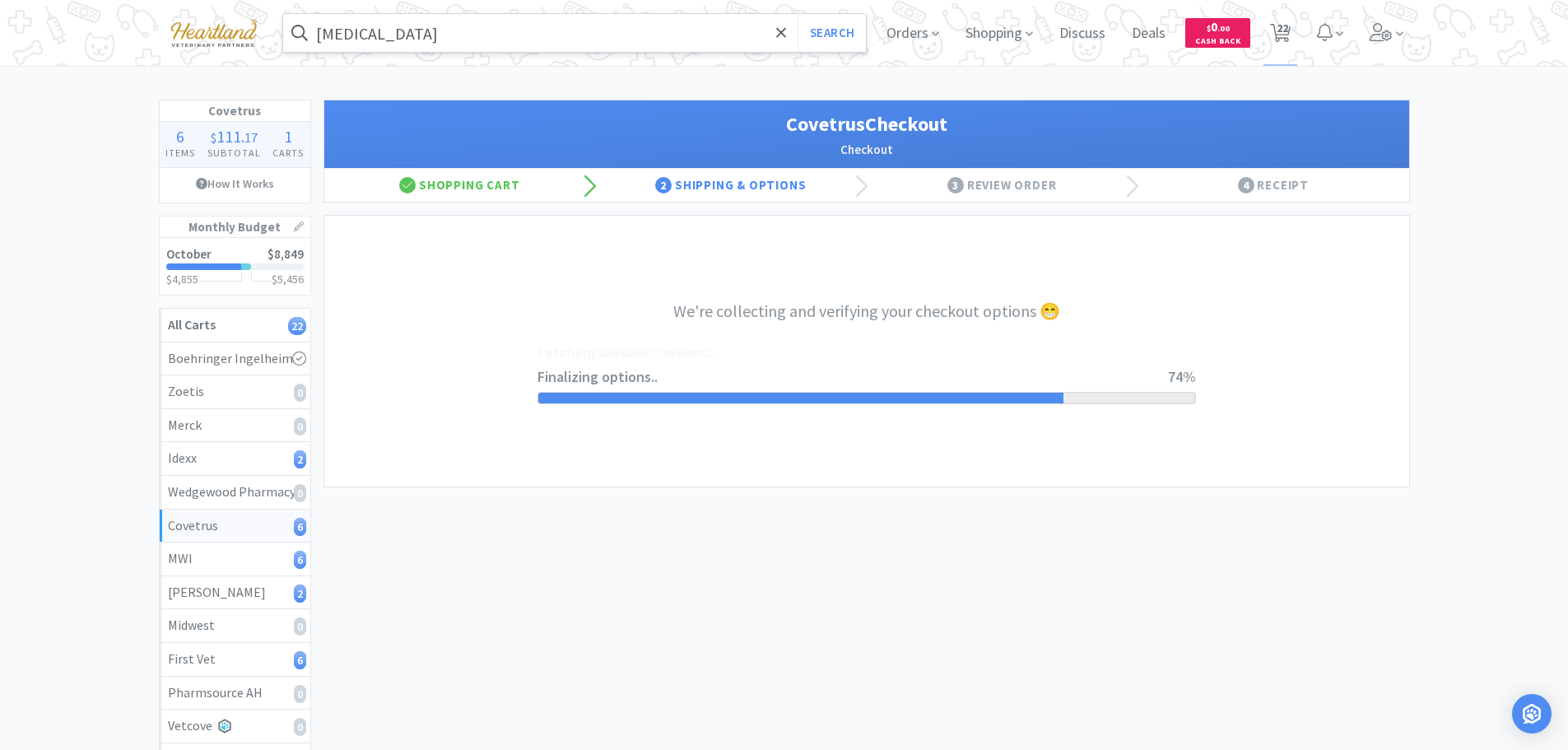
select select "ACCOUNT"
select select "cvt-standard-net"
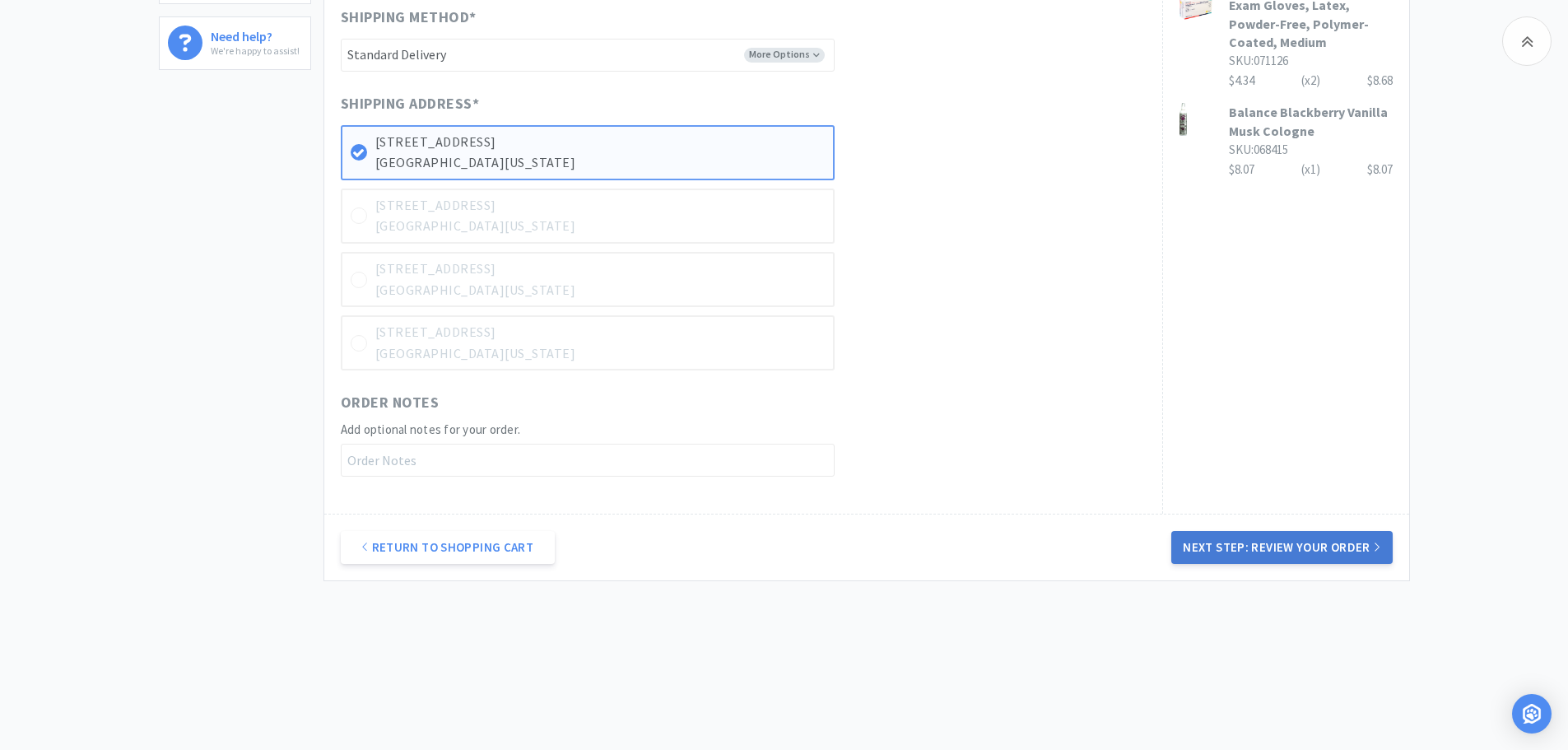
click at [1285, 546] on button "Next Step: Review Your Order" at bounding box center [1281, 548] width 221 height 33
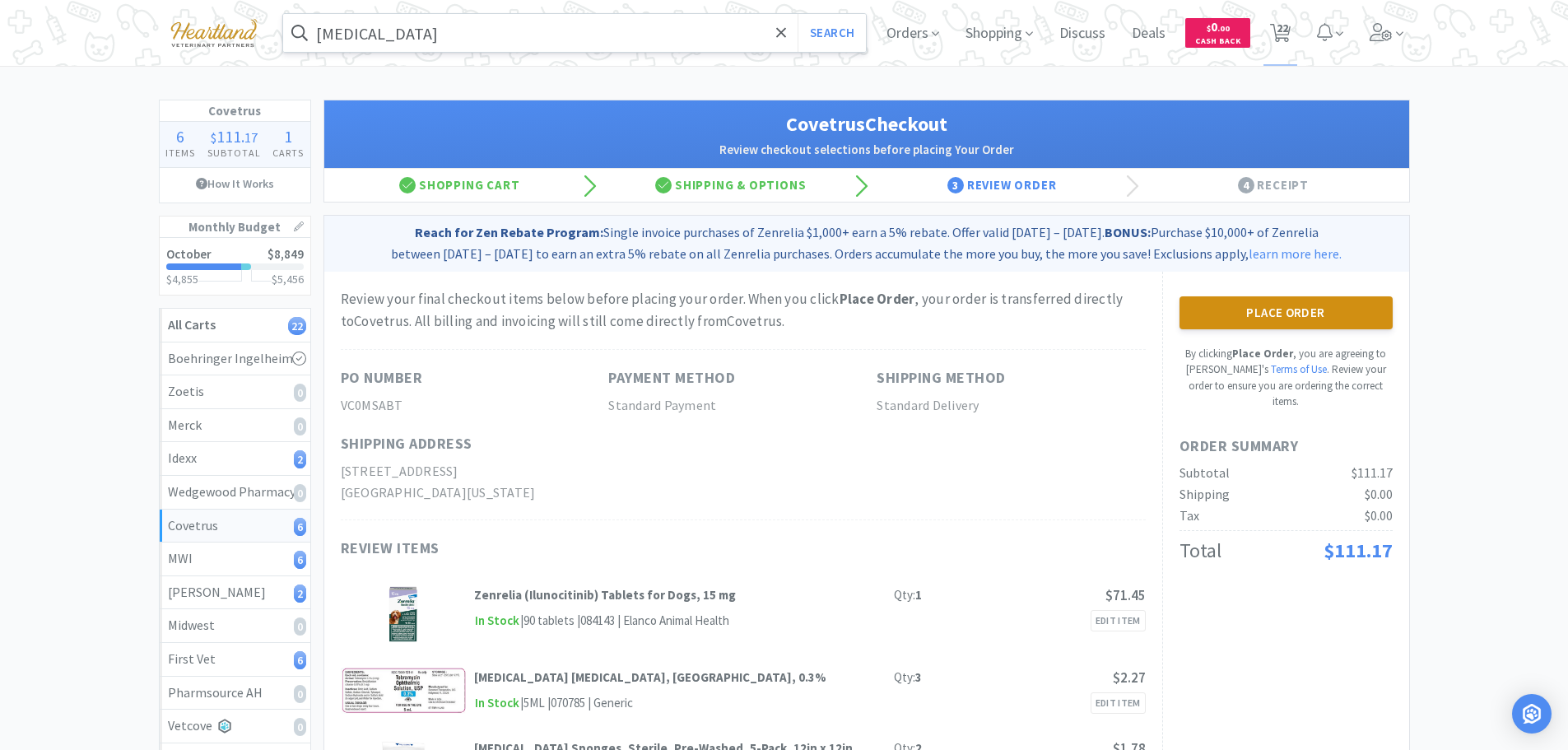
click at [1277, 311] on button "Place Order" at bounding box center [1286, 312] width 213 height 33
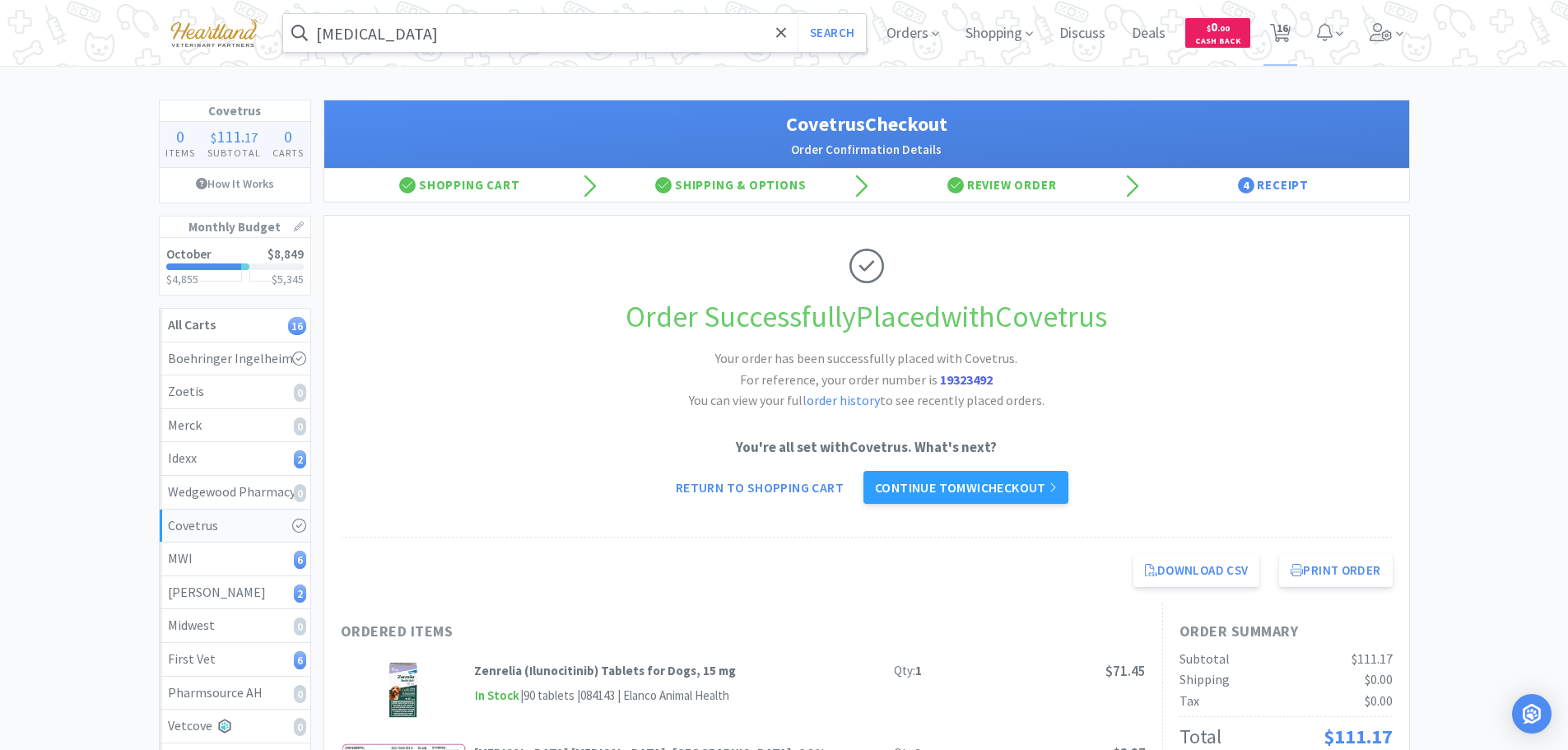
scroll to position [164, 0]
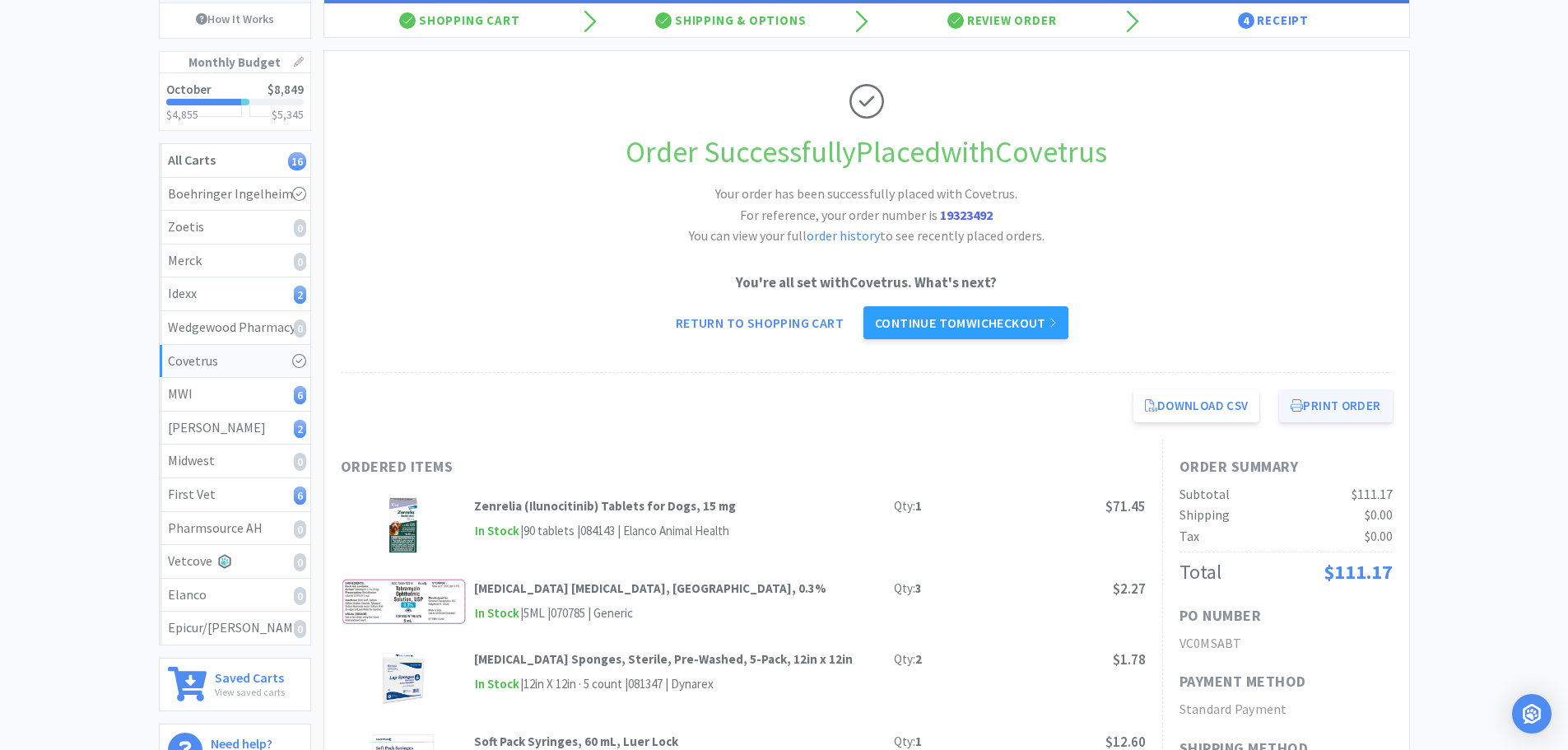
click at [1351, 409] on button "Print Order" at bounding box center [1336, 406] width 113 height 33
click at [999, 324] on link "Continue to MWI checkout" at bounding box center [966, 322] width 205 height 33
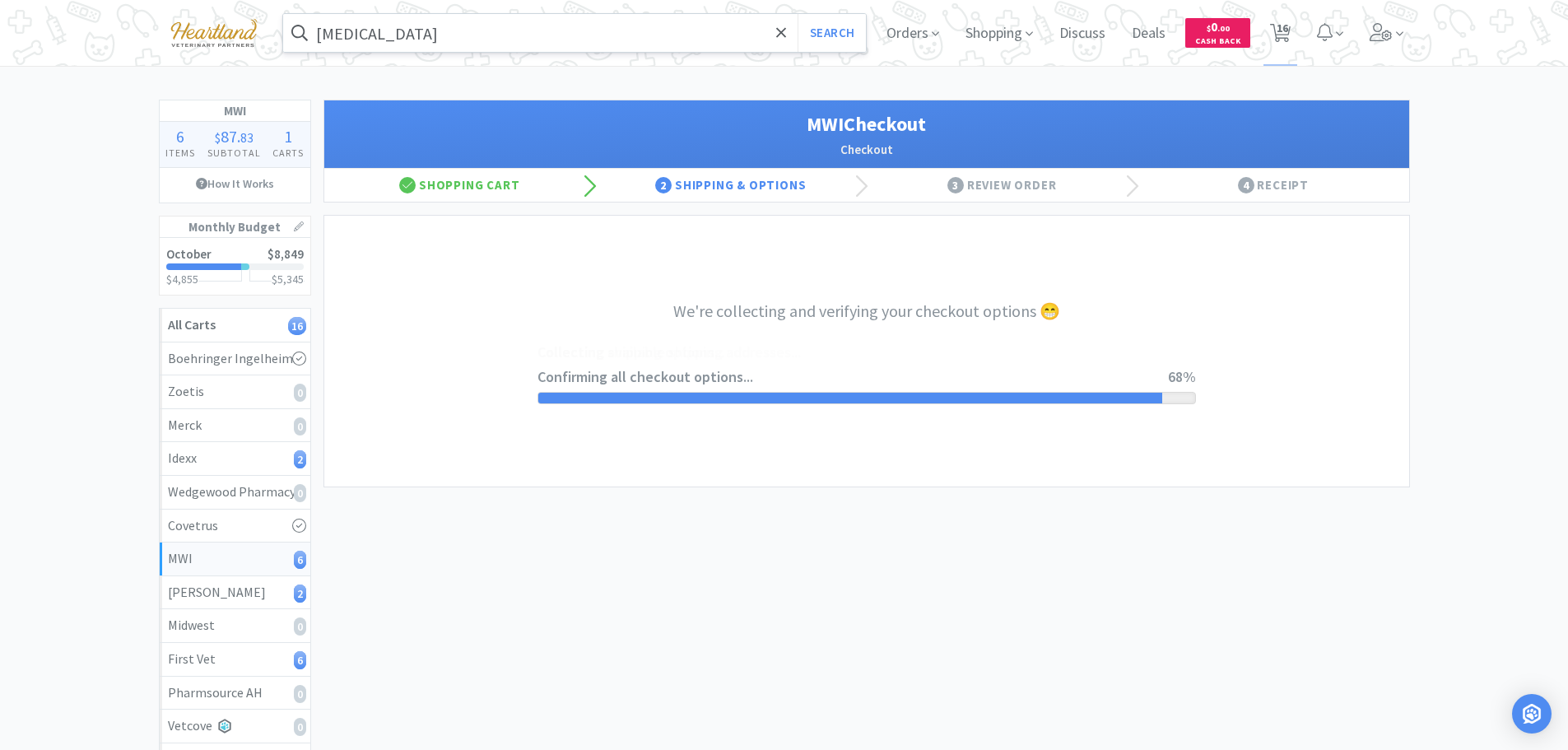
select select "STD_"
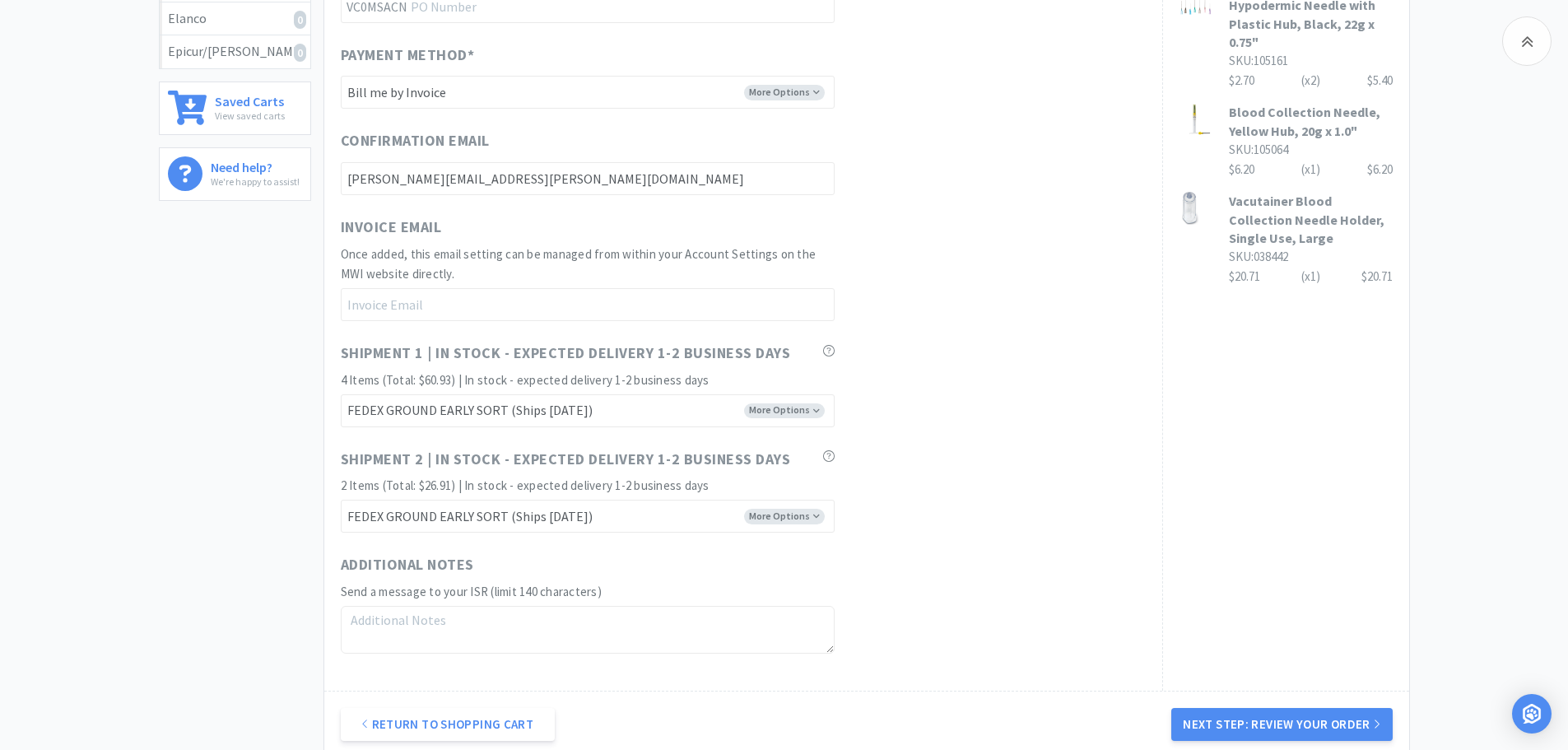
scroll to position [905, 0]
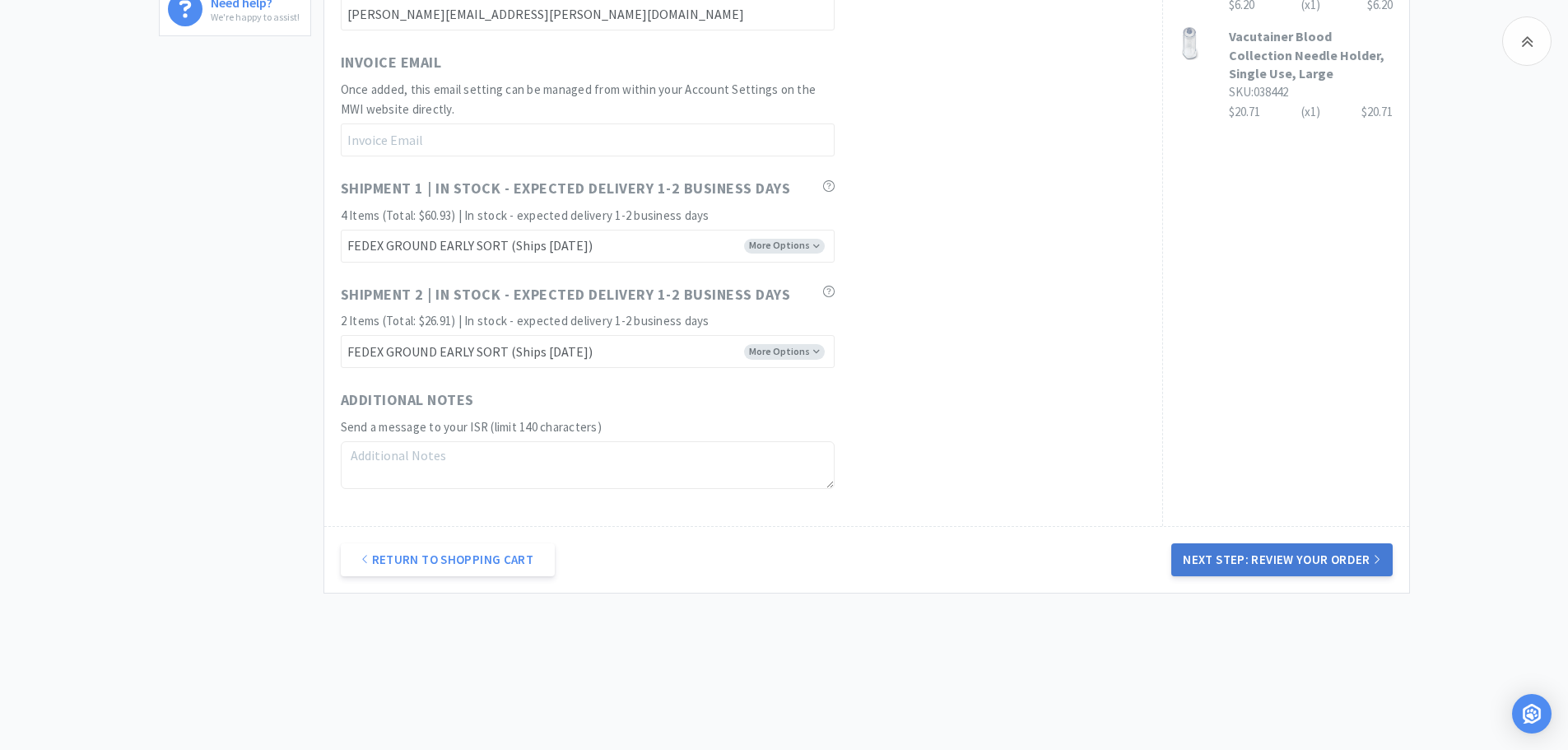
click at [1299, 558] on button "Next Step: Review Your Order" at bounding box center [1281, 559] width 221 height 33
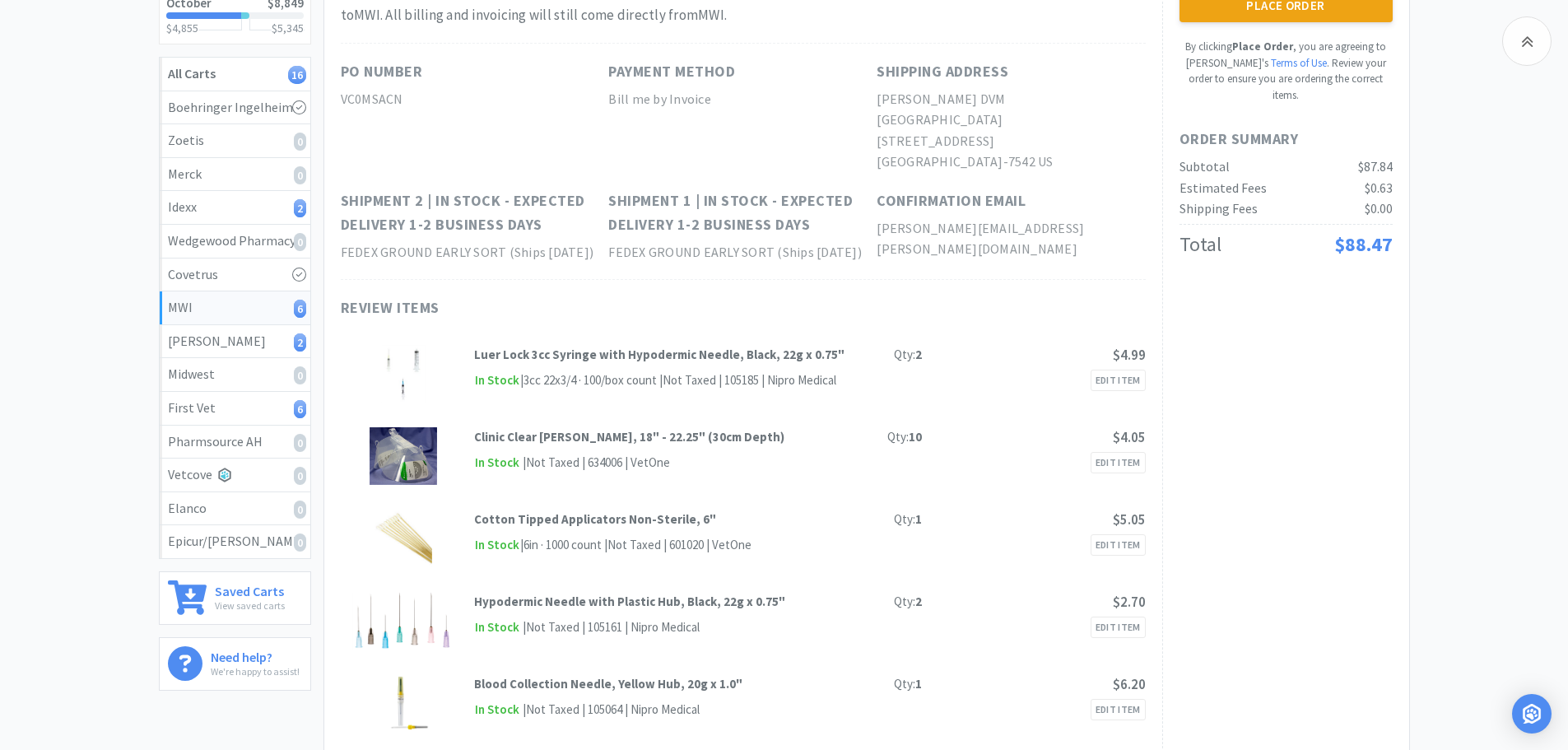
scroll to position [0, 0]
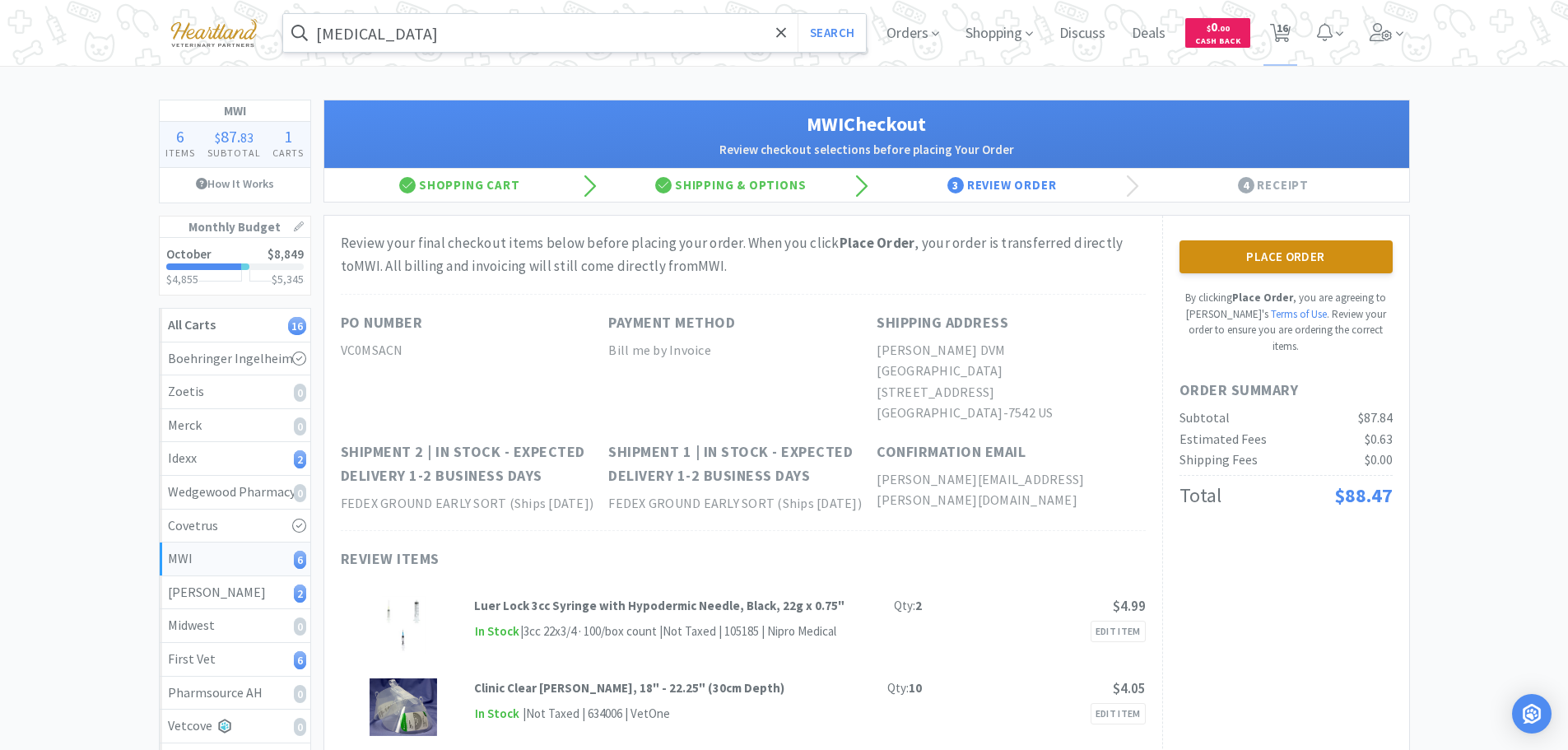
click at [1263, 262] on button "Place Order" at bounding box center [1286, 257] width 213 height 33
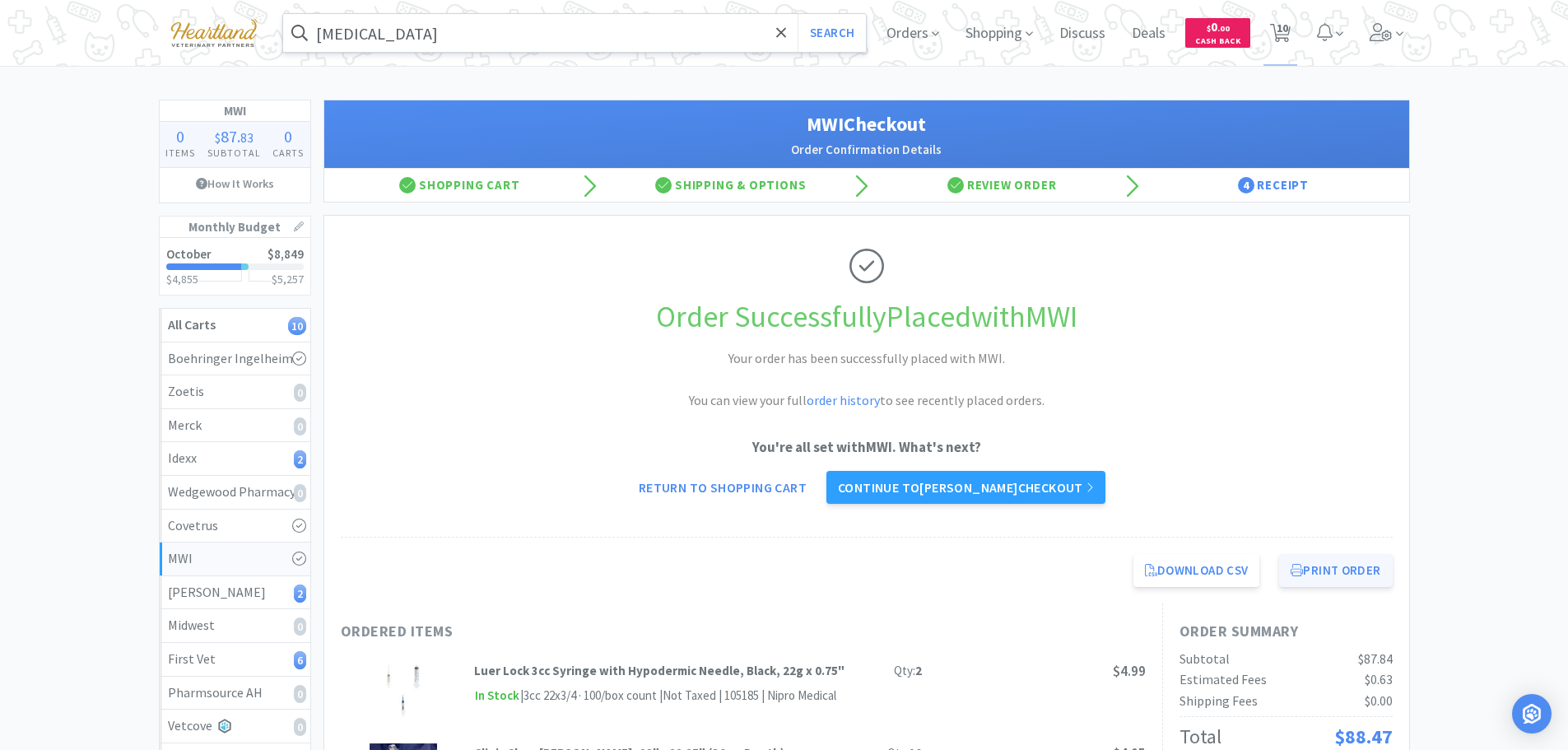
click at [1335, 572] on button "Print Order" at bounding box center [1336, 570] width 113 height 33
click at [971, 488] on link "Continue to [PERSON_NAME] checkout" at bounding box center [965, 487] width 279 height 33
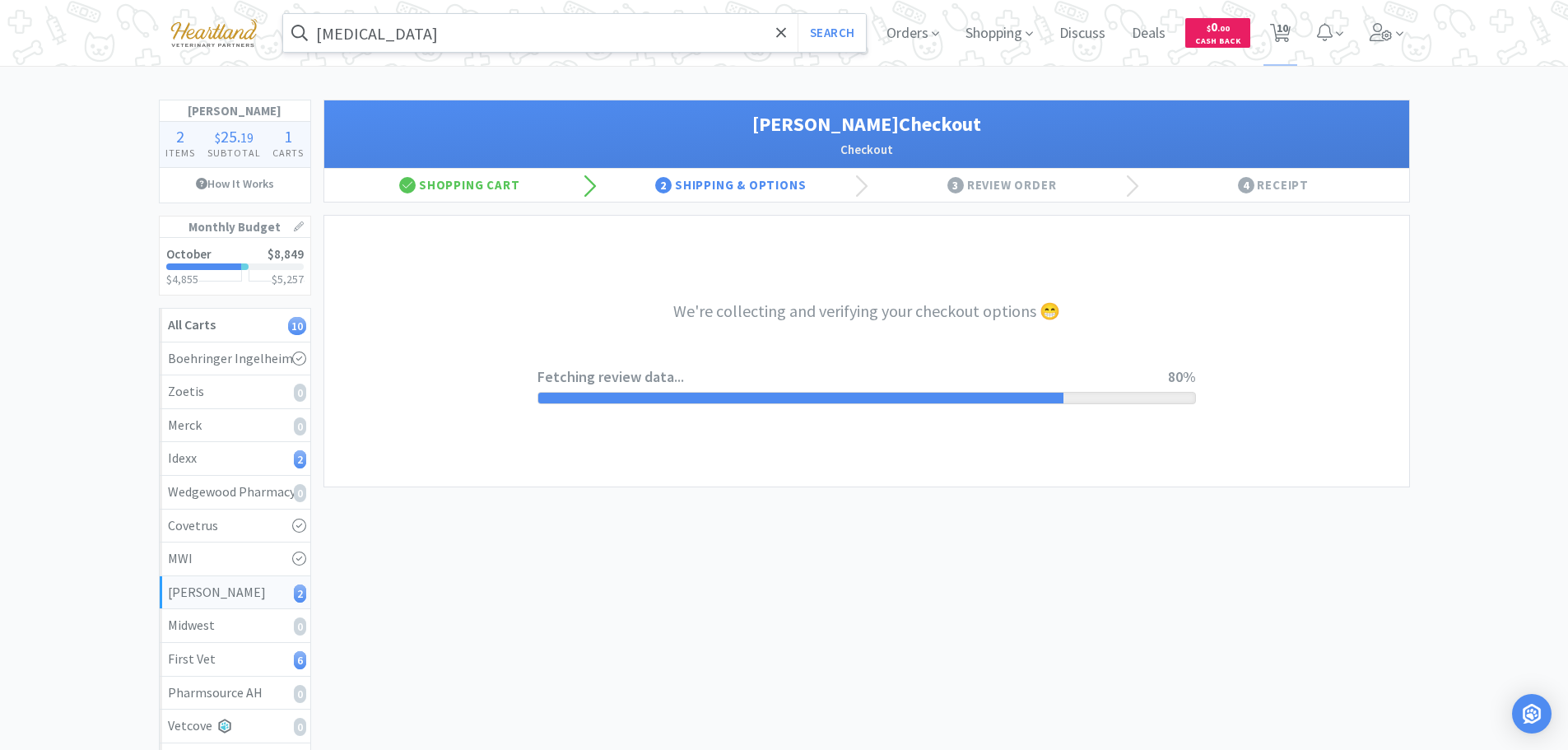
select select "1"
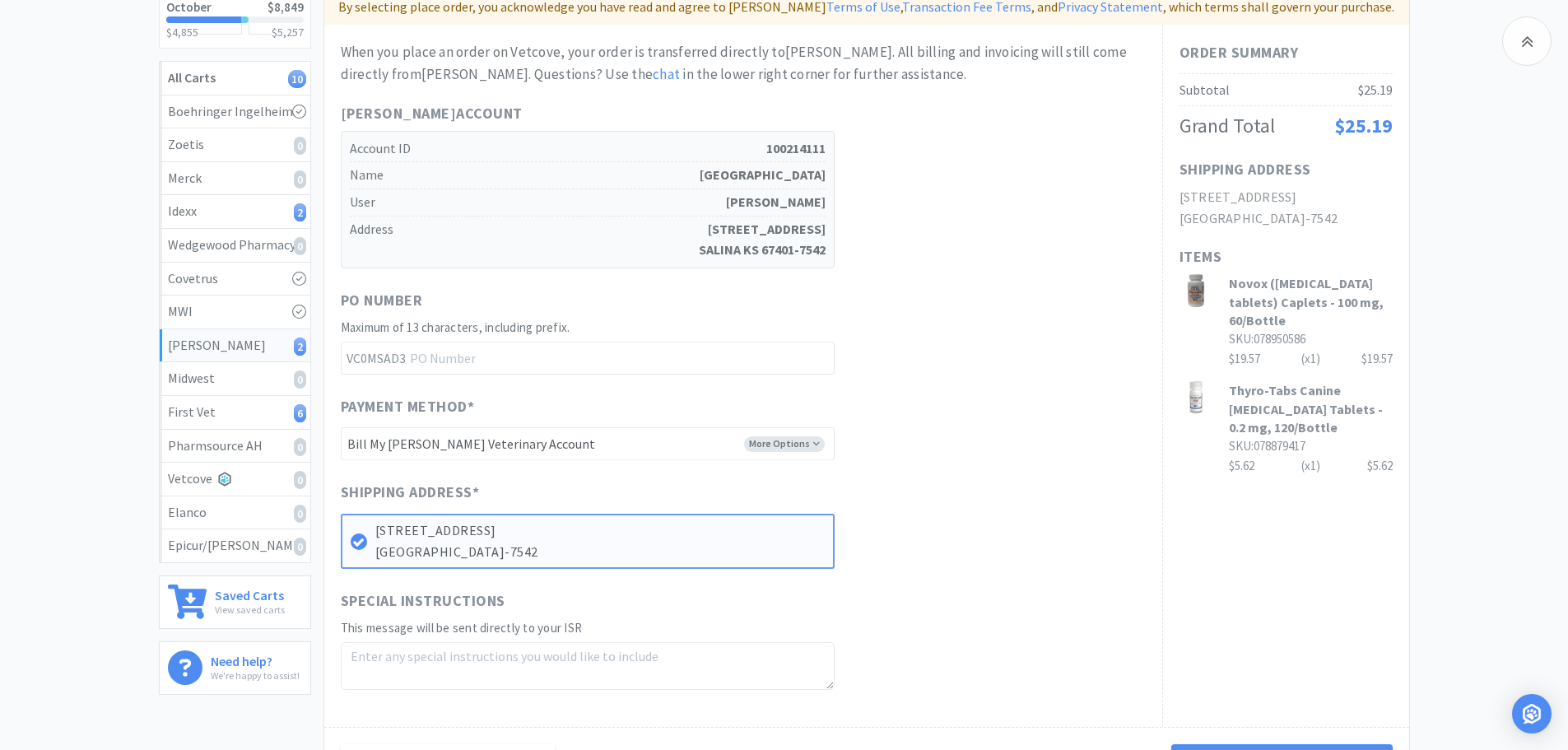
scroll to position [411, 0]
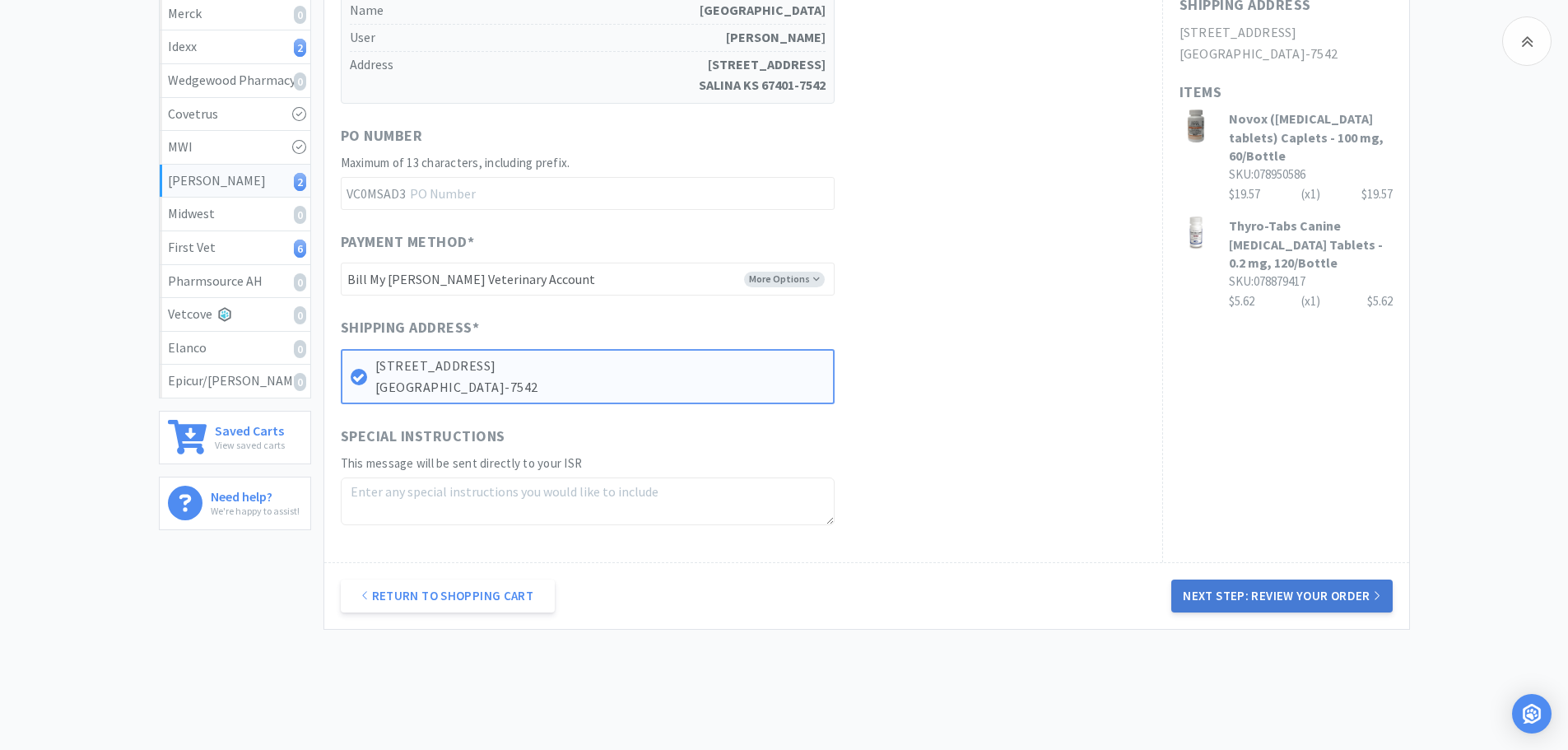
click at [1296, 588] on button "Next Step: Review Your Order" at bounding box center [1281, 596] width 221 height 33
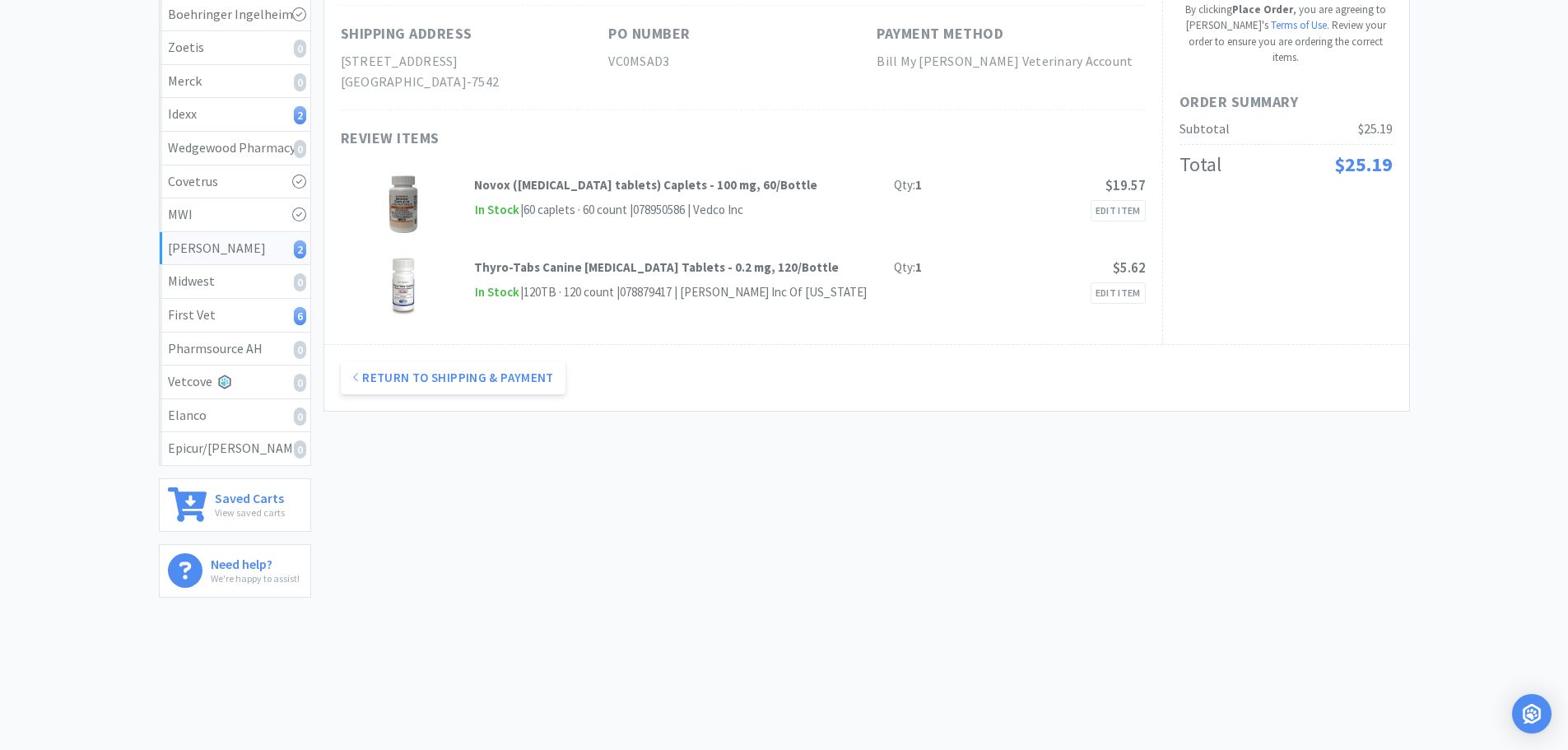
scroll to position [0, 0]
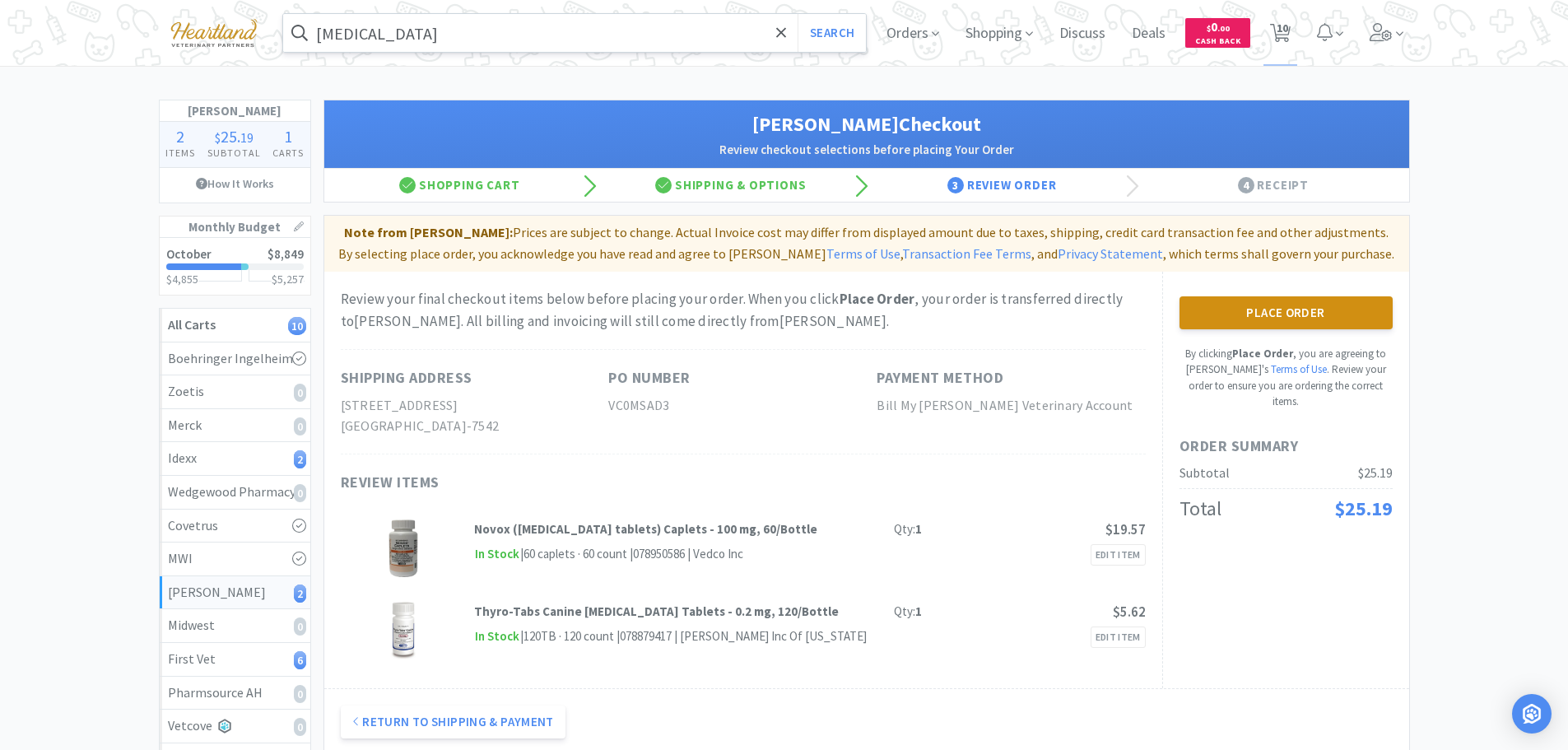
click at [1330, 312] on button "Place Order" at bounding box center [1286, 312] width 213 height 33
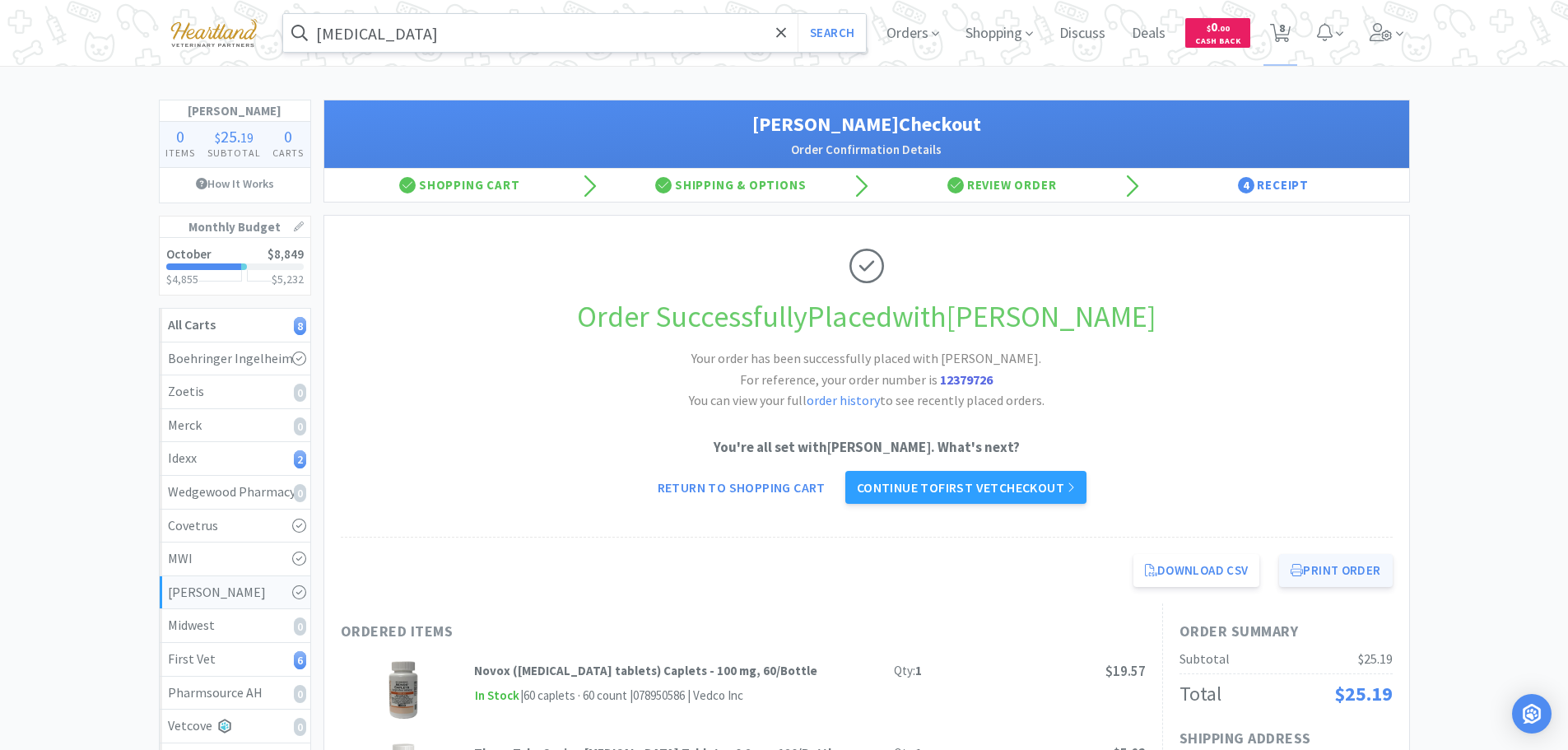
click at [1346, 568] on button "Print Order" at bounding box center [1336, 570] width 113 height 33
click at [1006, 487] on link "Continue to First Vet checkout" at bounding box center [966, 487] width 242 height 33
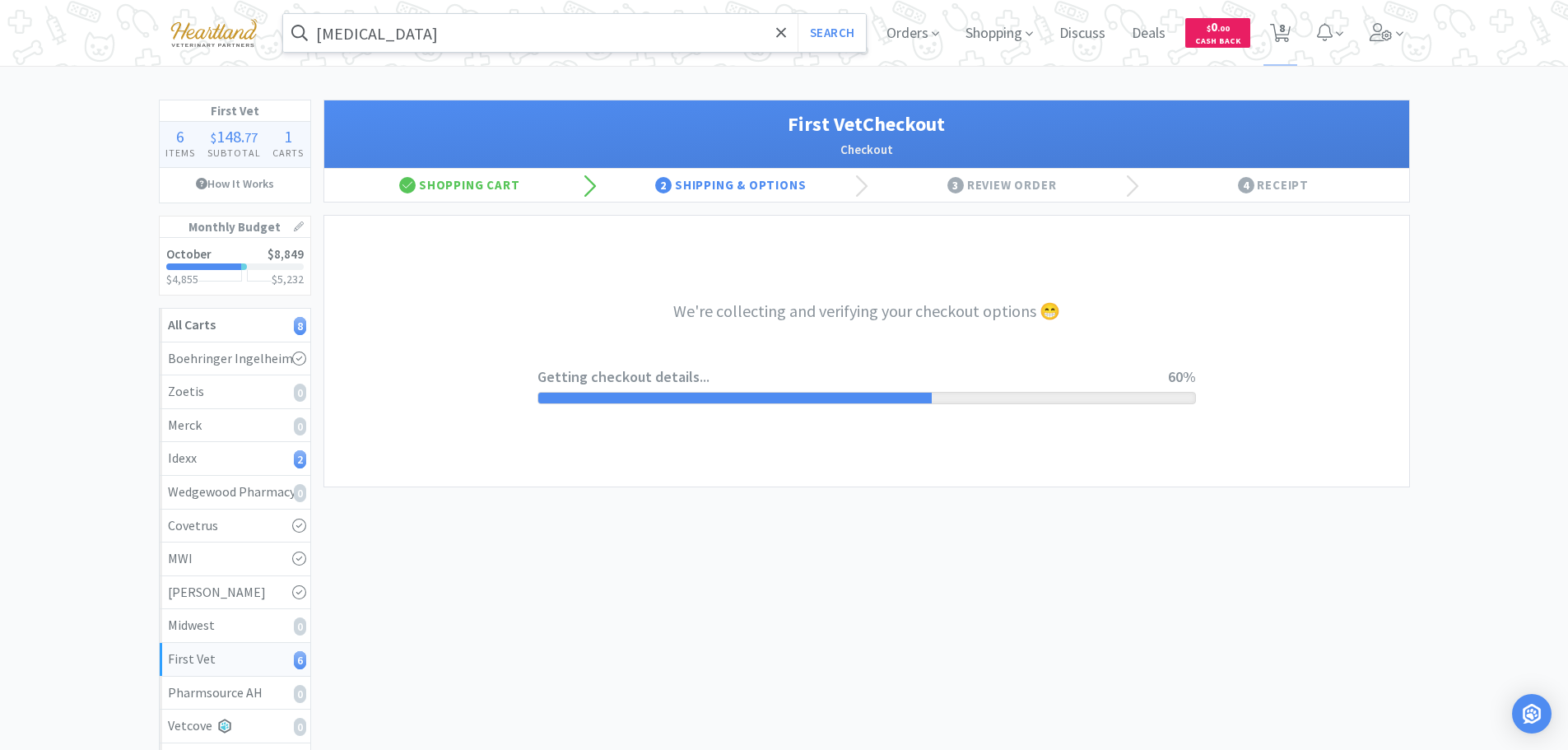
select select "companycredit"
select select "FIS"
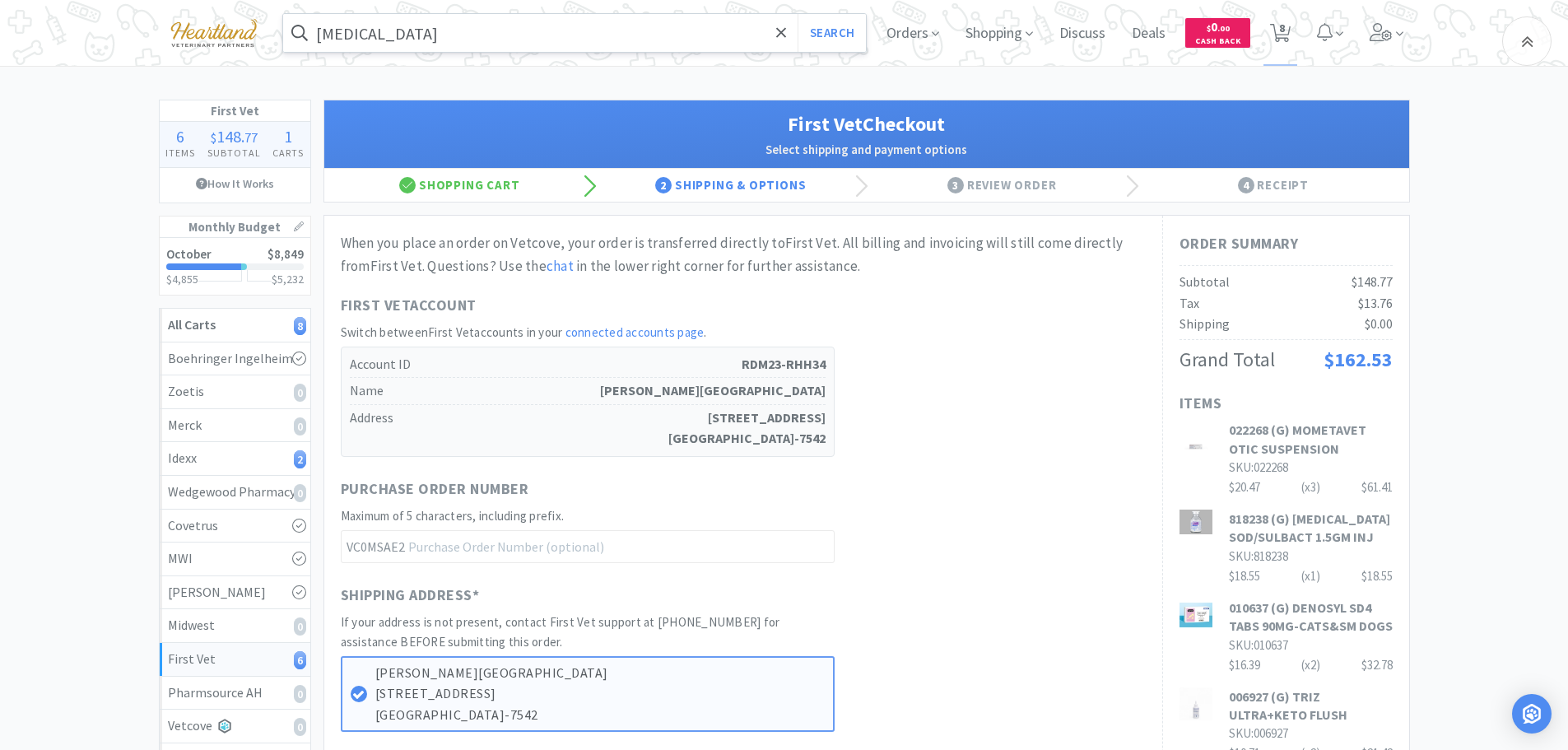
scroll to position [444, 0]
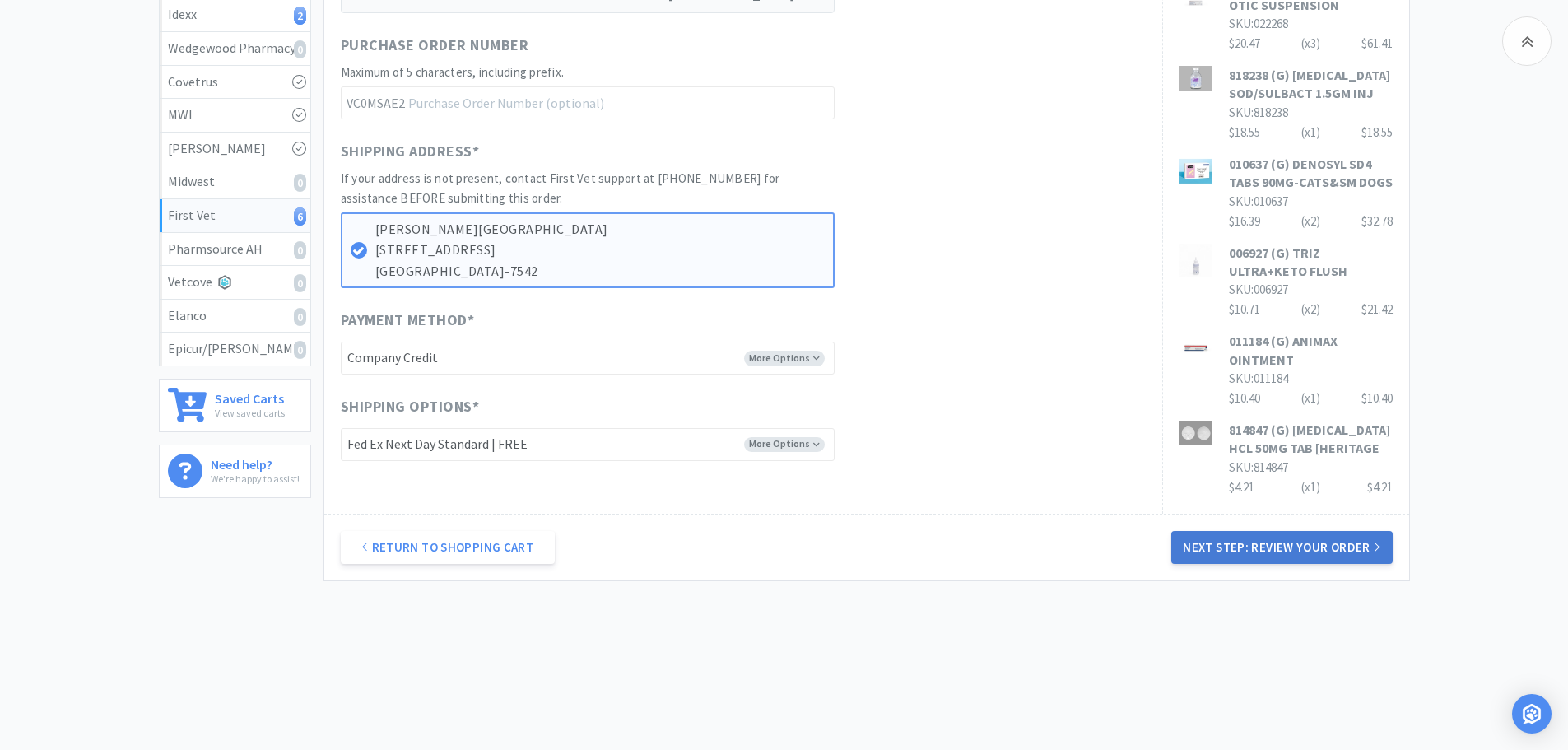
click at [1269, 542] on button "Next Step: Review Your Order" at bounding box center [1281, 548] width 221 height 33
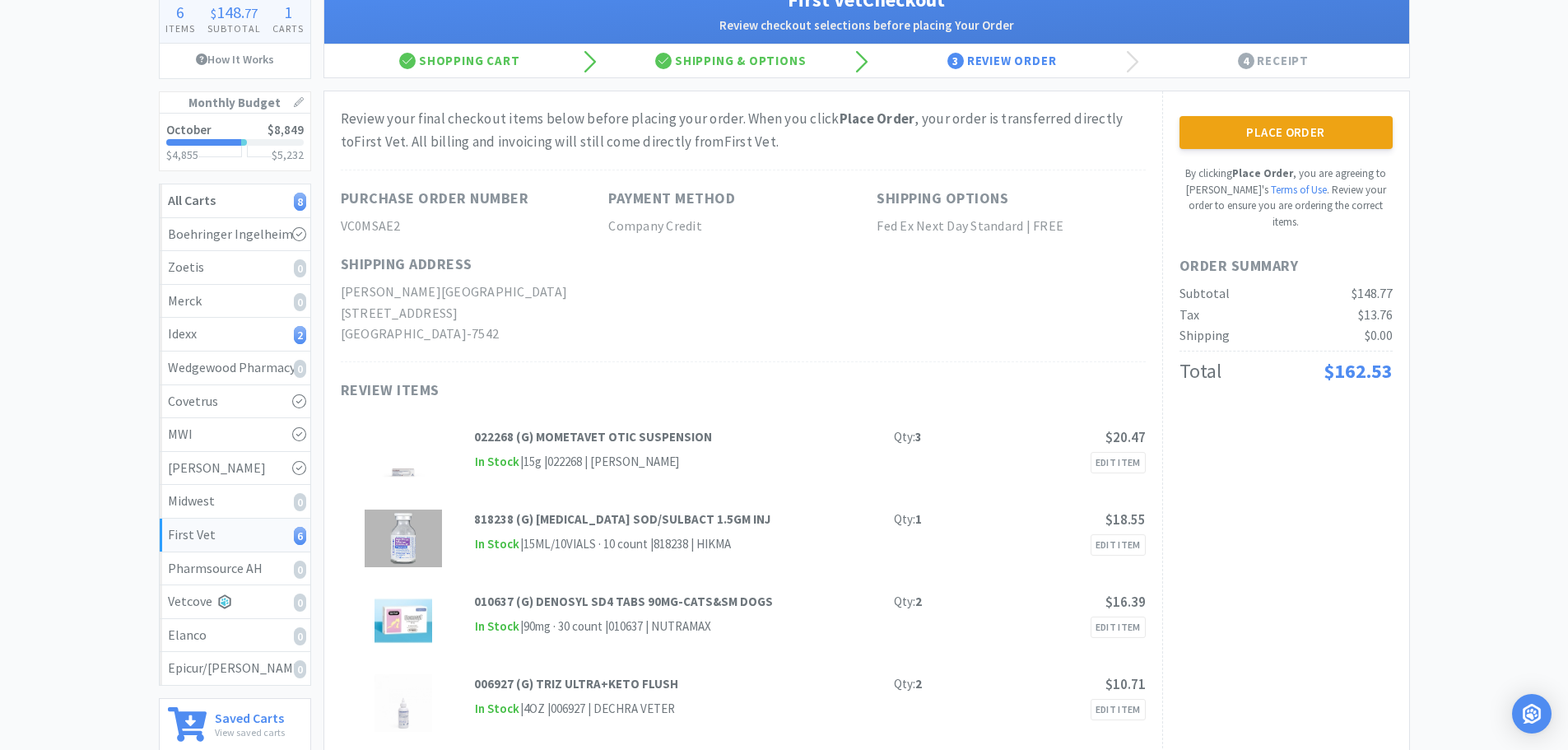
scroll to position [42, 0]
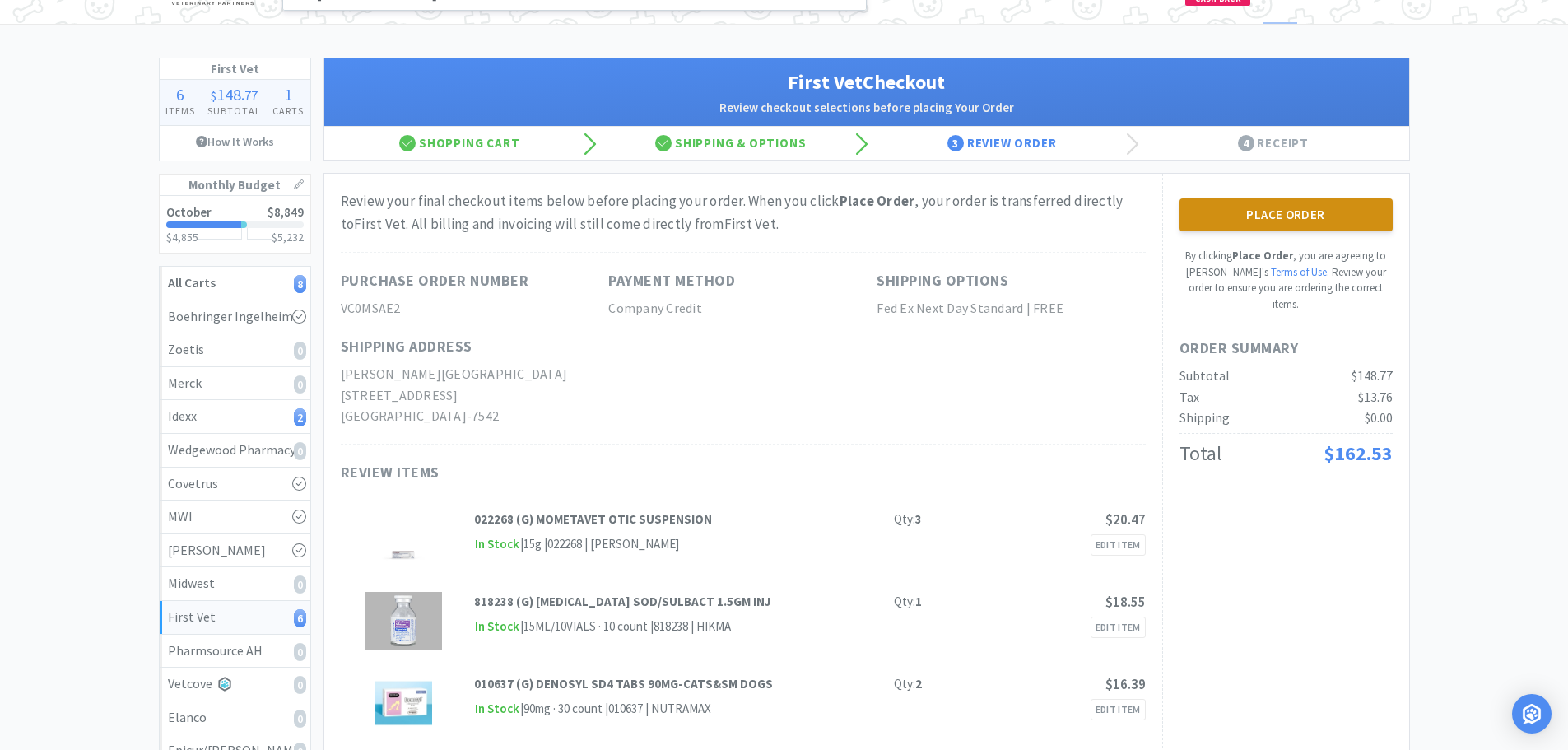
click at [1306, 213] on button "Place Order" at bounding box center [1286, 214] width 213 height 33
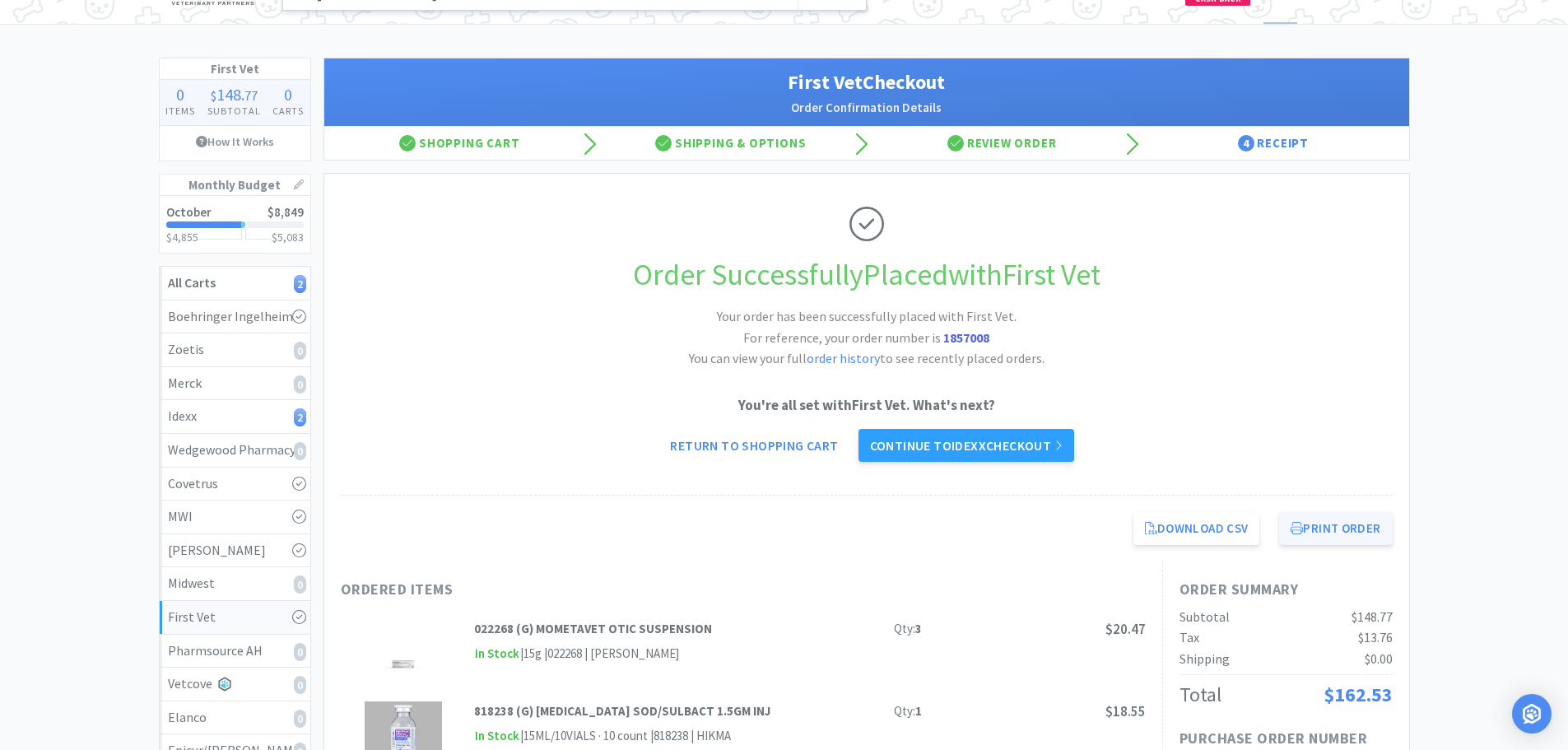
click at [1341, 523] on button "Print Order" at bounding box center [1336, 528] width 113 height 33
click at [973, 443] on link "Continue to Idexx checkout" at bounding box center [965, 445] width 215 height 33
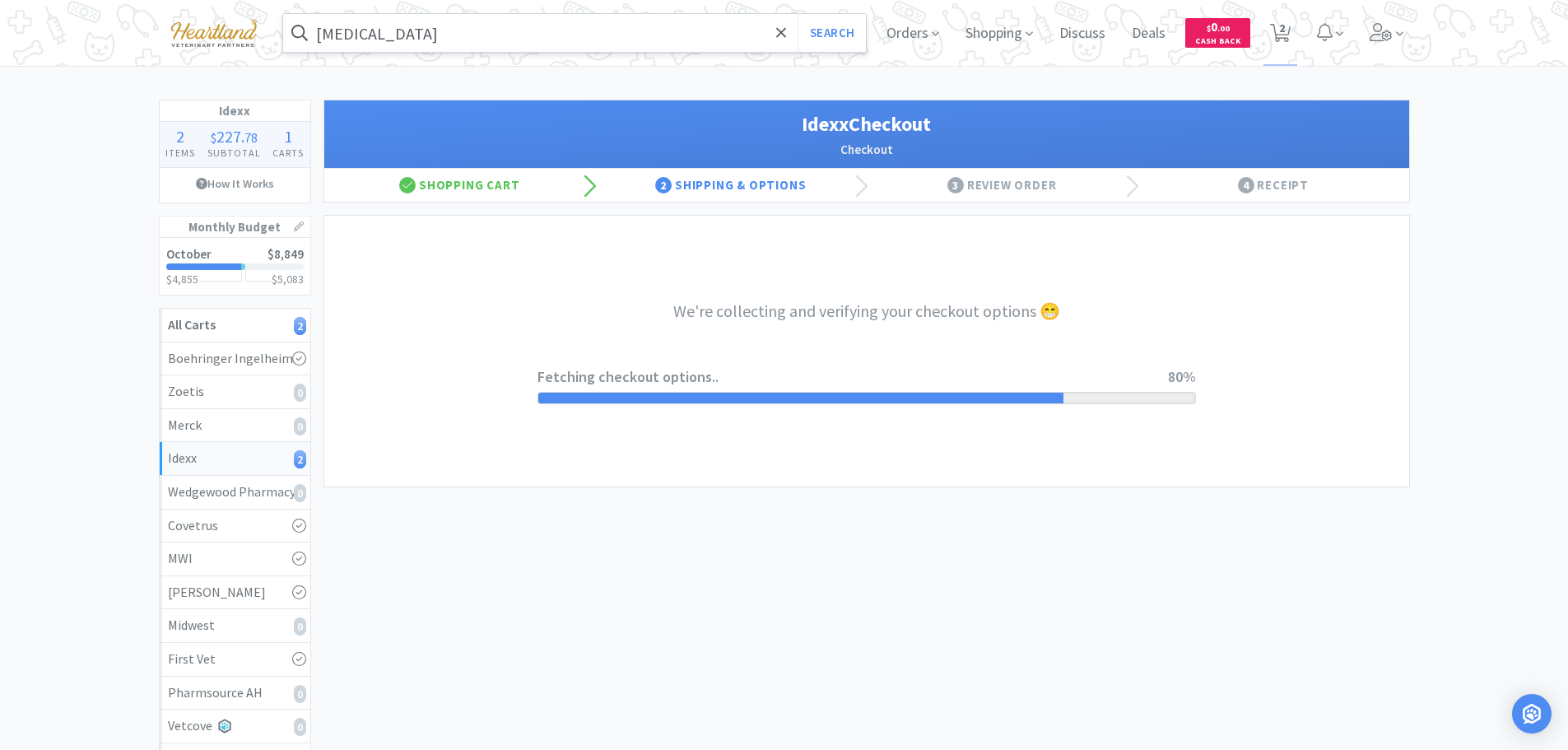
select select "904"
select select "003"
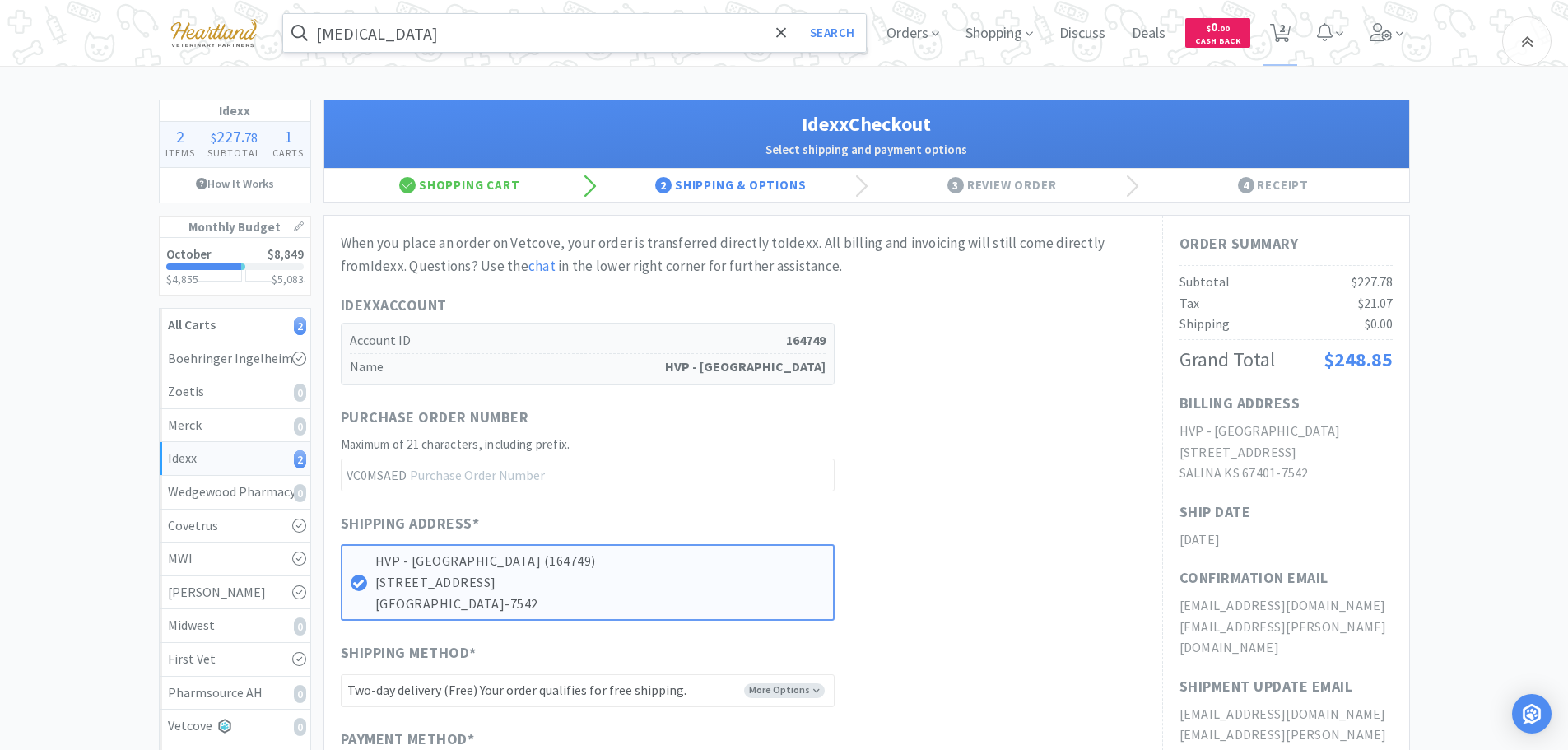
scroll to position [419, 0]
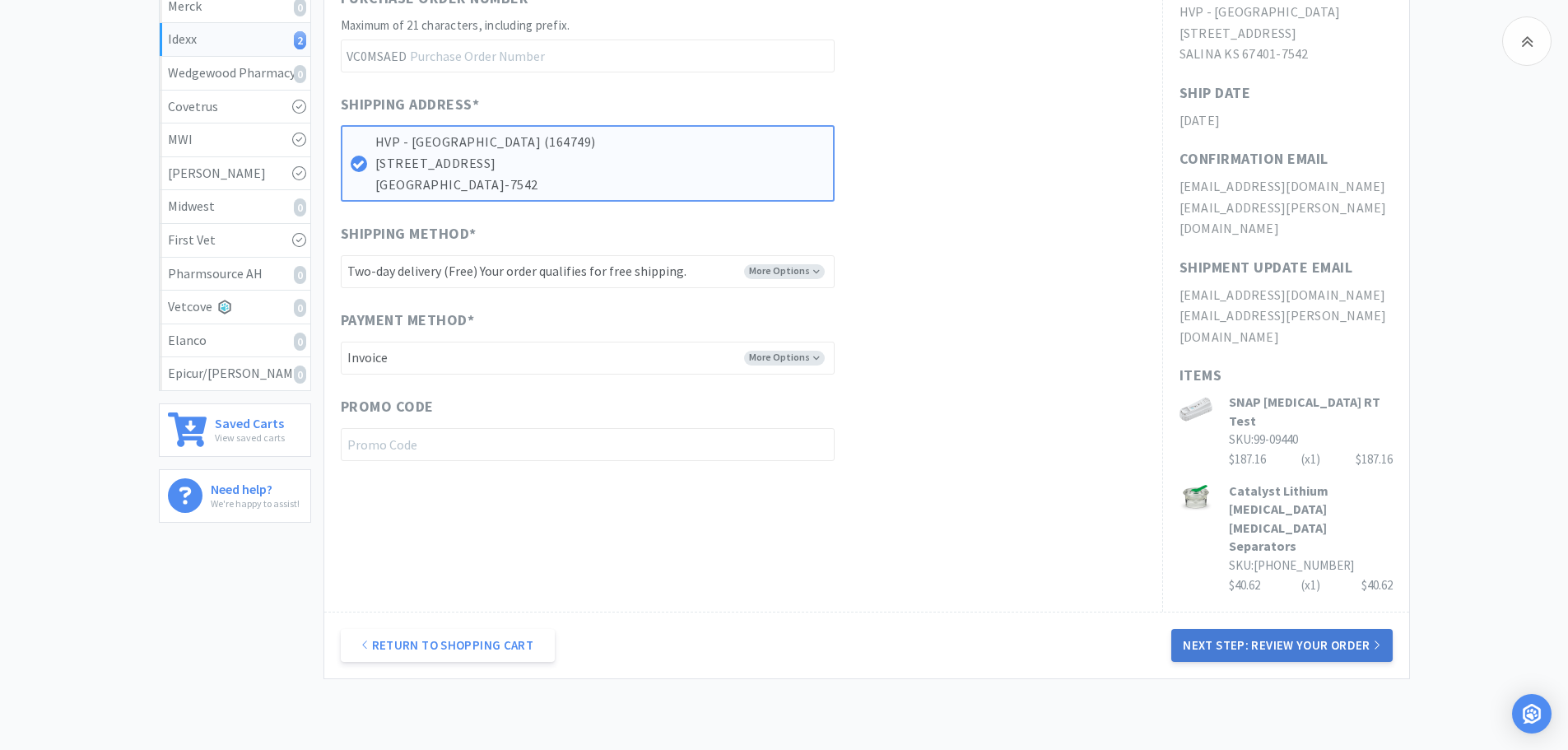
click at [1304, 628] on button "Next Step: Review Your Order" at bounding box center [1281, 645] width 221 height 33
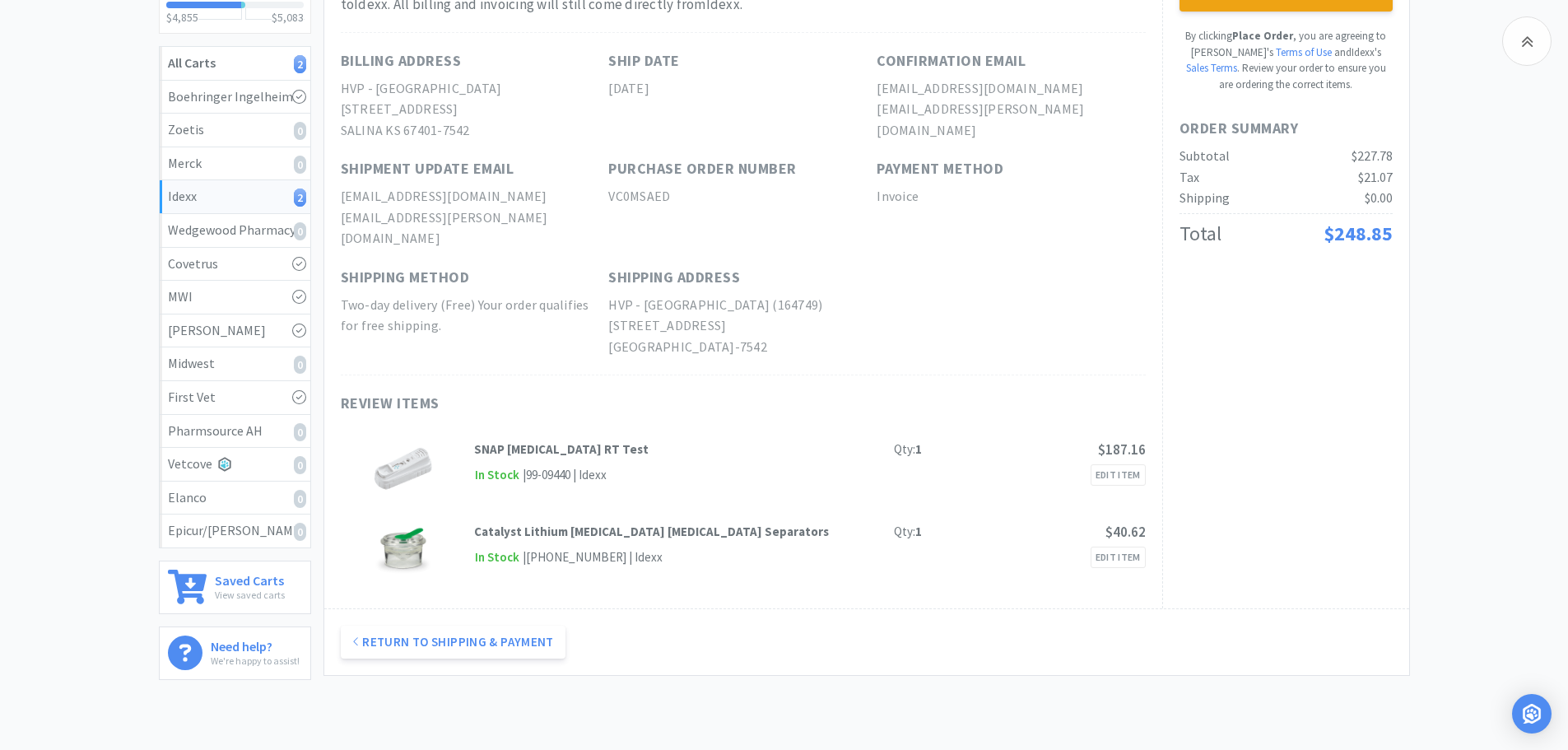
scroll to position [0, 0]
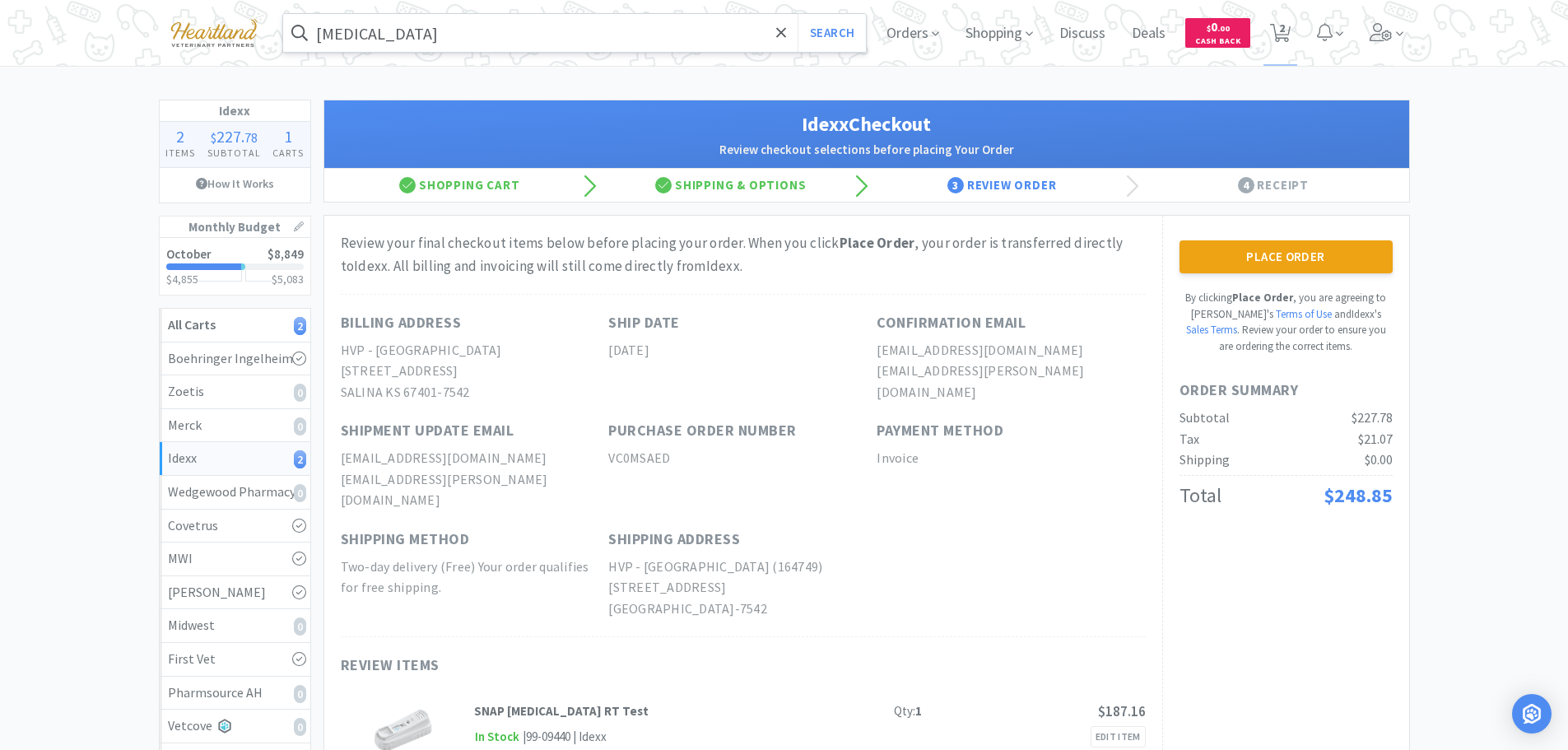
click at [1311, 243] on button "Place Order" at bounding box center [1286, 257] width 213 height 33
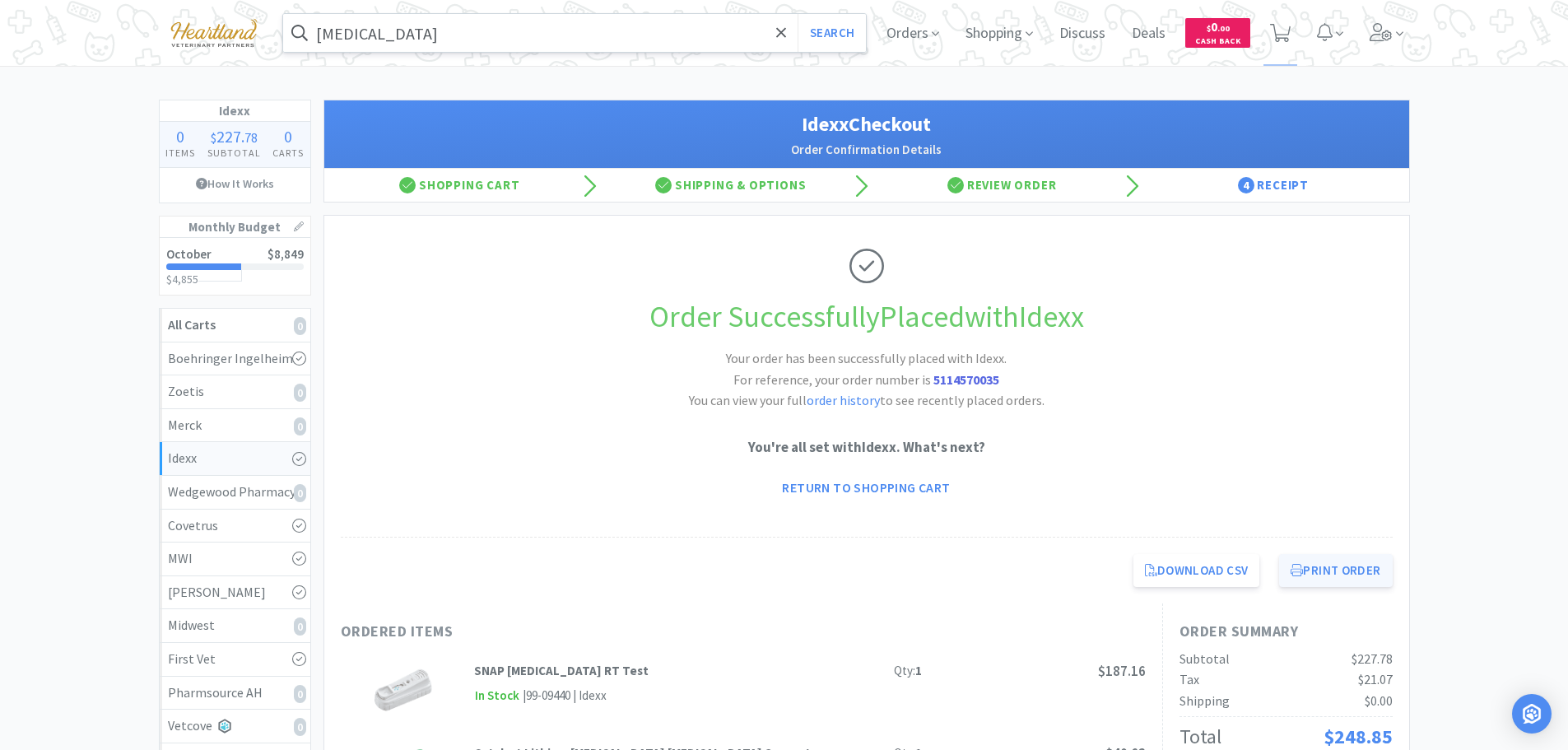
click at [1372, 571] on button "Print Order" at bounding box center [1336, 570] width 113 height 33
click at [929, 24] on span "Orders" at bounding box center [912, 33] width 66 height 66
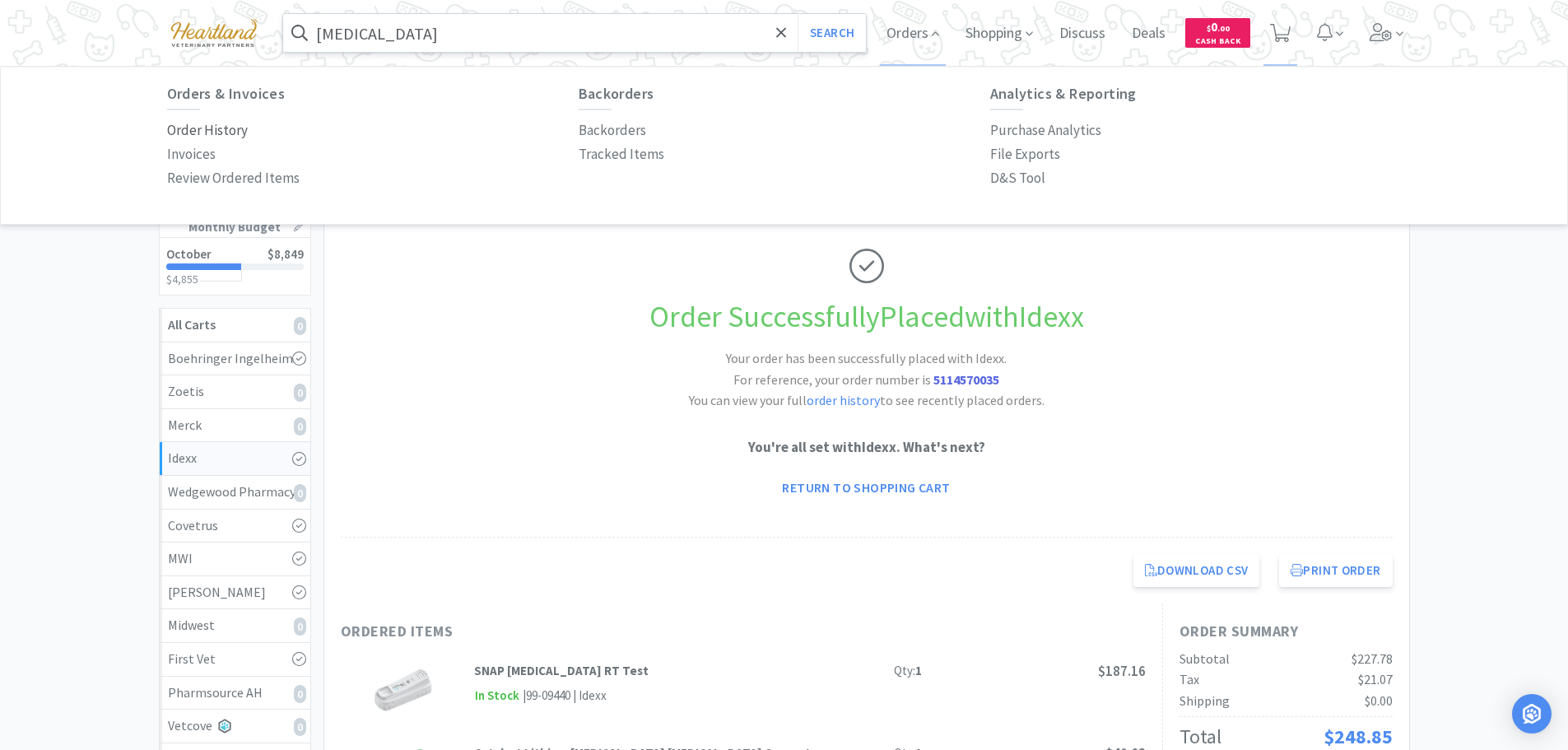
click at [200, 129] on p "Order History" at bounding box center [207, 130] width 81 height 22
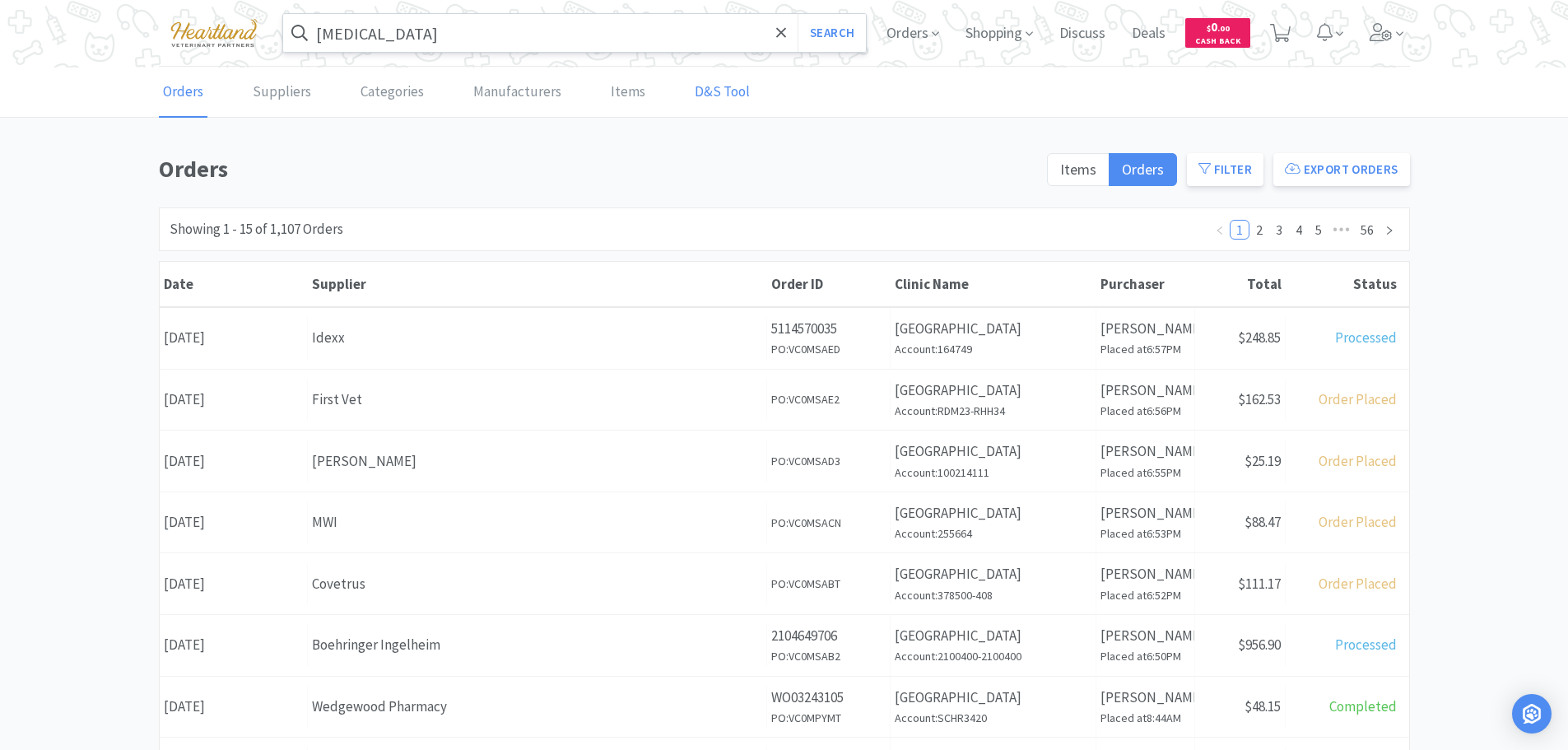
click at [698, 92] on link "D&S Tool" at bounding box center [722, 92] width 64 height 50
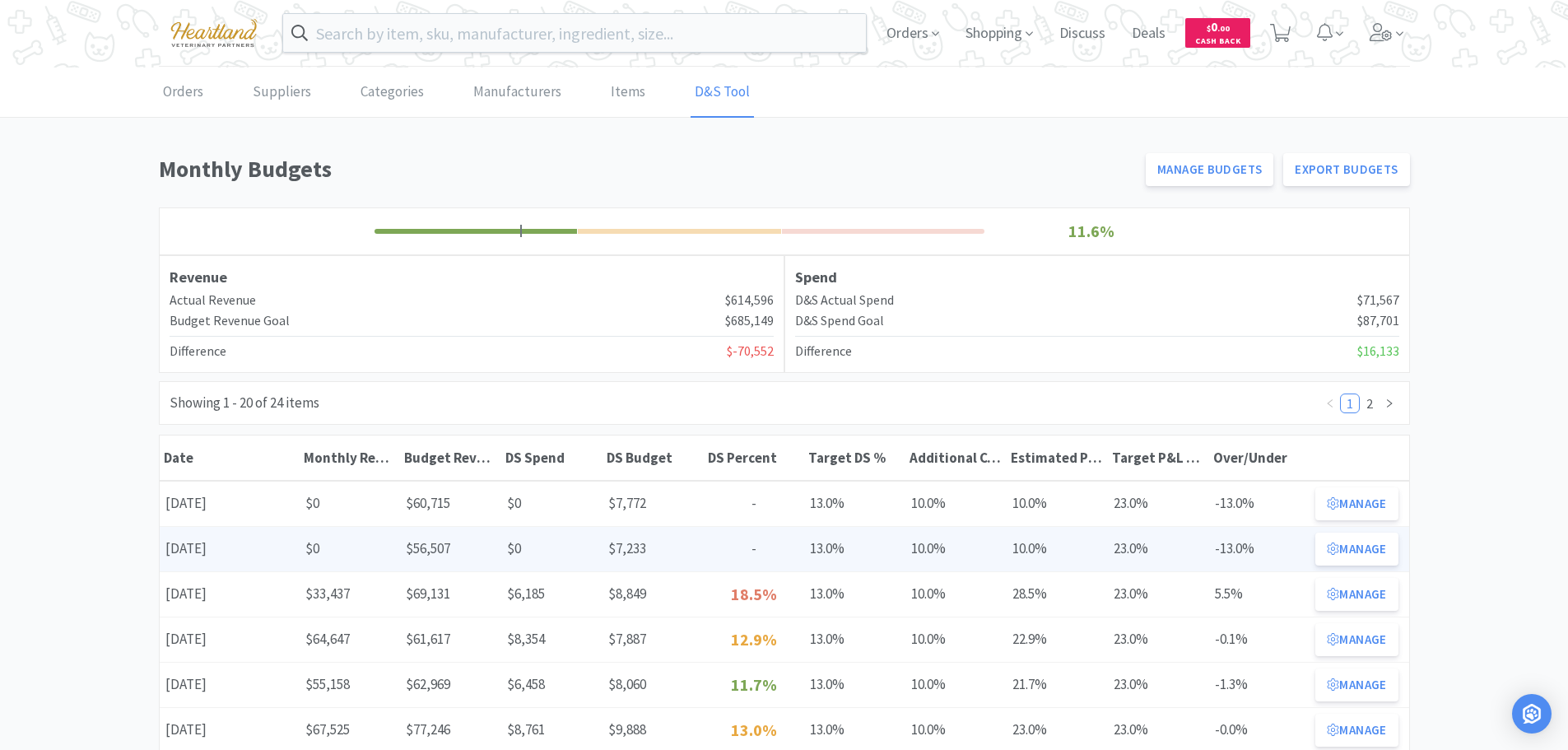
scroll to position [83, 0]
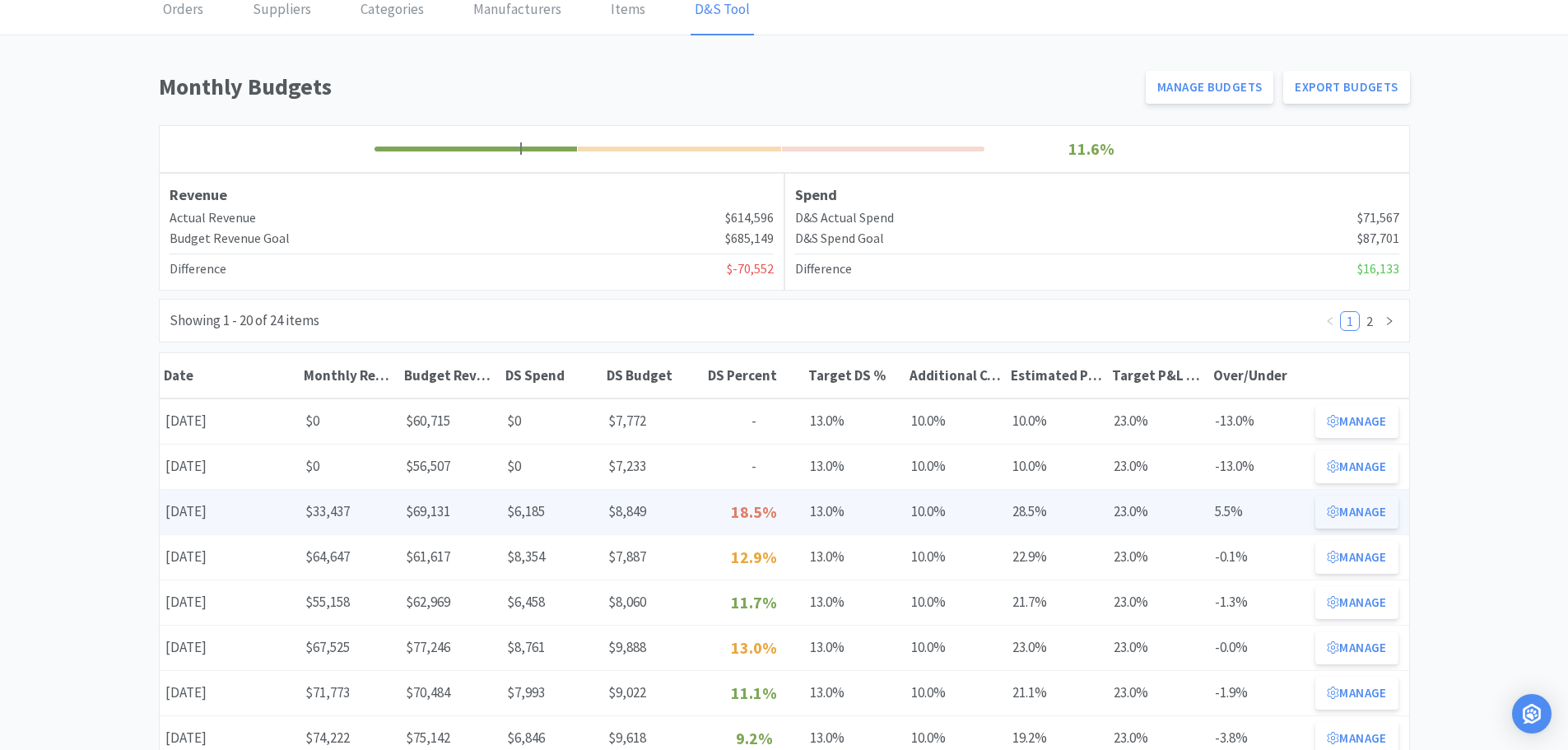
click at [1364, 519] on button "Manage" at bounding box center [1356, 512] width 83 height 33
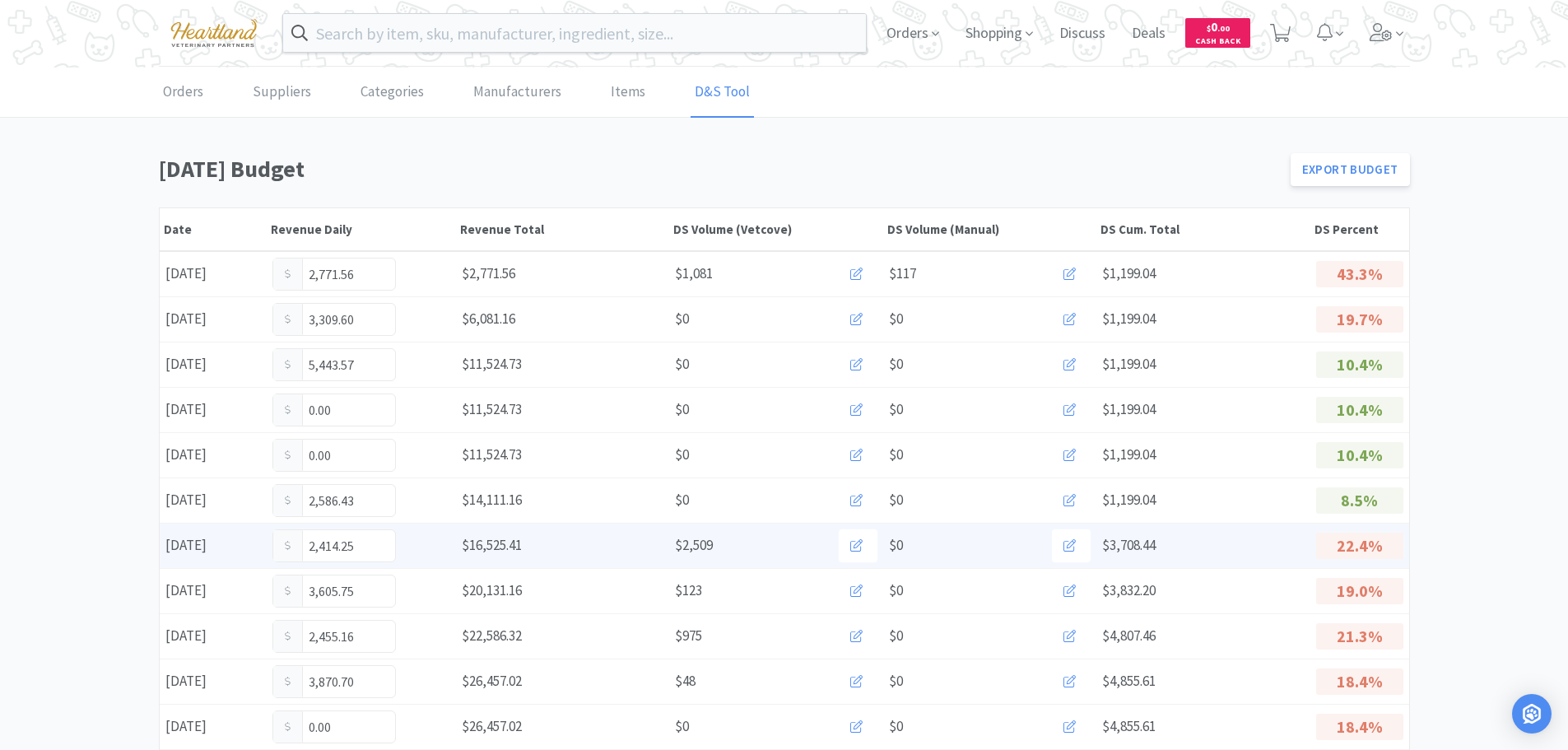
scroll to position [411, 0]
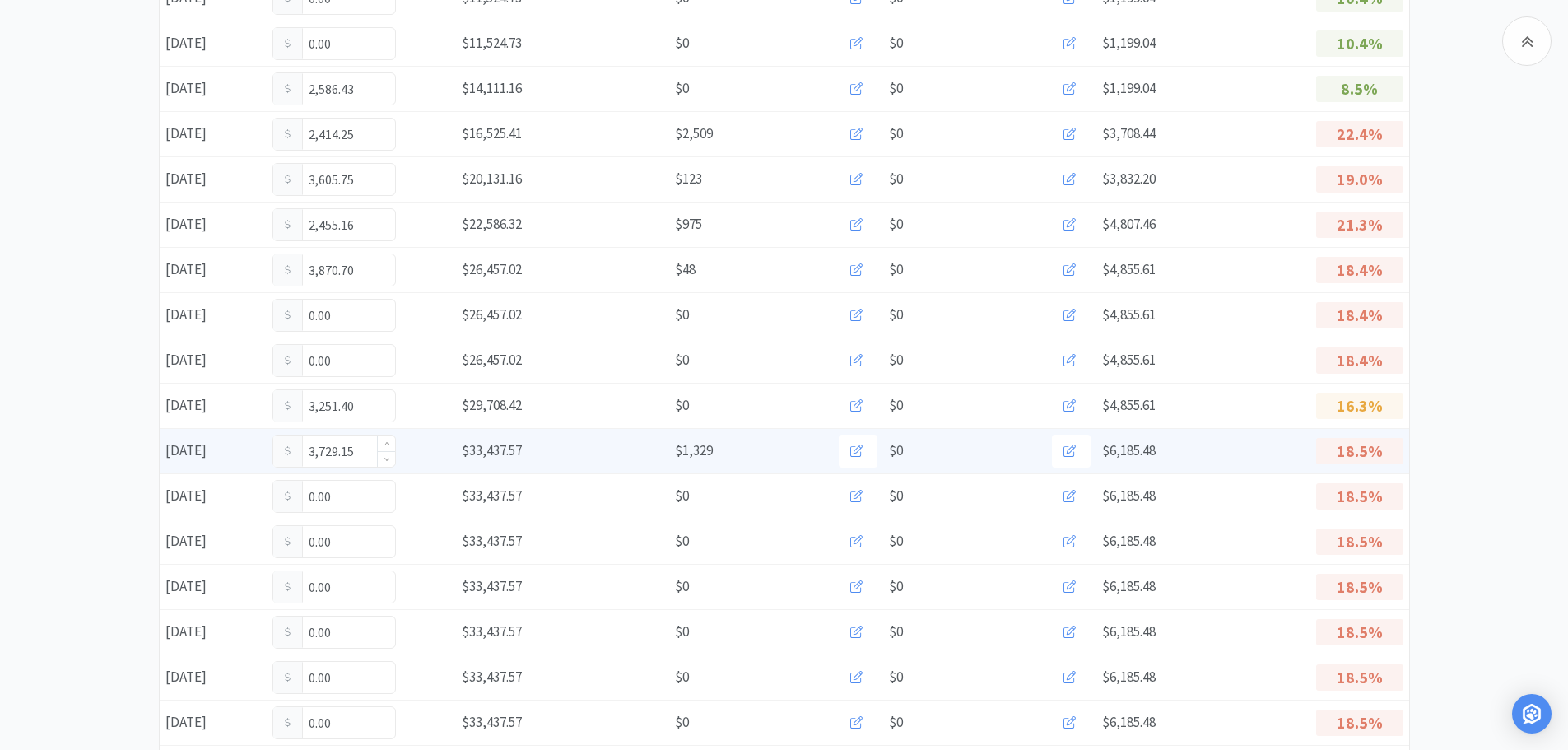
click at [361, 452] on input "3,729.15" at bounding box center [334, 450] width 122 height 31
type input "3"
type input "4,047.00"
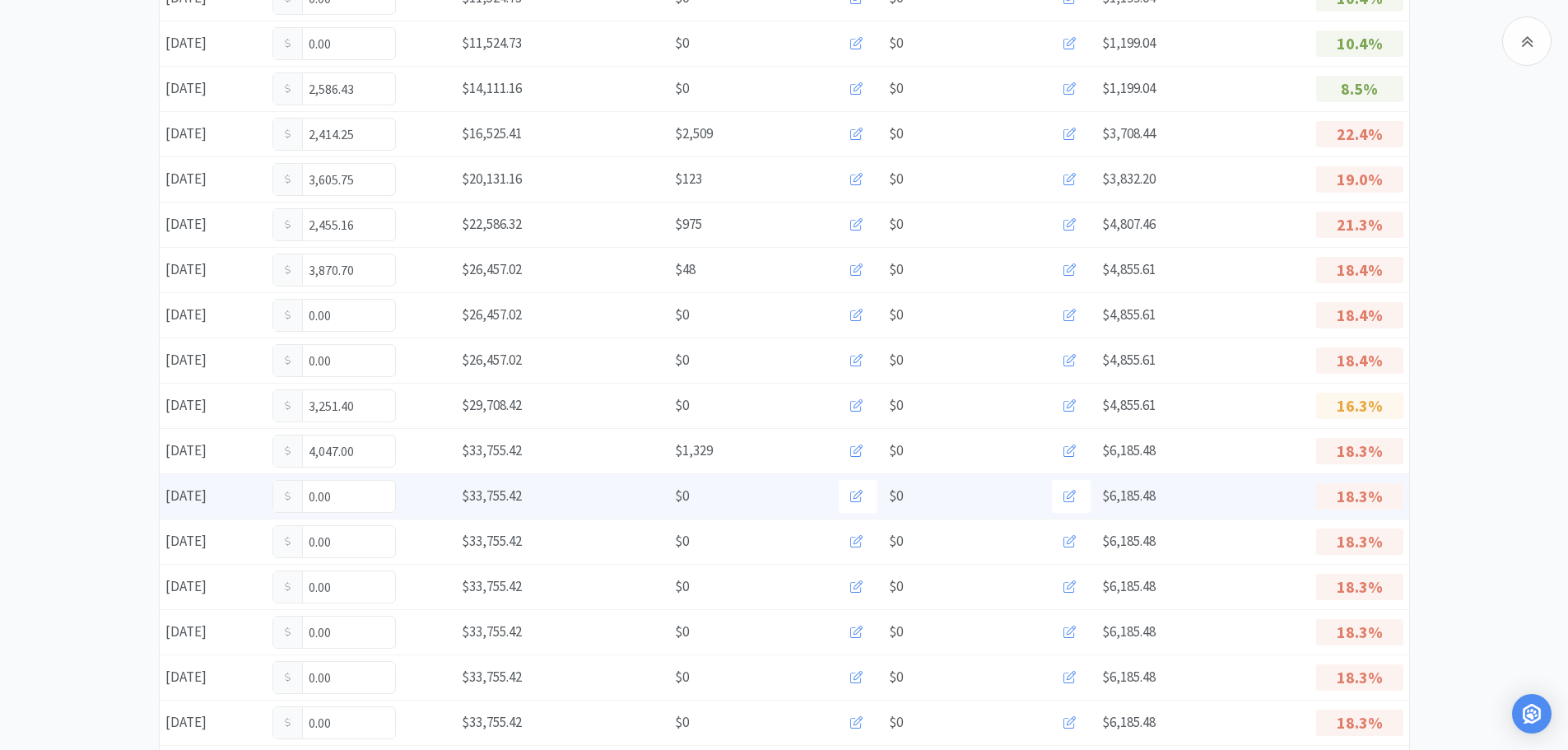
scroll to position [0, 0]
